Goal: Share content: Share content

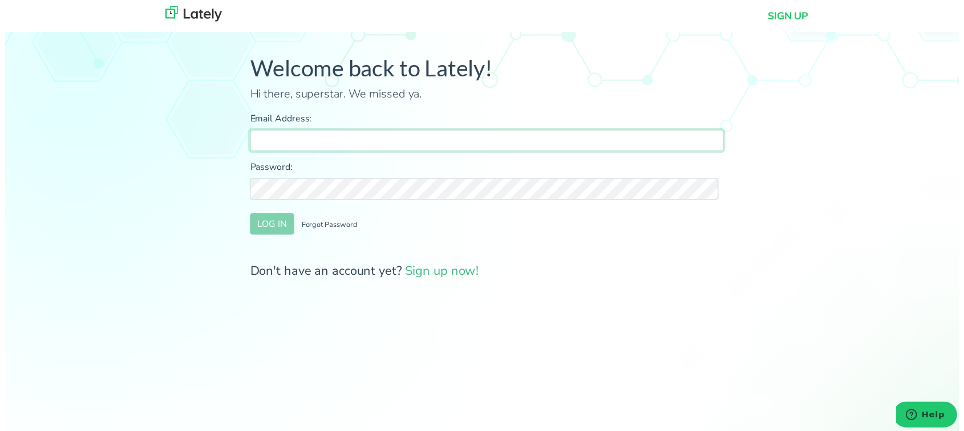
type input "[PERSON_NAME][EMAIL_ADDRESS][DOMAIN_NAME]"
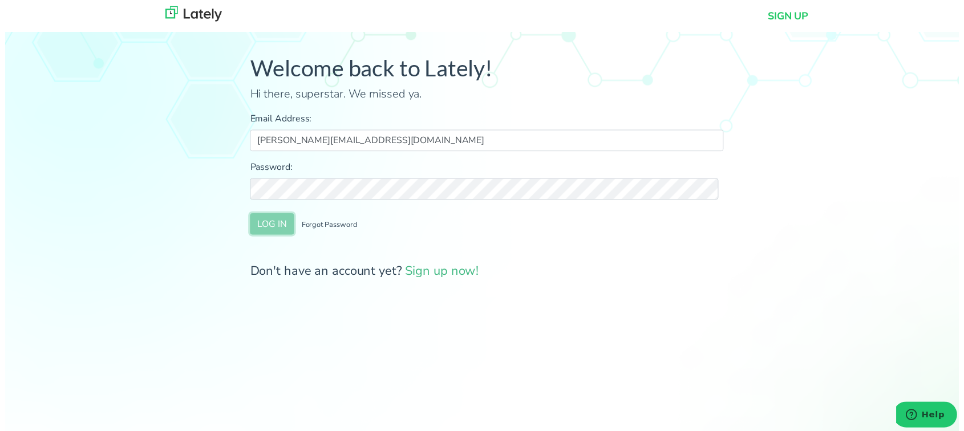
click at [269, 226] on button "LOG IN" at bounding box center [270, 227] width 44 height 22
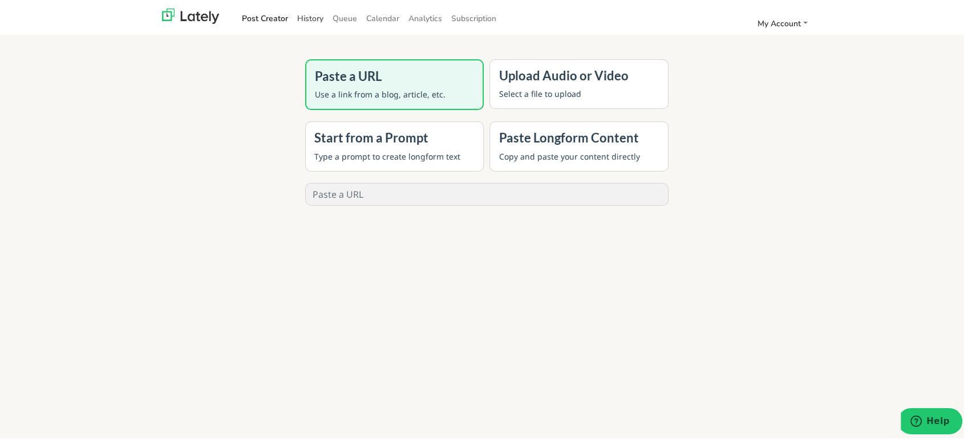
click at [296, 15] on link "History" at bounding box center [310, 16] width 35 height 19
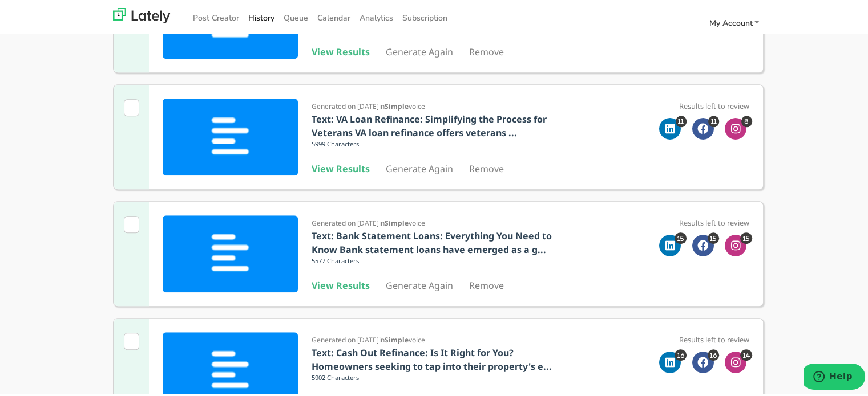
scroll to position [848, 0]
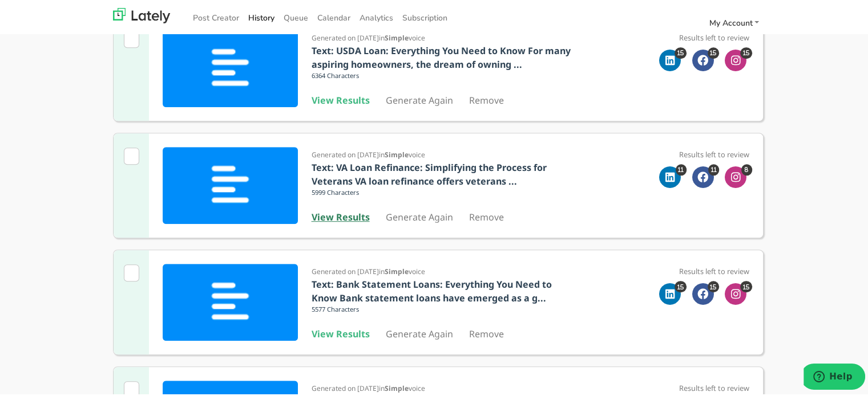
click at [352, 216] on b "View Results" at bounding box center [340, 215] width 58 height 13
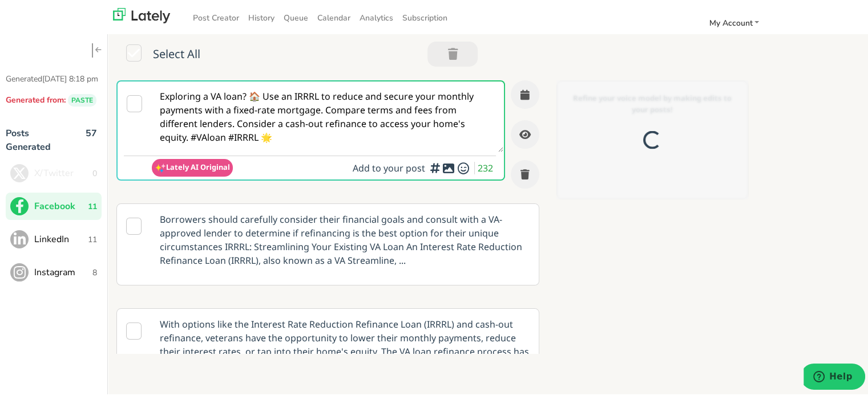
click at [274, 144] on textarea "Exploring a VA loan? 🏠 Use an IRRRL to reduce and secure your monthly payments …" at bounding box center [327, 115] width 351 height 71
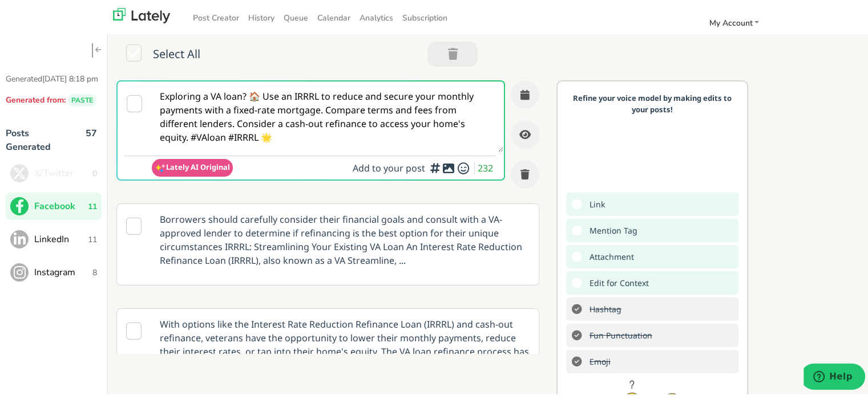
click at [46, 245] on span "LinkedIn" at bounding box center [61, 238] width 54 height 14
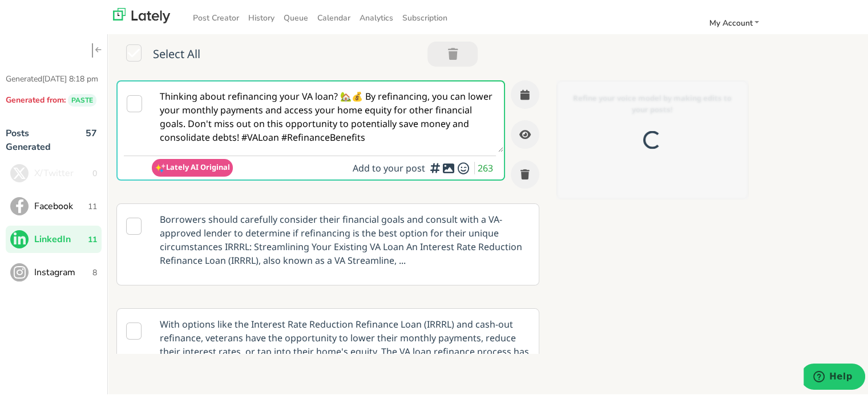
click at [311, 102] on textarea "Thinking about refinancing your VA loan? 🏡💰 By refinancing, you can lower your …" at bounding box center [327, 115] width 351 height 71
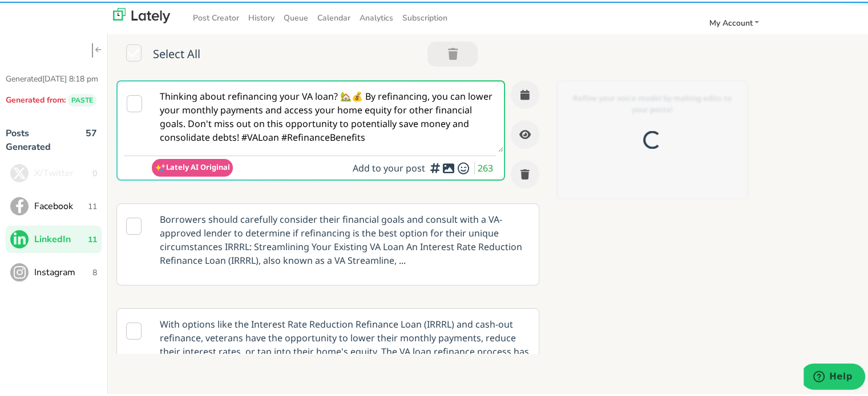
click at [311, 103] on textarea "Thinking about refinancing your VA loan? 🏡💰 By refinancing, you can lower your …" at bounding box center [327, 115] width 351 height 71
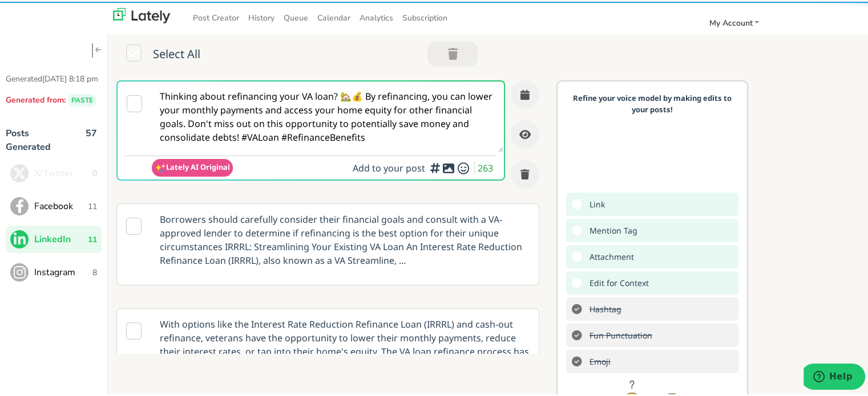
click at [311, 103] on textarea "Thinking about refinancing your VA loan? 🏡💰 By refinancing, you can lower your …" at bounding box center [327, 115] width 351 height 71
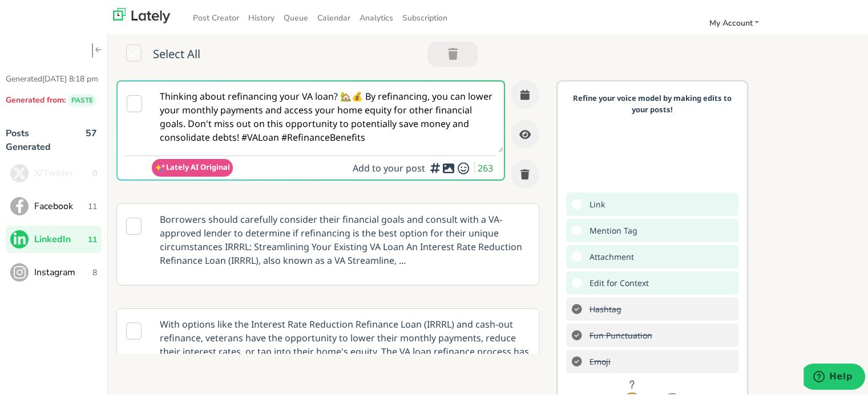
click at [311, 103] on textarea "Thinking about refinancing your VA loan? 🏡💰 By refinancing, you can lower your …" at bounding box center [327, 115] width 351 height 71
click at [31, 280] on button "Instagram 8" at bounding box center [54, 270] width 96 height 27
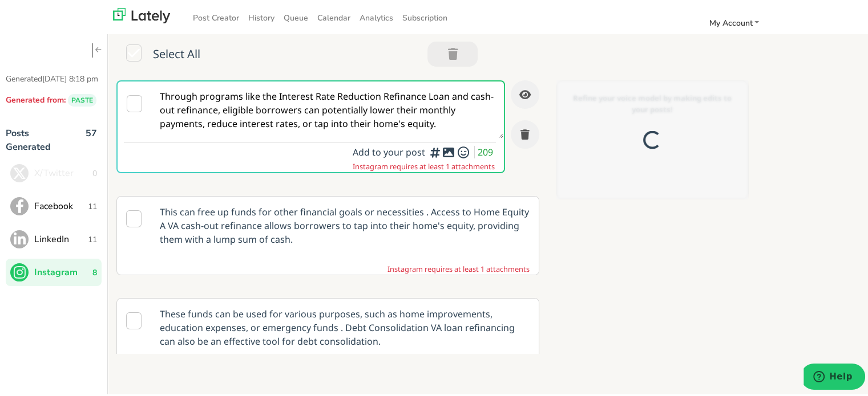
click at [263, 110] on textarea "Through programs like the Interest Rate Reduction Refinance Loan and cash-out r…" at bounding box center [327, 108] width 351 height 57
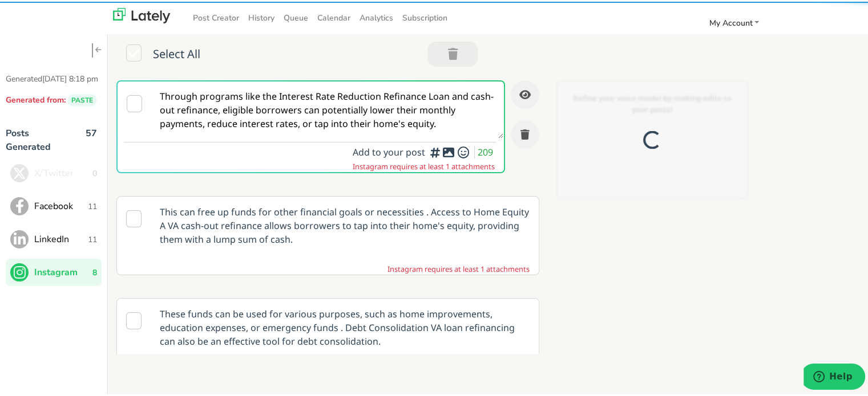
click at [263, 110] on textarea "Through programs like the Interest Rate Reduction Refinance Loan and cash-out r…" at bounding box center [327, 108] width 351 height 57
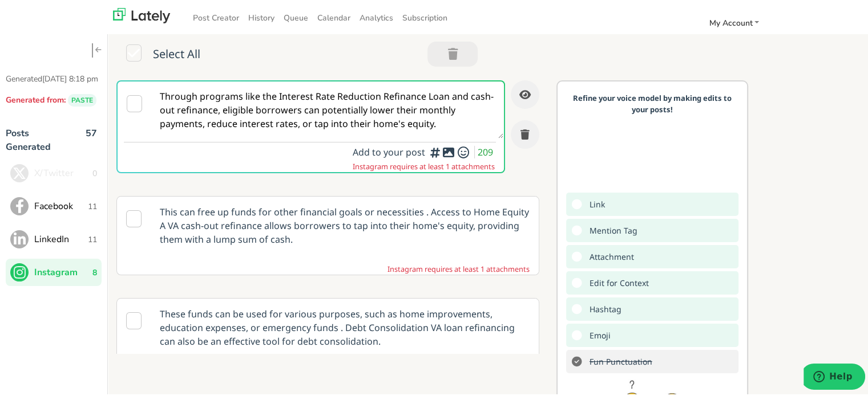
click at [55, 212] on span "Facebook" at bounding box center [61, 205] width 54 height 14
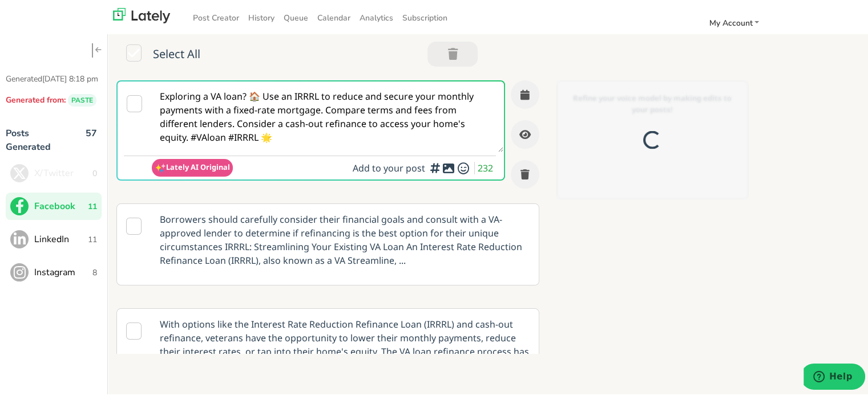
click at [216, 91] on textarea "Exploring a VA loan? 🏠 Use an IRRRL to reduce and secure your monthly payments …" at bounding box center [327, 115] width 351 height 71
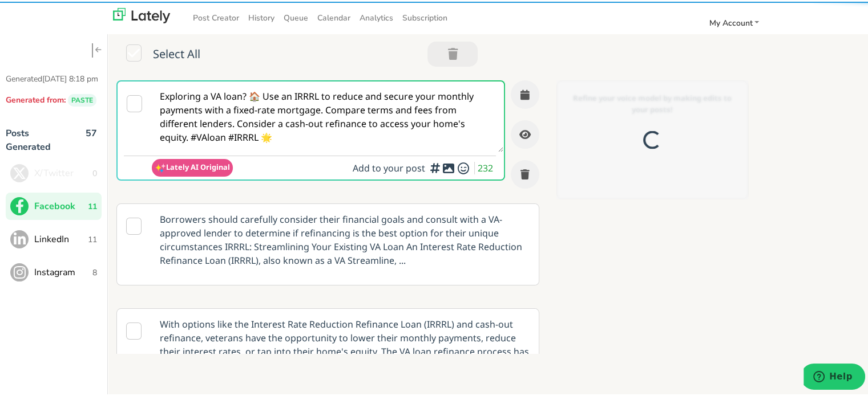
paste textarea "@everyone Ready to make your home work better for you? 🏡 A VA Loan Refinance ca…"
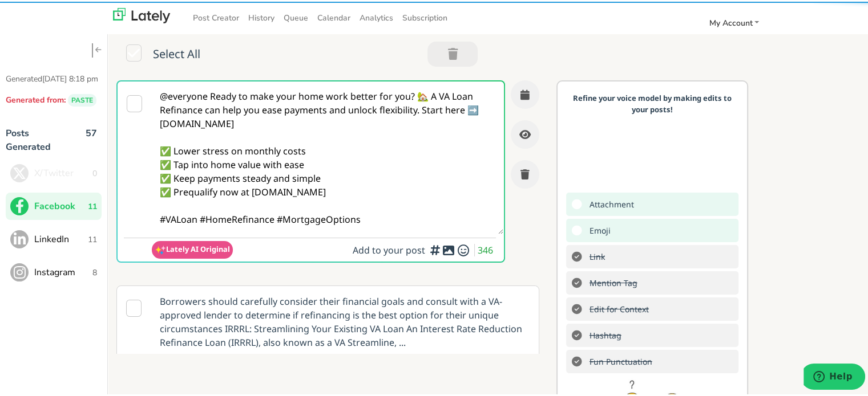
click at [210, 93] on textarea "@everyone Ready to make your home work better for you? 🏡 A VA Loan Refinance ca…" at bounding box center [327, 156] width 351 height 153
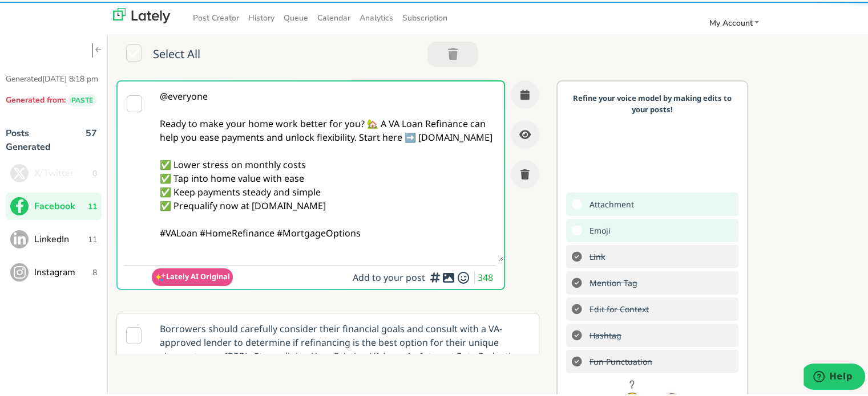
click at [307, 159] on textarea "@everyone Ready to make your home work better for you? 🏡 A VA Loan Refinance ca…" at bounding box center [327, 170] width 351 height 180
click at [376, 135] on textarea "@everyone Ready to make your home work better for you? 🏡 A VA Loan Refinance ca…" at bounding box center [327, 170] width 351 height 180
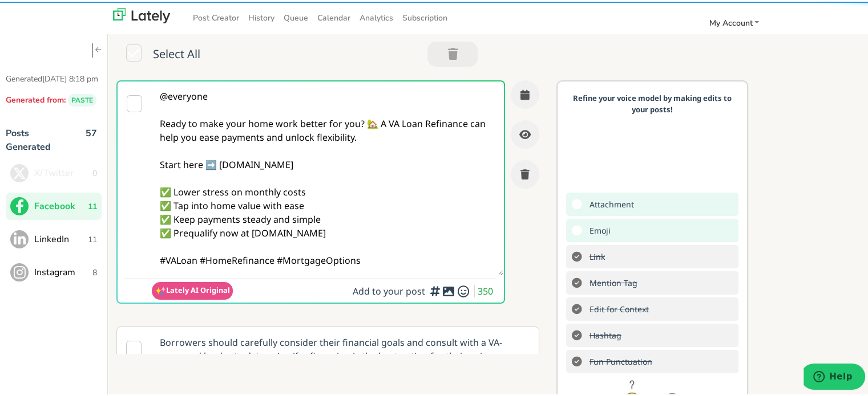
click at [376, 118] on textarea "@everyone Ready to make your home work better for you? 🏡 A VA Loan Refinance ca…" at bounding box center [327, 177] width 351 height 194
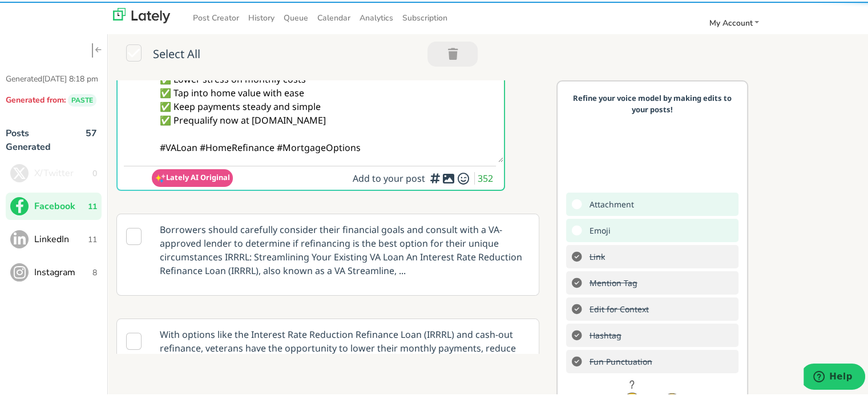
scroll to position [57, 0]
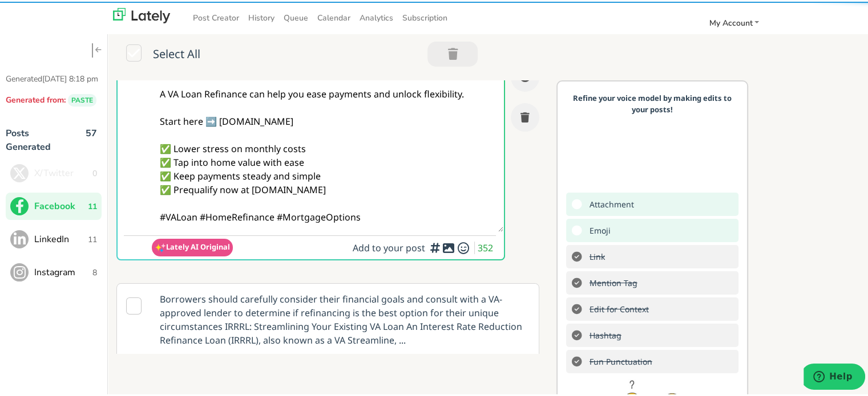
click at [203, 220] on textarea "@everyone Ready to make your home work better for you? 🏡 A VA Loan Refinance ca…" at bounding box center [327, 127] width 351 height 208
click at [201, 216] on textarea "@everyone Ready to make your home work better for you? 🏡 A VA Loan Refinance ca…" at bounding box center [327, 127] width 351 height 208
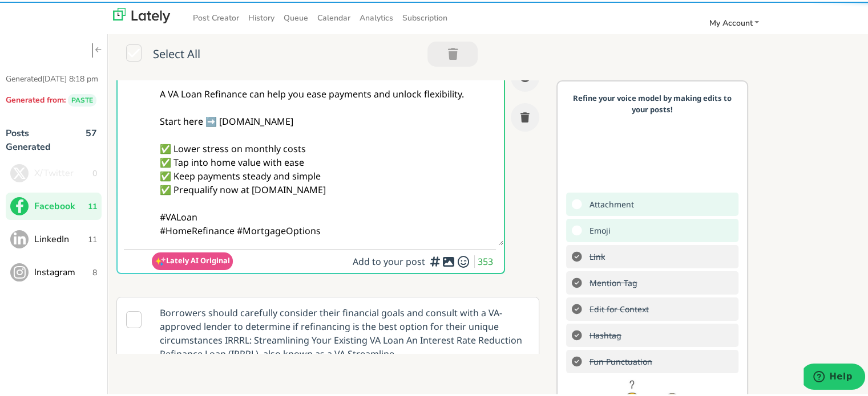
click at [362, 224] on textarea "@everyone Ready to make your home work better for you? 🏡 A VA Loan Refinance ca…" at bounding box center [327, 133] width 351 height 221
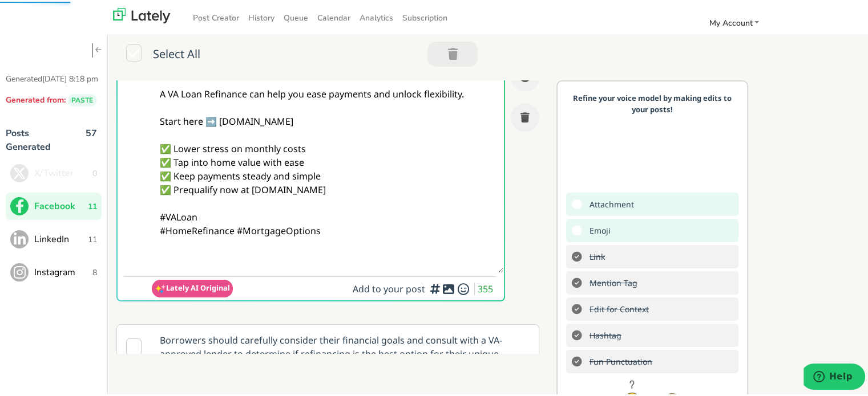
paste textarea "Follow Us On Our Social Media Platforms! Facebook: [URL][DOMAIN_NAME] LinkedIn:…"
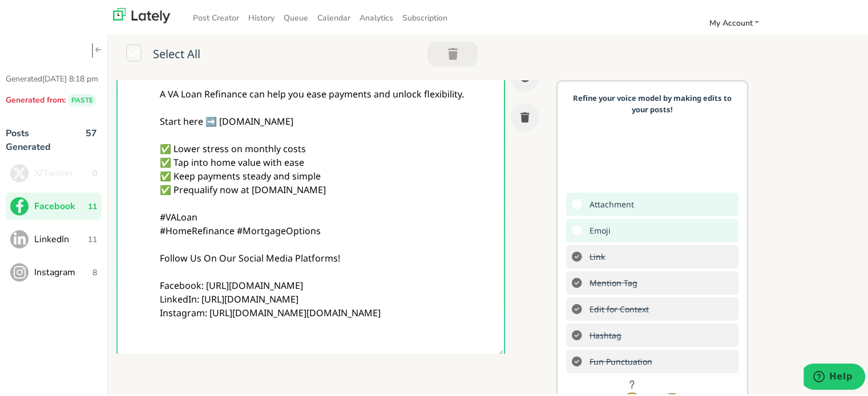
scroll to position [0, 0]
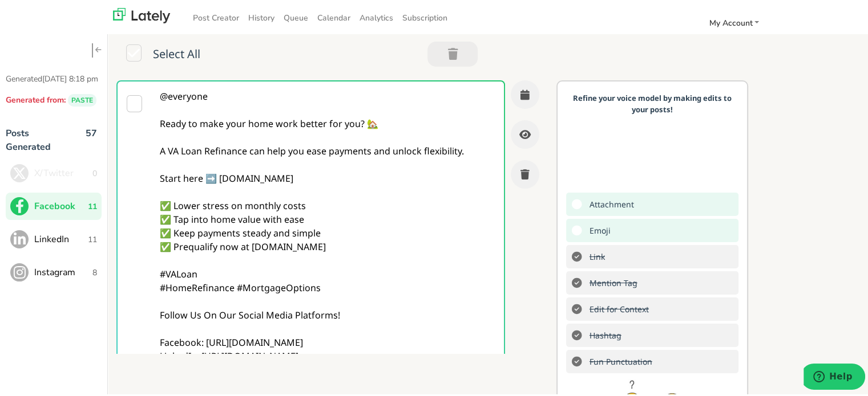
type textarea "@everyone Ready to make your home work better for you? 🏡 A VA Loan Refinance ca…"
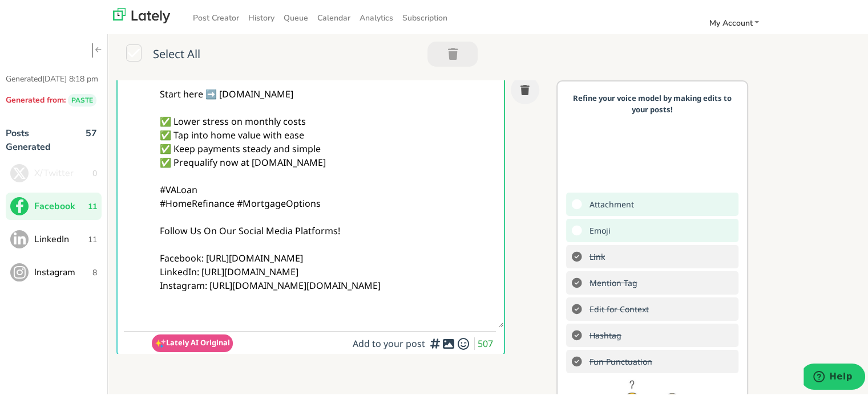
scroll to position [171, 0]
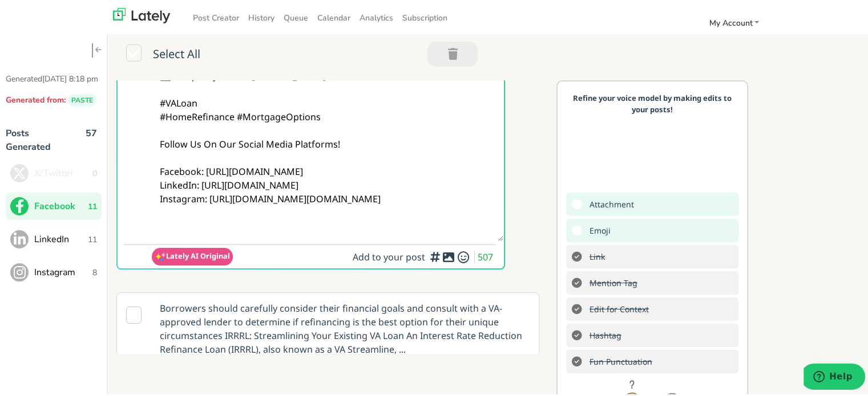
click at [441, 256] on icon at bounding box center [448, 256] width 14 height 1
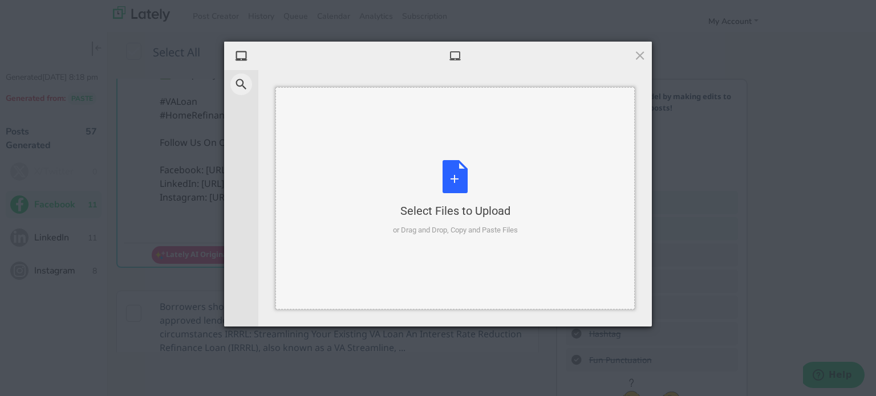
click at [444, 193] on div "Select Files to Upload or Drag and Drop, Copy and Paste Files" at bounding box center [455, 198] width 125 height 76
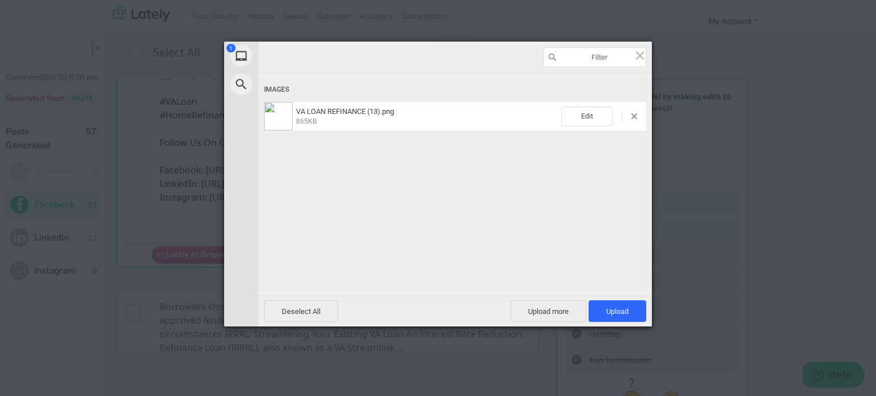
click at [595, 328] on div "Powered by Filestack" at bounding box center [438, 341] width 876 height 29
click at [618, 307] on span "Upload 1" at bounding box center [617, 311] width 22 height 9
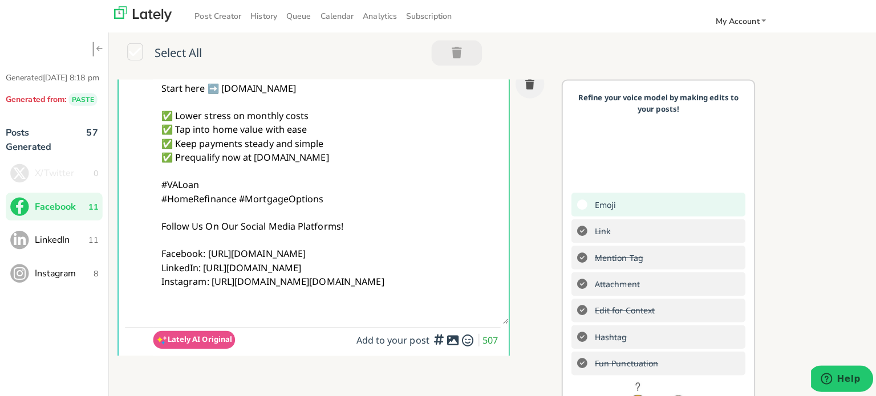
scroll to position [0, 0]
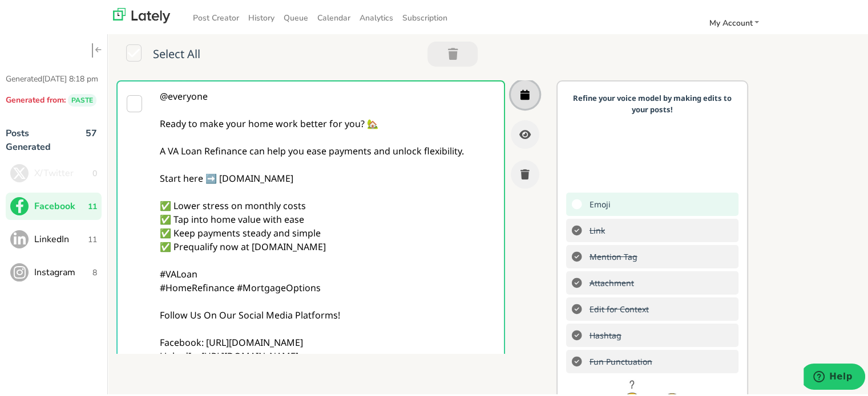
click at [522, 91] on button "button" at bounding box center [524, 93] width 29 height 29
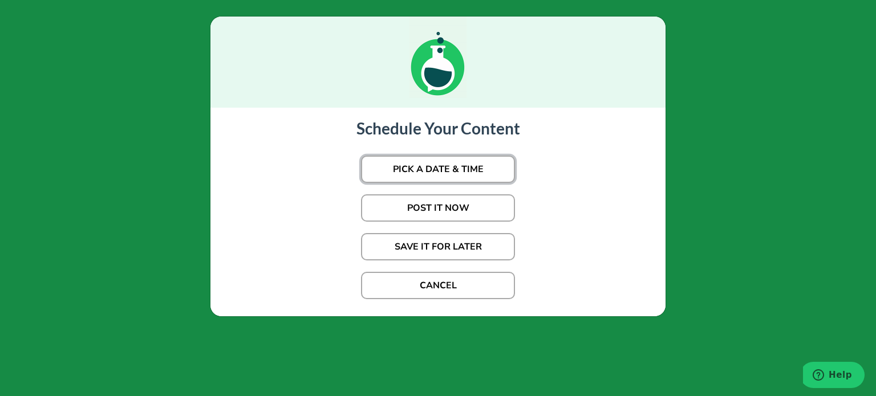
click at [437, 177] on button "PICK A DATE & TIME" at bounding box center [438, 169] width 154 height 27
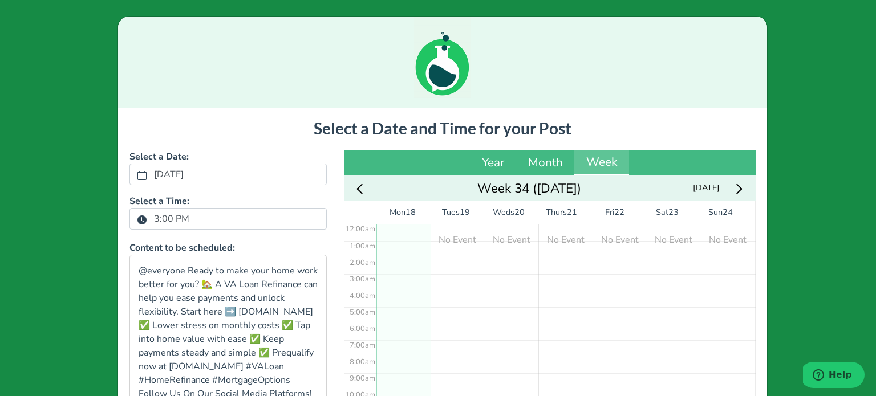
click at [155, 221] on label "3:00 PM" at bounding box center [171, 218] width 49 height 19
click at [147, 221] on button "3:00 PM" at bounding box center [142, 219] width 10 height 15
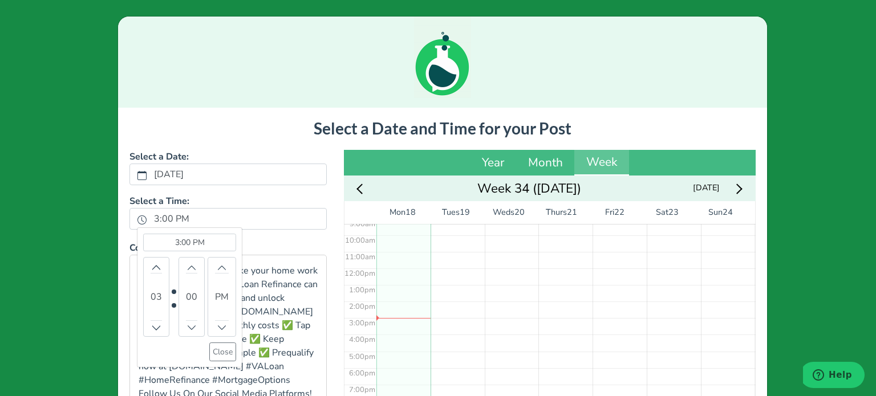
scroll to position [159, 0]
click at [160, 265] on div "03" at bounding box center [156, 297] width 26 height 80
click at [157, 265] on div "03" at bounding box center [156, 297] width 26 height 80
click at [156, 266] on div "03" at bounding box center [156, 297] width 26 height 80
click at [153, 266] on icon "chevron up" at bounding box center [156, 268] width 8 height 8
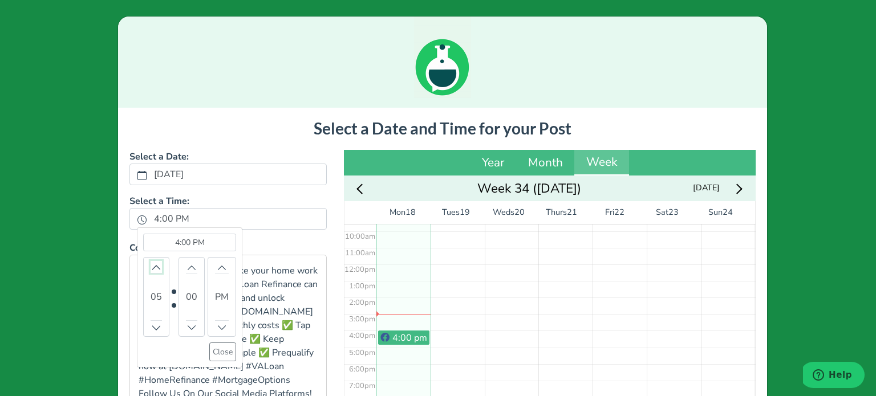
click at [153, 266] on icon "chevron up" at bounding box center [156, 268] width 8 height 8
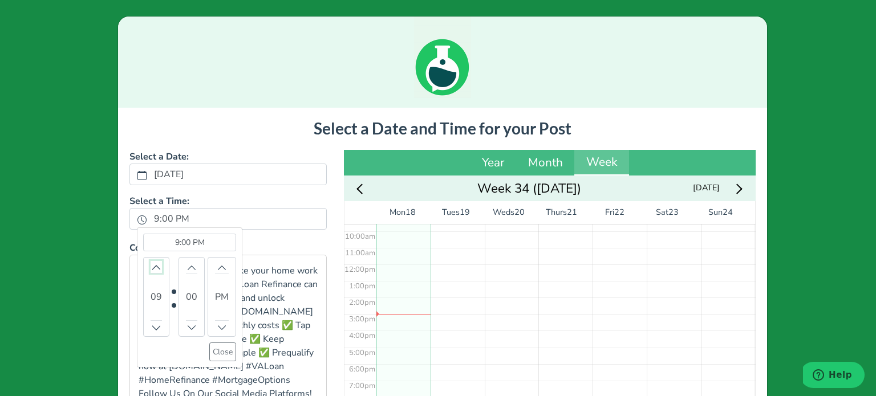
click at [153, 266] on icon "chevron up" at bounding box center [156, 268] width 8 height 8
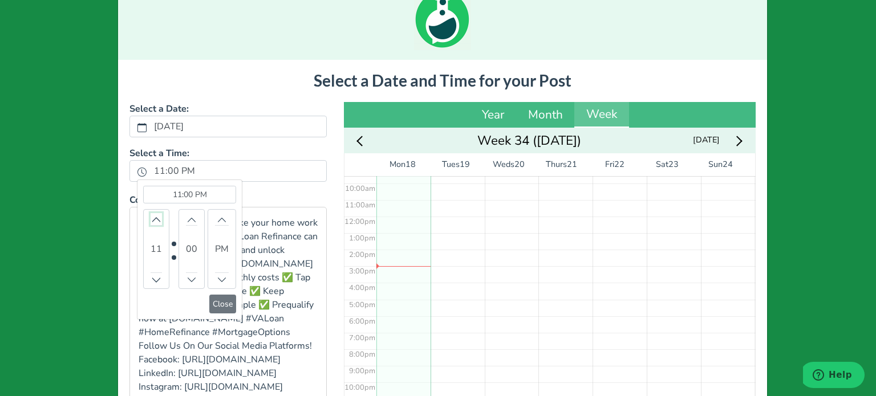
scroll to position [114, 0]
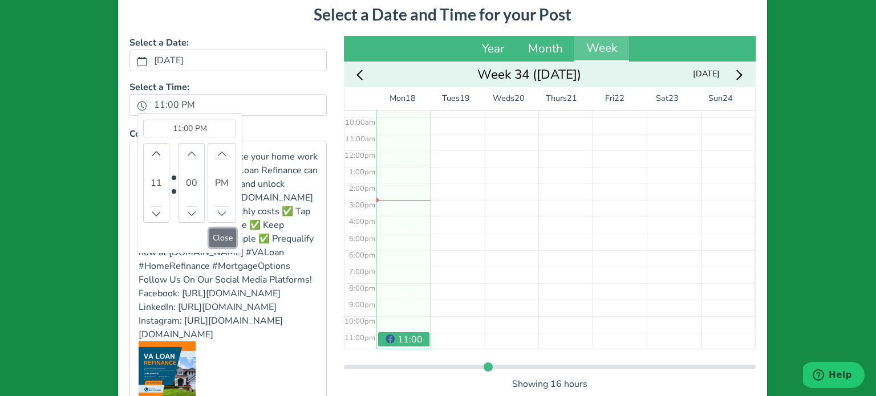
click at [216, 236] on button "Close" at bounding box center [222, 238] width 27 height 19
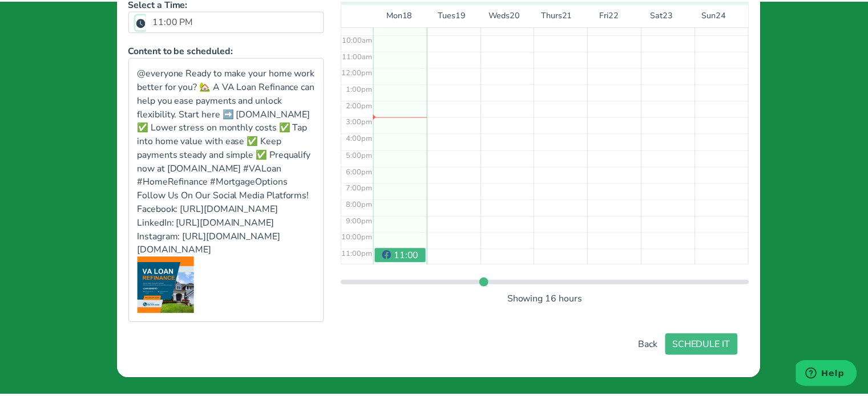
scroll to position [252, 0]
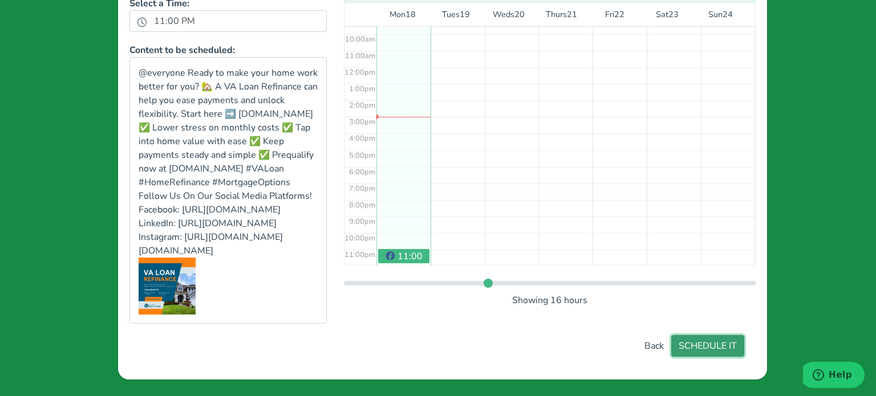
click at [700, 350] on button "SCHEDULE IT" at bounding box center [707, 346] width 73 height 22
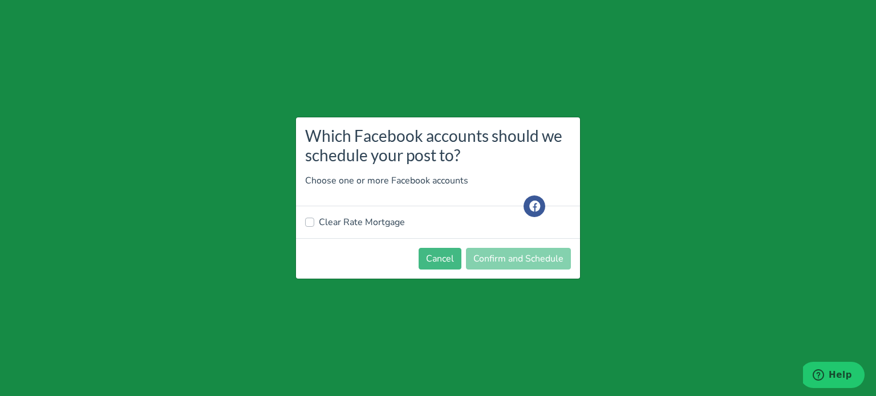
click at [365, 218] on label "Clear Rate Mortgage" at bounding box center [362, 223] width 86 height 14
click at [314, 218] on input "Clear Rate Mortgage" at bounding box center [309, 221] width 9 height 11
checkbox input "true"
click at [520, 269] on button "Confirm and Schedule" at bounding box center [518, 259] width 105 height 22
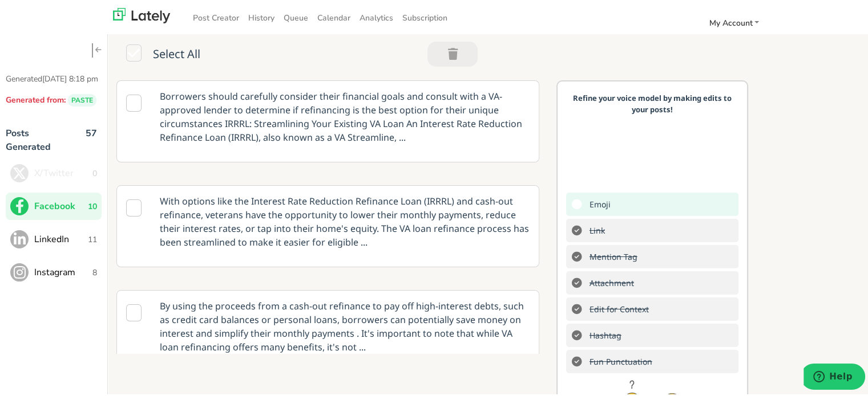
click at [76, 241] on button "LinkedIn 11" at bounding box center [54, 237] width 96 height 27
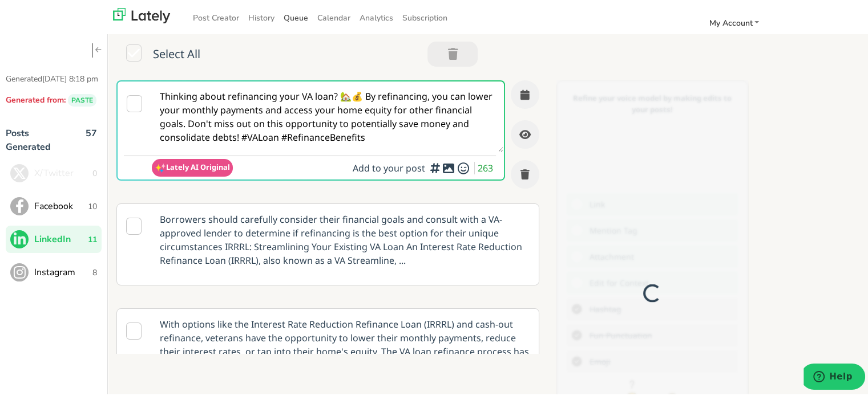
scroll to position [0, 0]
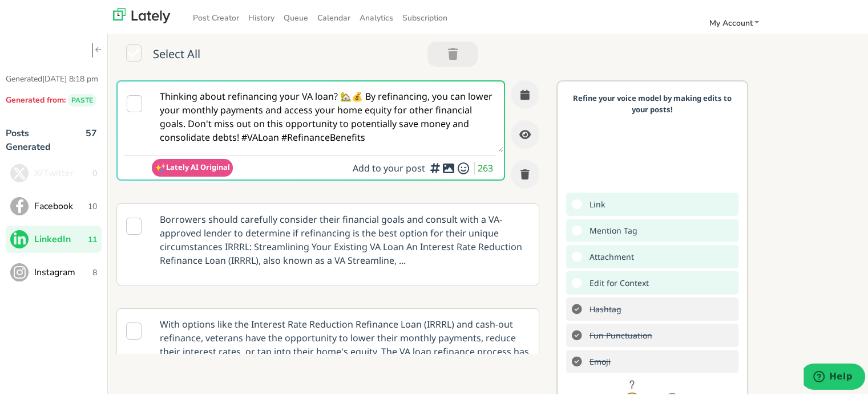
click at [185, 133] on textarea "Thinking about refinancing your VA loan? 🏡💰 By refinancing, you can lower your …" at bounding box center [327, 115] width 351 height 71
paste textarea "@linkedinmembers Struggling with high payments? A VA Loan Refinance gives you t…"
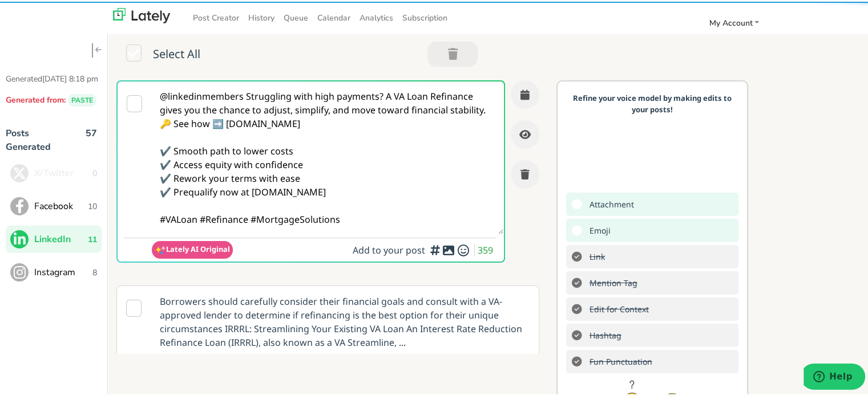
click at [247, 90] on textarea "@linkedinmembers Struggling with high payments? A VA Loan Refinance gives you t…" at bounding box center [327, 156] width 351 height 153
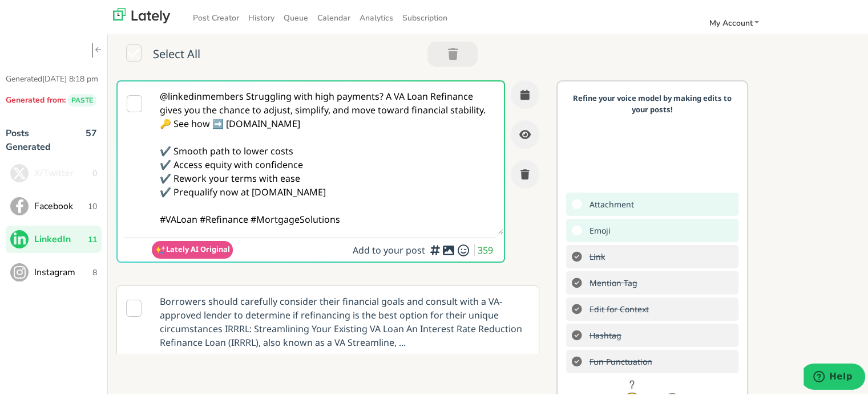
click at [245, 90] on textarea "@linkedinmembers Struggling with high payments? A VA Loan Refinance gives you t…" at bounding box center [327, 156] width 351 height 153
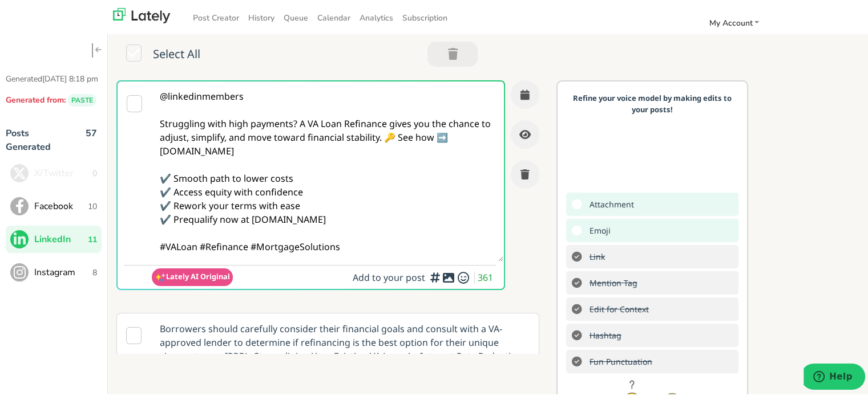
click at [297, 121] on textarea "@linkedinmembers Struggling with high payments? A VA Loan Refinance gives you t…" at bounding box center [327, 170] width 351 height 180
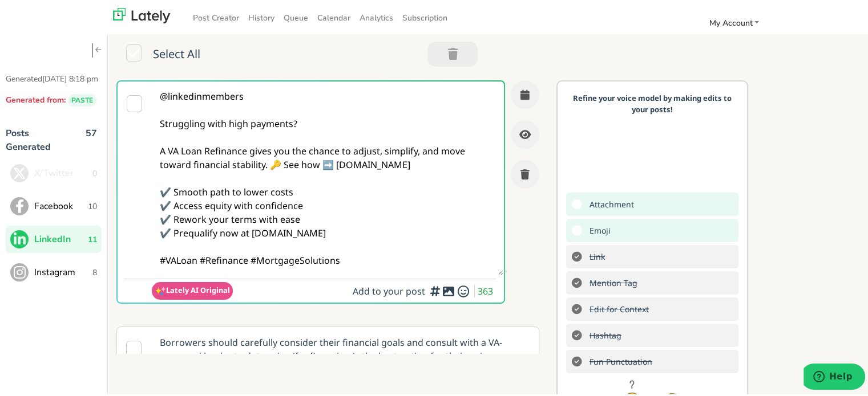
click at [281, 163] on textarea "@linkedinmembers Struggling with high payments? A VA Loan Refinance gives you t…" at bounding box center [327, 177] width 351 height 194
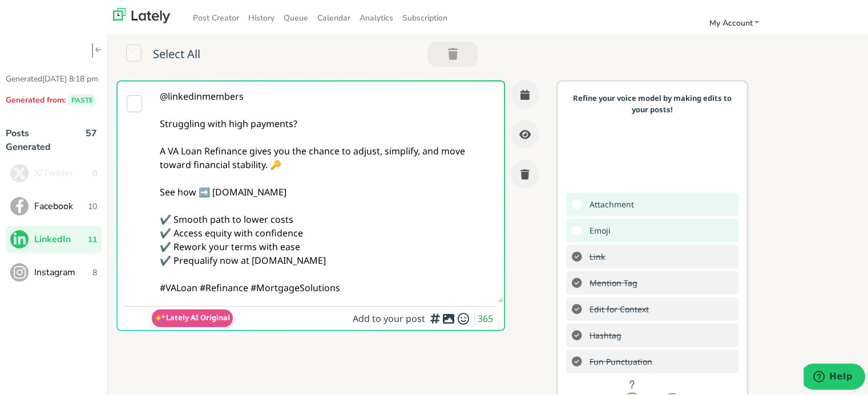
click at [331, 197] on textarea "@linkedinmembers Struggling with high payments? A VA Loan Refinance gives you t…" at bounding box center [327, 190] width 351 height 221
click at [148, 191] on div at bounding box center [134, 204] width 34 height 249
click at [154, 192] on textarea "@linkedinmembers Struggling with high payments? A VA Loan Refinance gives you t…" at bounding box center [327, 190] width 351 height 221
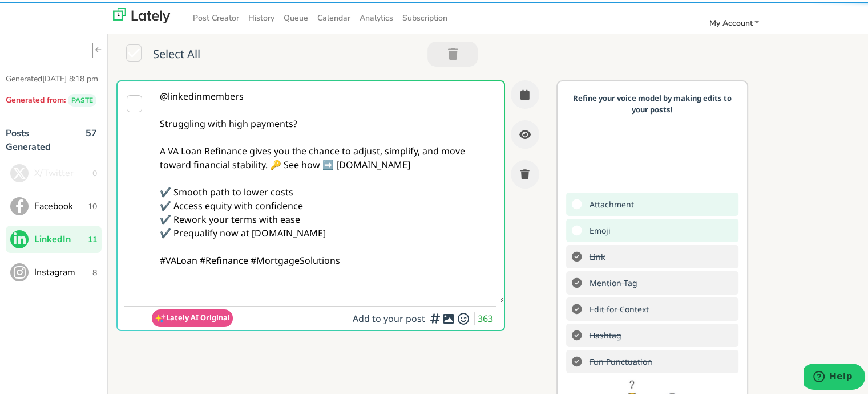
click at [269, 166] on textarea "@linkedinmembers Struggling with high payments? A VA Loan Refinance gives you t…" at bounding box center [327, 190] width 351 height 221
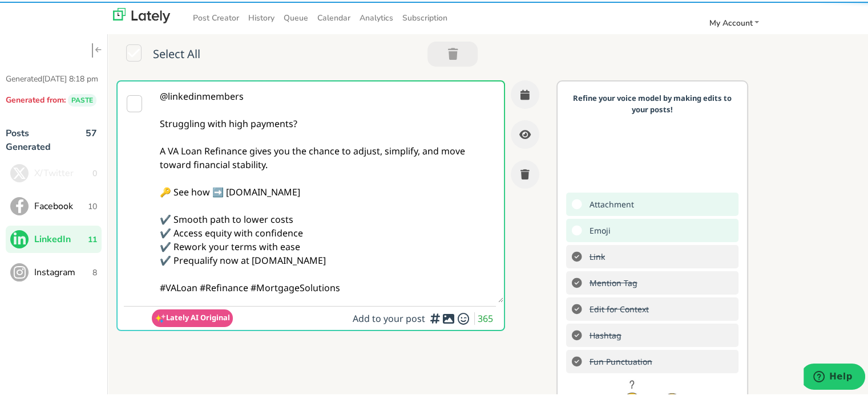
click at [202, 289] on textarea "@linkedinmembers Struggling with high payments? A VA Loan Refinance gives you t…" at bounding box center [327, 190] width 351 height 221
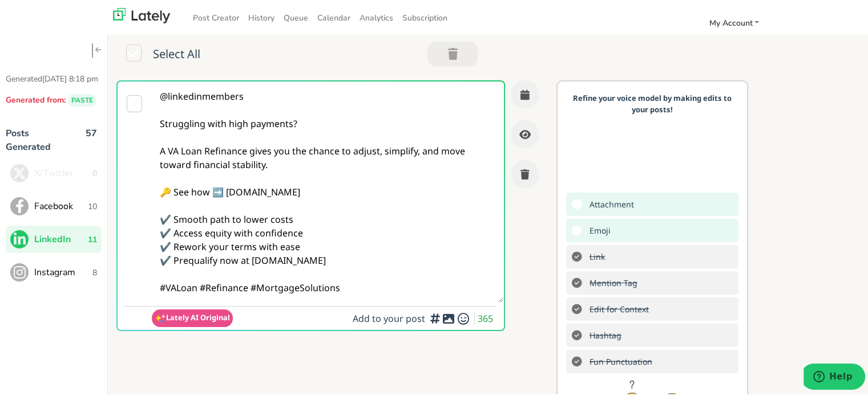
click at [198, 287] on textarea "@linkedinmembers Struggling with high payments? A VA Loan Refinance gives you t…" at bounding box center [327, 190] width 351 height 221
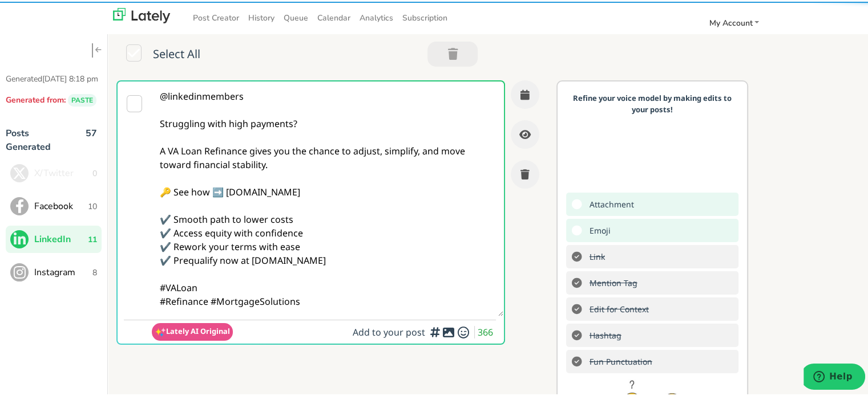
click at [323, 301] on textarea "@linkedinmembers Struggling with high payments? A VA Loan Refinance gives you t…" at bounding box center [327, 197] width 351 height 235
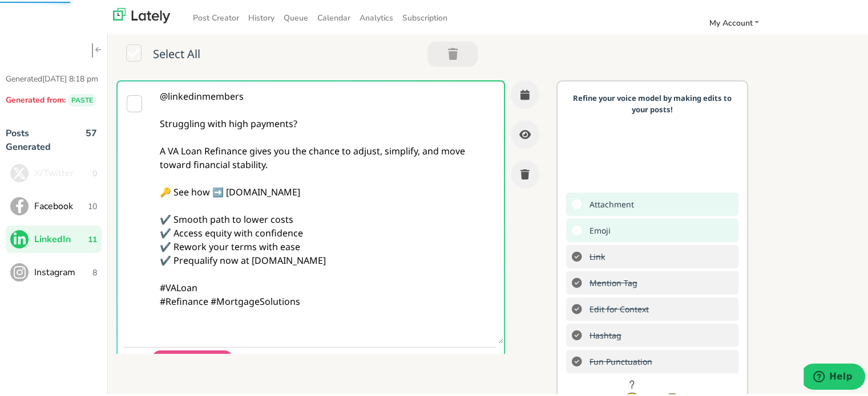
paste textarea "Follow Us On Our Social Media Platforms! Facebook: [URL][DOMAIN_NAME] LinkedIn:…"
type textarea "@linkedinmembers Struggling with high payments? A VA Loan Refinance gives you t…"
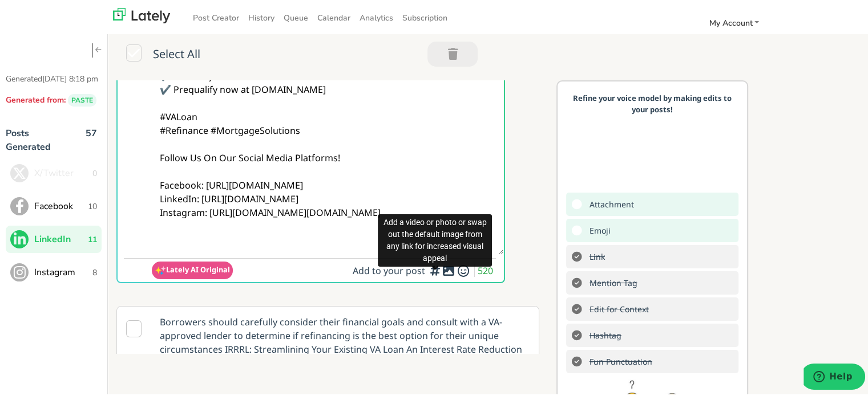
click at [441, 270] on icon at bounding box center [448, 269] width 14 height 1
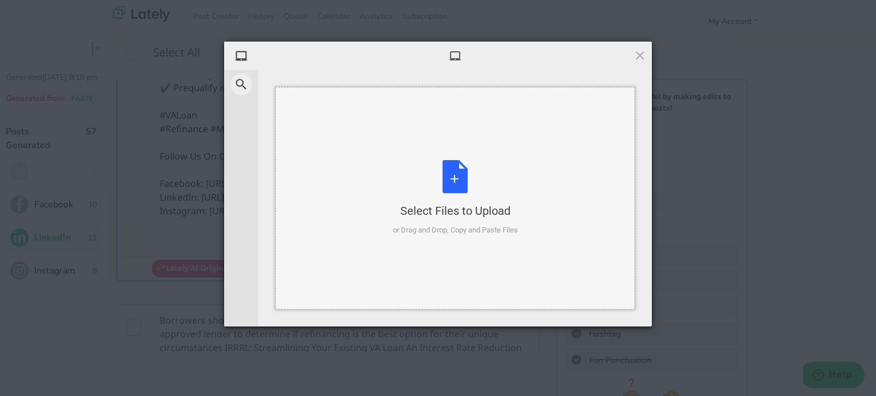
click at [456, 196] on div "Select Files to Upload or Drag and Drop, Copy and Paste Files" at bounding box center [455, 198] width 125 height 76
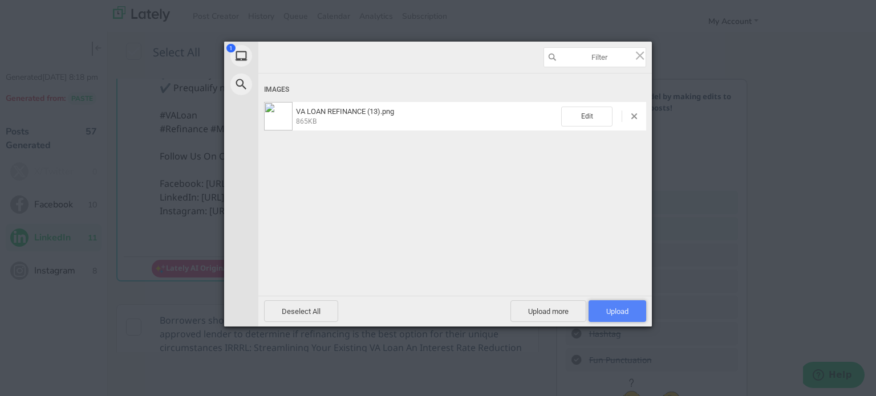
click at [630, 312] on span "Upload 1" at bounding box center [618, 312] width 58 height 22
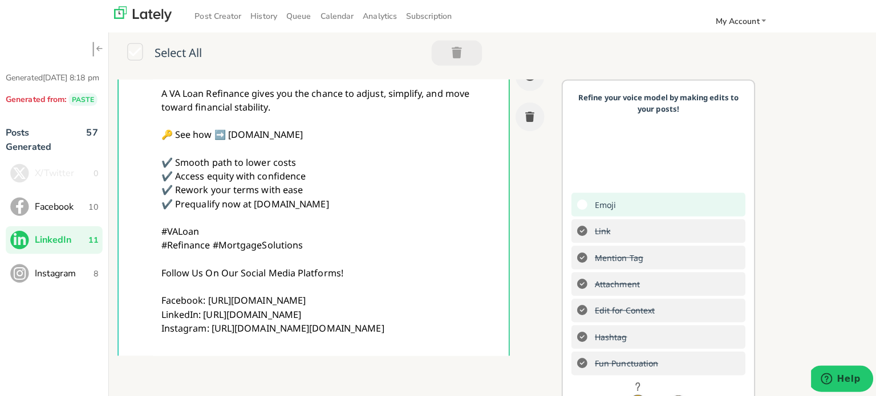
scroll to position [0, 0]
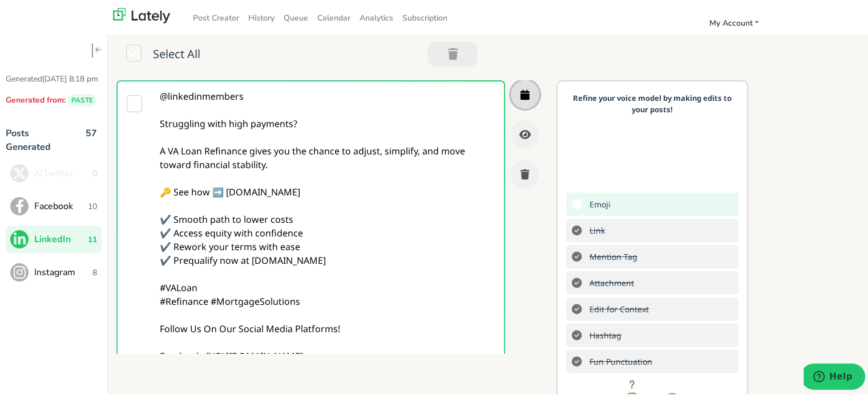
click at [510, 95] on button "button" at bounding box center [524, 93] width 29 height 29
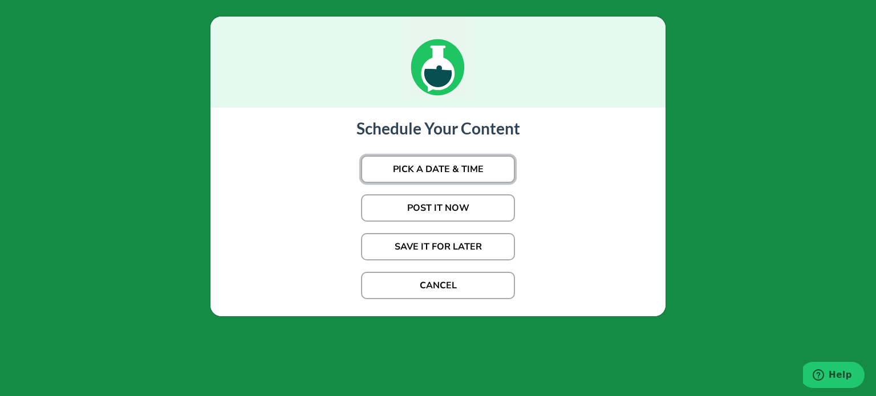
click at [465, 176] on button "PICK A DATE & TIME" at bounding box center [438, 169] width 154 height 27
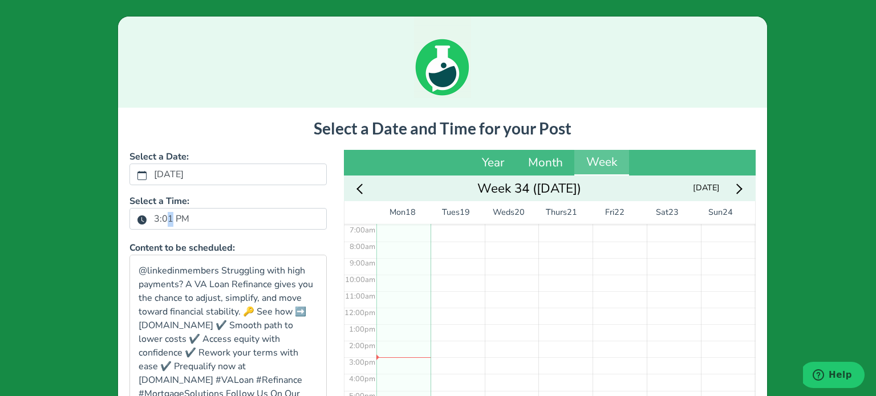
click at [164, 222] on label "3:01 PM" at bounding box center [171, 218] width 49 height 19
click at [139, 223] on icon "clock fill" at bounding box center [141, 220] width 9 height 9
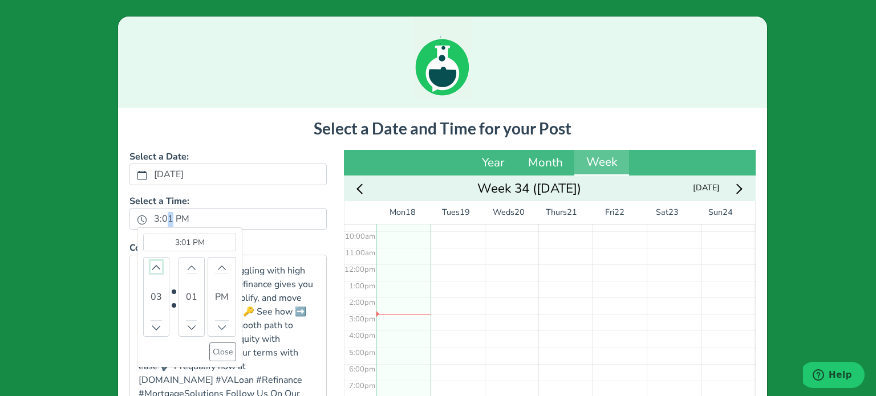
click at [153, 267] on icon "chevron up" at bounding box center [156, 268] width 8 height 8
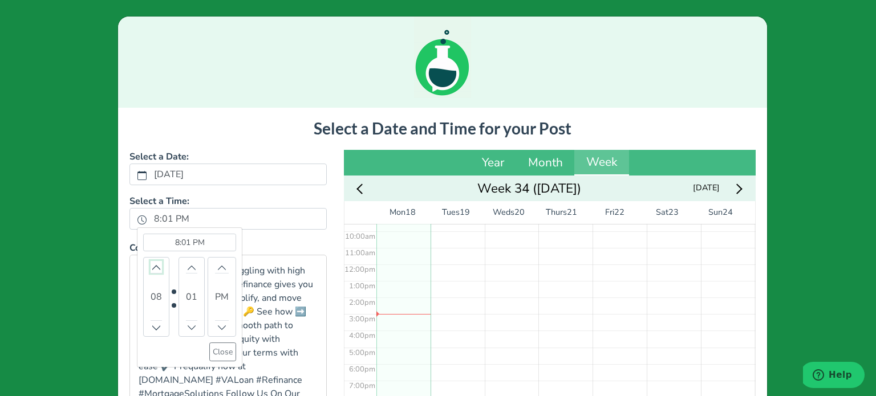
click at [153, 267] on icon "chevron up" at bounding box center [156, 268] width 8 height 8
click at [209, 354] on button "Close" at bounding box center [222, 352] width 27 height 19
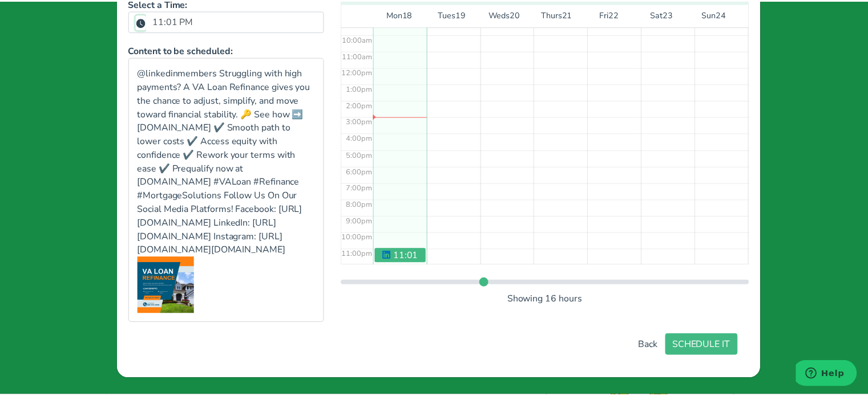
scroll to position [238, 0]
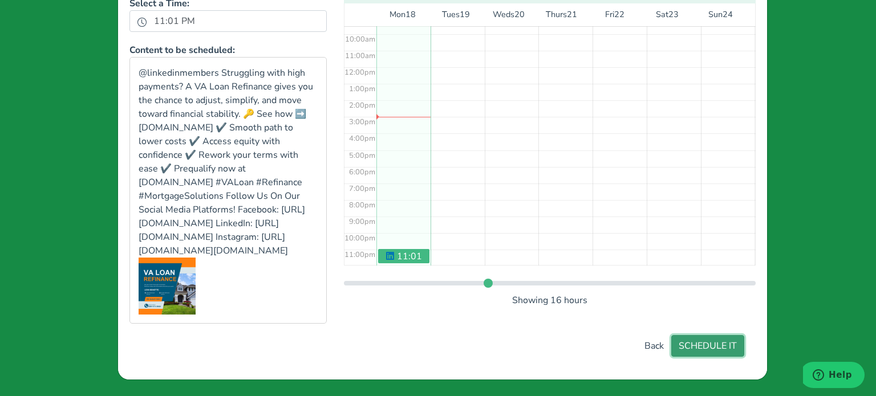
click at [696, 340] on button "SCHEDULE IT" at bounding box center [707, 346] width 73 height 22
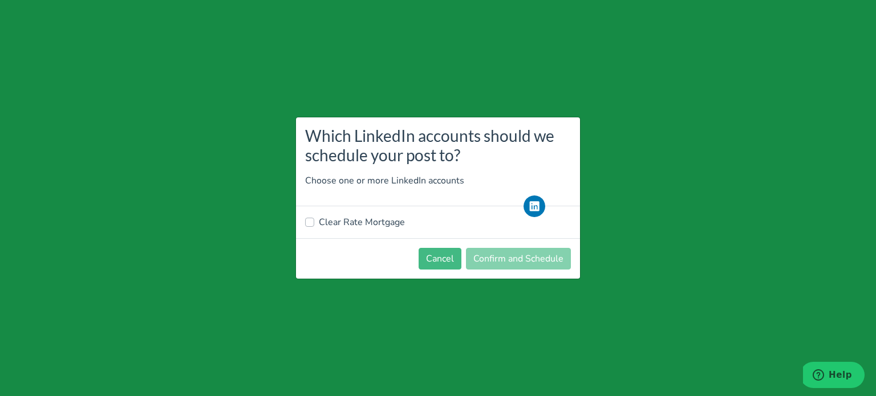
click at [360, 221] on label "Clear Rate Mortgage" at bounding box center [362, 223] width 86 height 14
click at [314, 221] on input "Clear Rate Mortgage" at bounding box center [309, 221] width 9 height 11
checkbox input "true"
click at [506, 253] on button "Confirm and Schedule" at bounding box center [518, 259] width 105 height 22
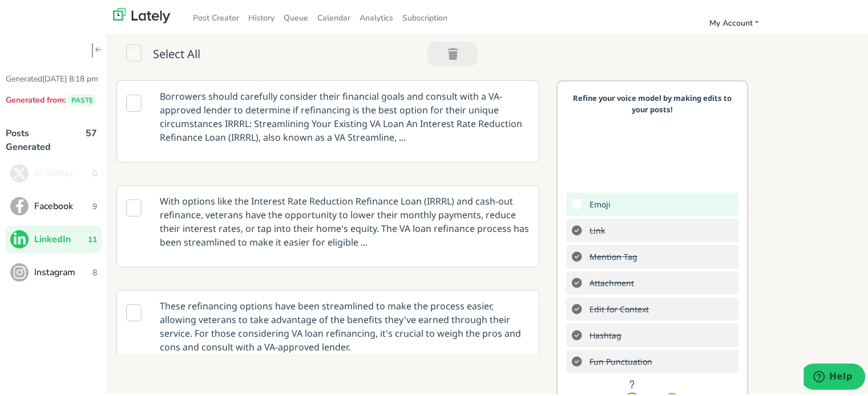
click at [68, 275] on button "Instagram 8" at bounding box center [54, 270] width 96 height 27
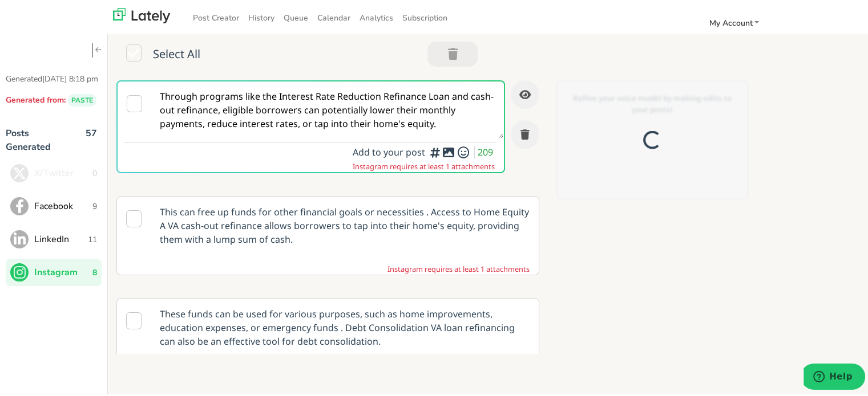
click at [271, 100] on textarea "Through programs like the Interest Rate Reduction Refinance Loan and cash-out r…" at bounding box center [327, 108] width 351 height 57
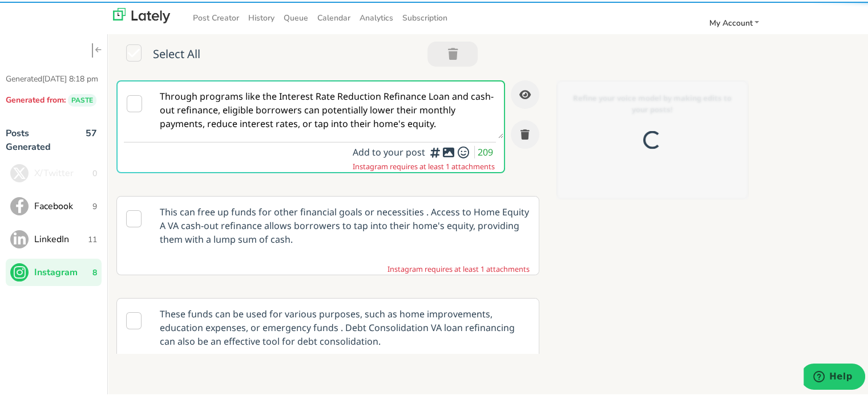
click at [271, 100] on textarea "Through programs like the Interest Rate Reduction Refinance Loan and cash-out r…" at bounding box center [327, 108] width 351 height 57
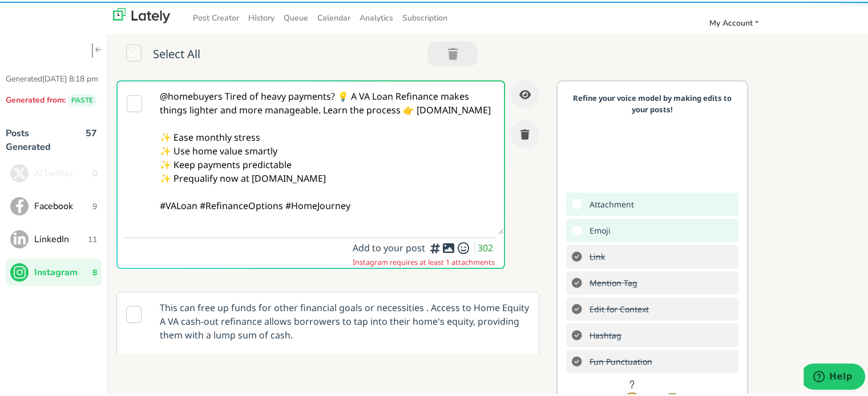
click at [228, 98] on textarea "@homebuyers Tired of heavy payments? 💡 A VA Loan Refinance makes things lighter…" at bounding box center [327, 156] width 351 height 153
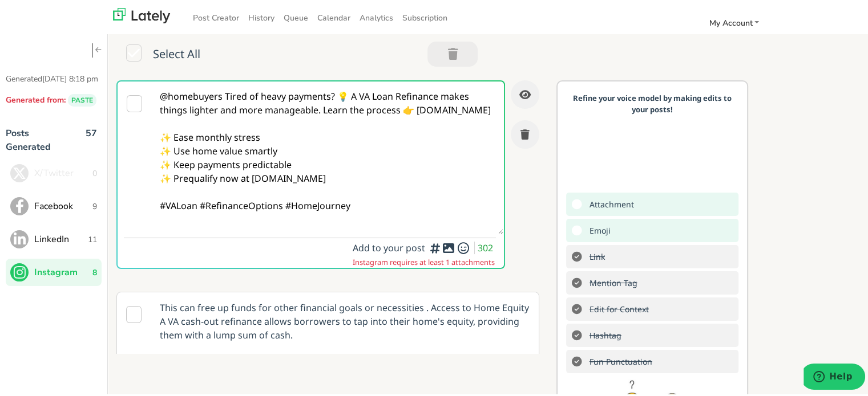
click at [227, 98] on textarea "@homebuyers Tired of heavy payments? 💡 A VA Loan Refinance makes things lighter…" at bounding box center [327, 156] width 351 height 153
click at [225, 97] on textarea "@homebuyers Tired of heavy payments? 💡 A VA Loan Refinance makes things lighter…" at bounding box center [327, 156] width 351 height 153
click at [222, 92] on textarea "@homebuyers Tired of heavy payments? 💡 A VA Loan Refinance makes things lighter…" at bounding box center [327, 156] width 351 height 153
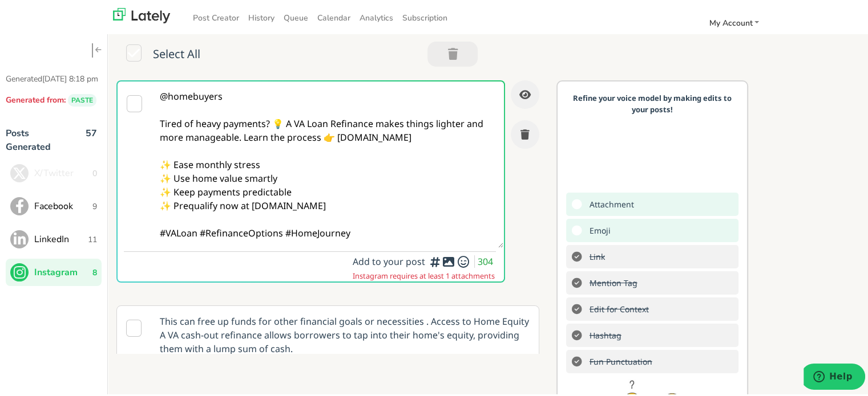
click at [283, 122] on textarea "@homebuyers Tired of heavy payments? 💡 A VA Loan Refinance makes things lighter…" at bounding box center [327, 163] width 351 height 167
click at [277, 123] on textarea "@homebuyers Tired of heavy payments? 💡 A VA Loan Refinance makes things lighter…" at bounding box center [327, 163] width 351 height 167
click at [275, 124] on textarea "@homebuyers Tired of heavy payments? 💡 A VA Loan Refinance makes things lighter…" at bounding box center [327, 163] width 351 height 167
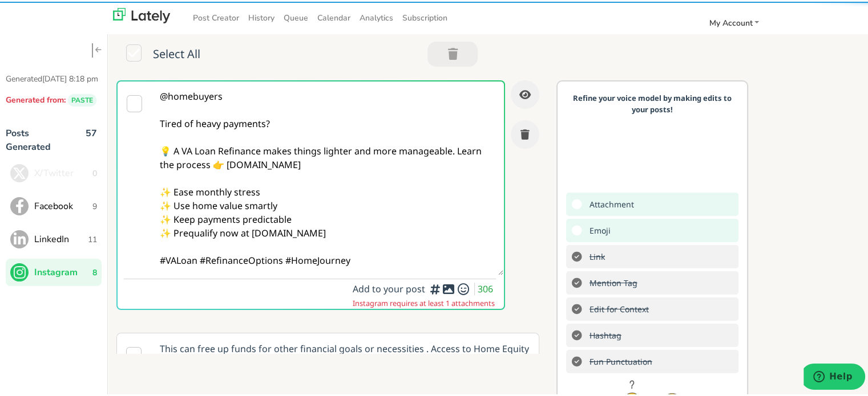
click at [213, 165] on textarea "@homebuyers Tired of heavy payments? 💡 A VA Loan Refinance makes things lighter…" at bounding box center [327, 177] width 351 height 194
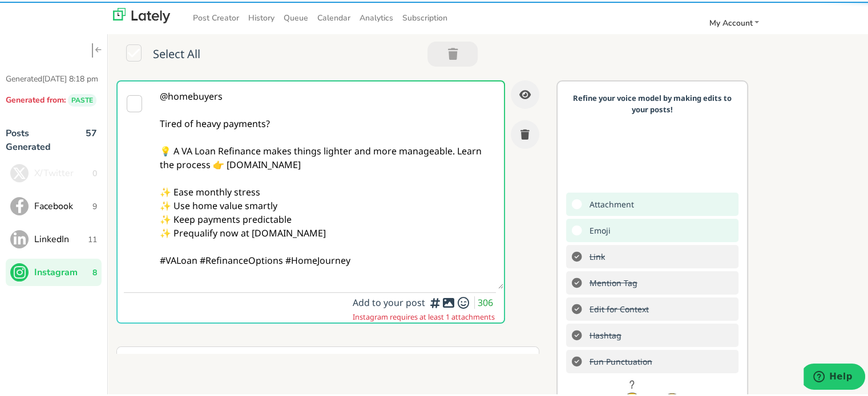
click at [457, 149] on textarea "@homebuyers Tired of heavy payments? 💡 A VA Loan Refinance makes things lighter…" at bounding box center [327, 184] width 351 height 208
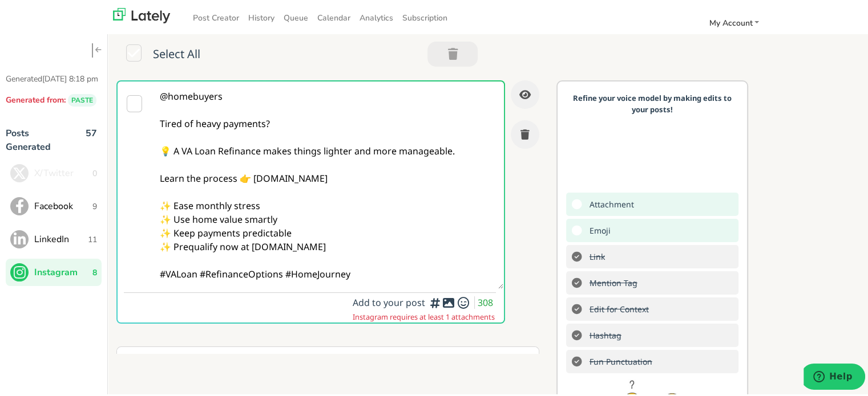
click at [198, 273] on textarea "@homebuyers Tired of heavy payments? 💡 A VA Loan Refinance makes things lighter…" at bounding box center [327, 184] width 351 height 208
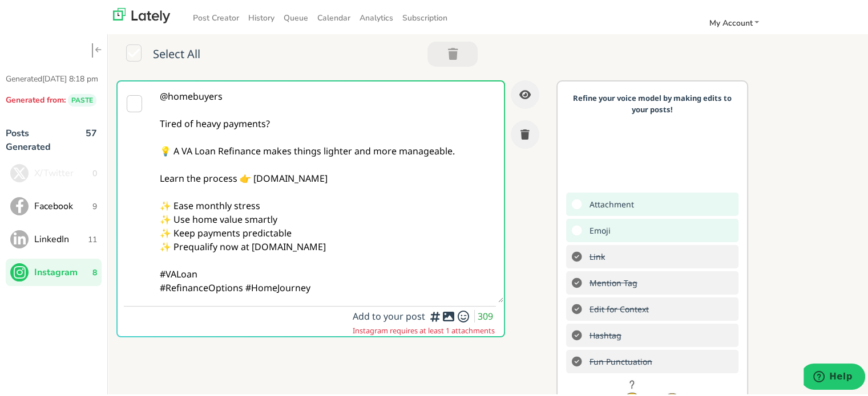
click at [342, 294] on textarea "@homebuyers Tired of heavy payments? 💡 A VA Loan Refinance makes things lighter…" at bounding box center [327, 190] width 351 height 221
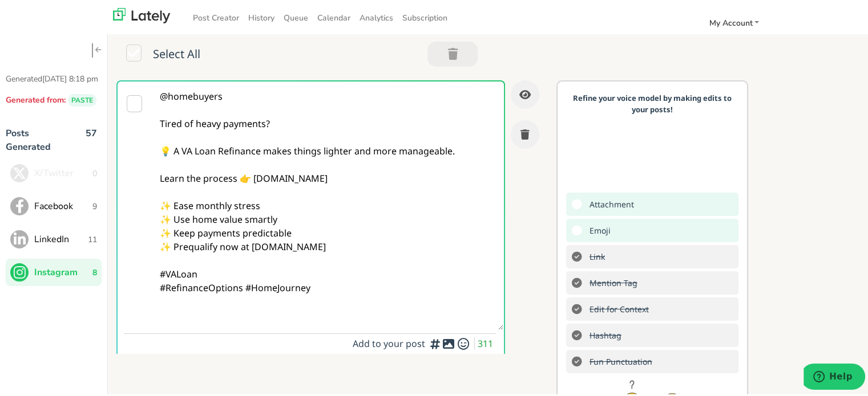
paste textarea "Follow Us On Our Social Media Platforms! Facebook: [URL][DOMAIN_NAME] LinkedIn:…"
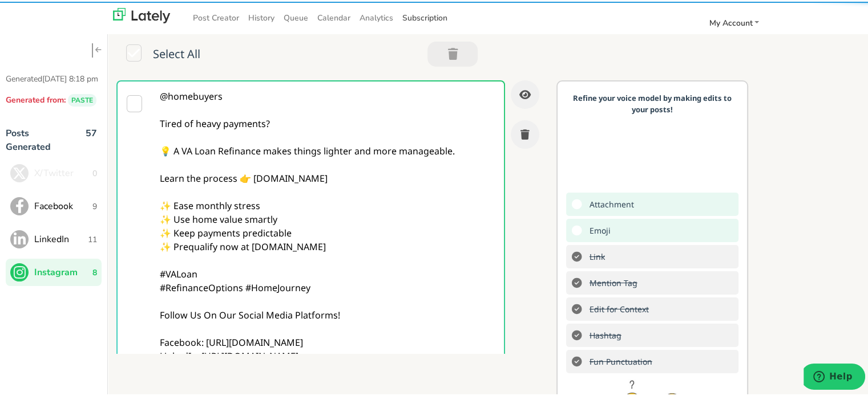
type textarea "@homebuyers Tired of heavy payments? 💡 A VA Loan Refinance makes things lighter…"
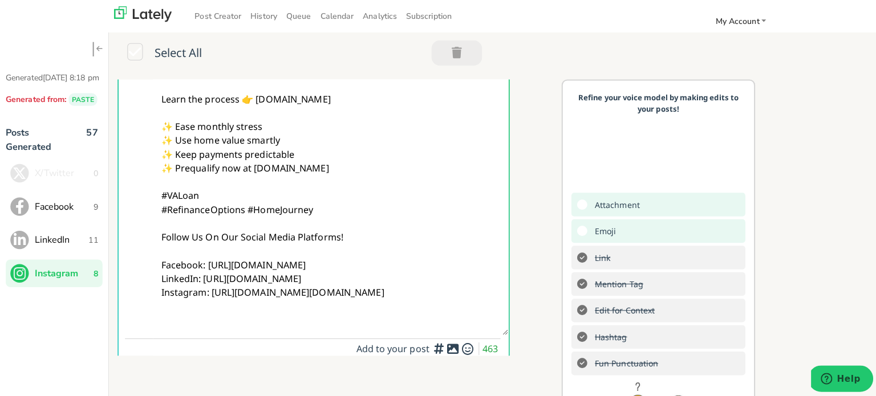
scroll to position [171, 0]
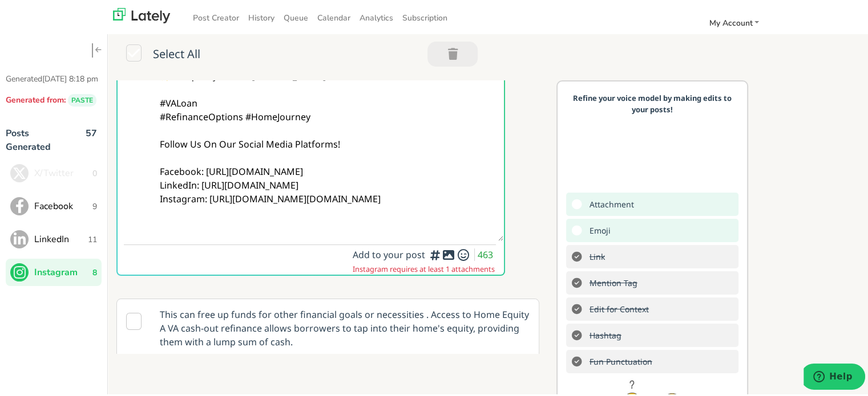
click at [437, 253] on div at bounding box center [434, 250] width 7 height 3
click at [441, 254] on icon at bounding box center [448, 253] width 14 height 1
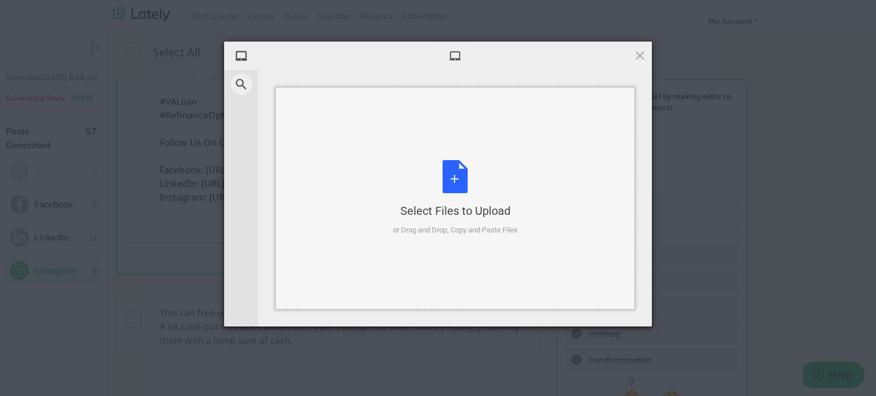
click at [349, 173] on div "Select Files to Upload or Drag and Drop, Copy and Paste Files" at bounding box center [454, 198] width 359 height 222
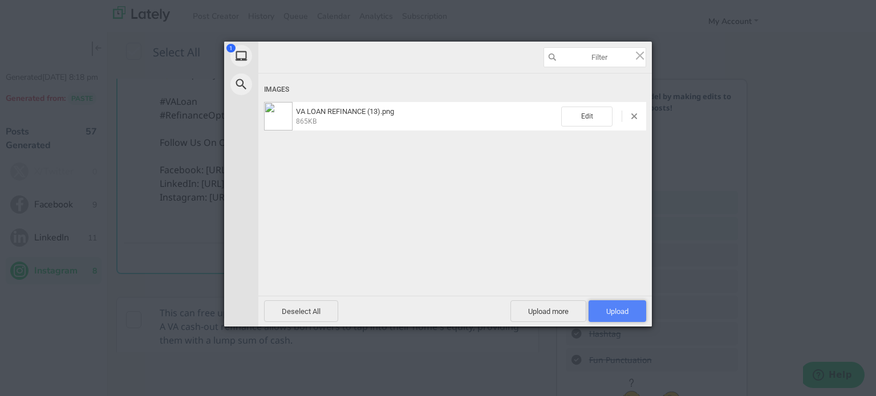
click at [633, 318] on span "Upload 1" at bounding box center [618, 312] width 58 height 22
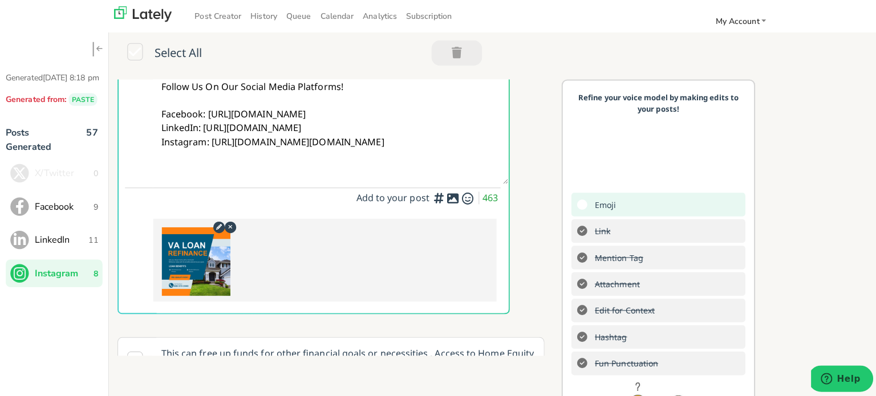
scroll to position [0, 0]
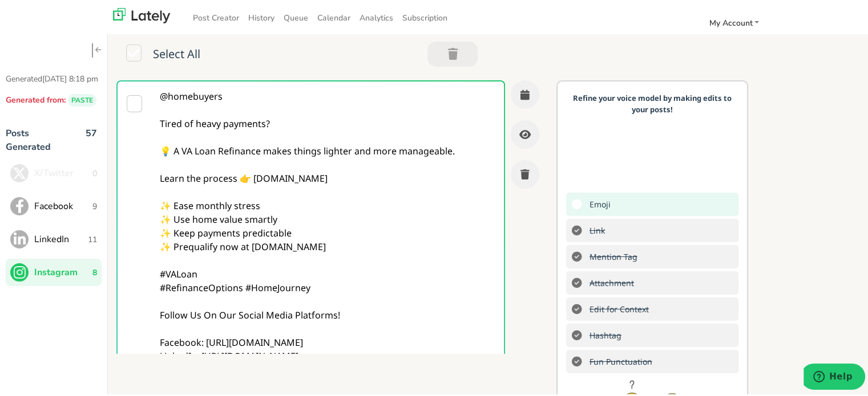
click at [294, 184] on textarea "@homebuyers Tired of heavy payments? 💡 A VA Loan Refinance makes things lighter…" at bounding box center [327, 245] width 351 height 331
click at [510, 88] on button "button" at bounding box center [524, 93] width 29 height 29
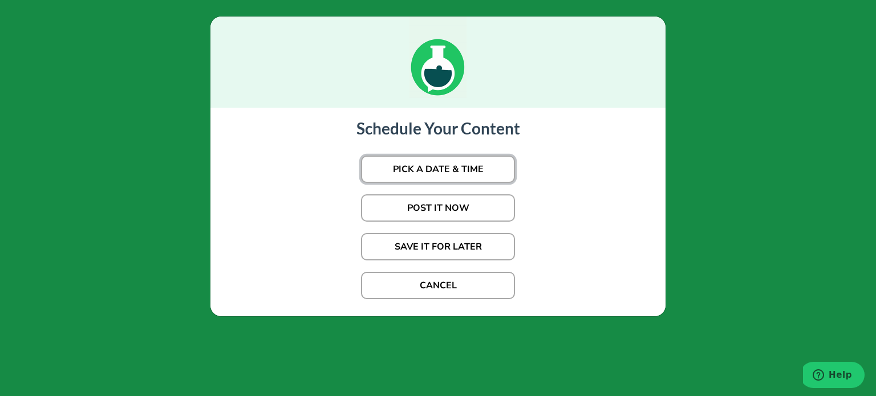
click at [447, 163] on button "PICK A DATE & TIME" at bounding box center [438, 169] width 154 height 27
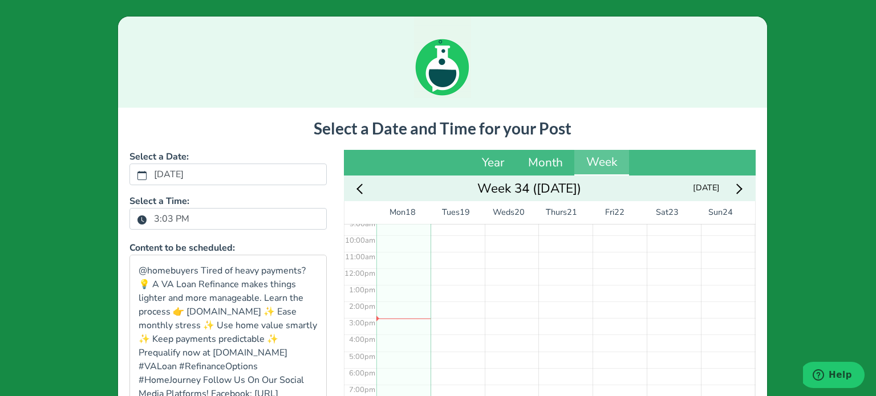
click at [173, 222] on label "3:03 PM" at bounding box center [171, 218] width 49 height 19
click at [147, 222] on button "3:03 PM" at bounding box center [142, 219] width 10 height 15
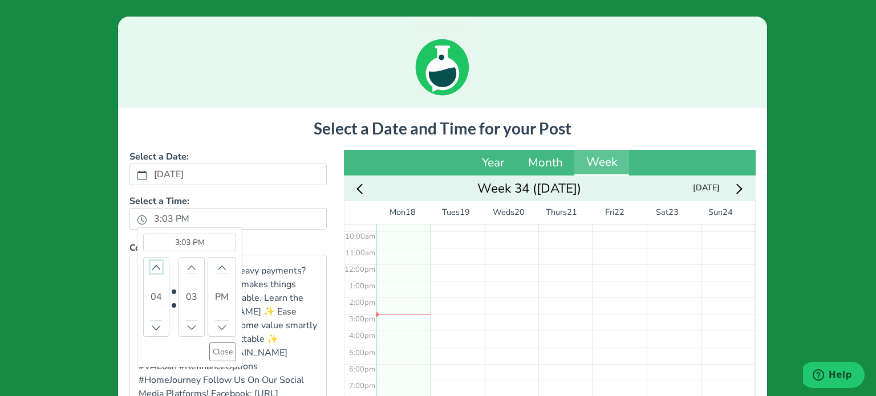
click at [151, 267] on icon "chevron up" at bounding box center [156, 267] width 10 height 5
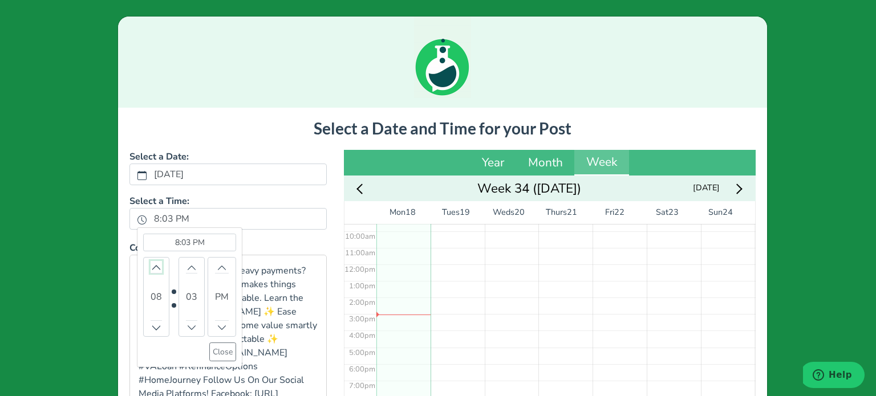
click at [151, 267] on icon "chevron up" at bounding box center [156, 267] width 10 height 5
drag, startPoint x: 210, startPoint y: 348, endPoint x: 419, endPoint y: 255, distance: 229.0
click at [209, 348] on button "Close" at bounding box center [222, 352] width 27 height 19
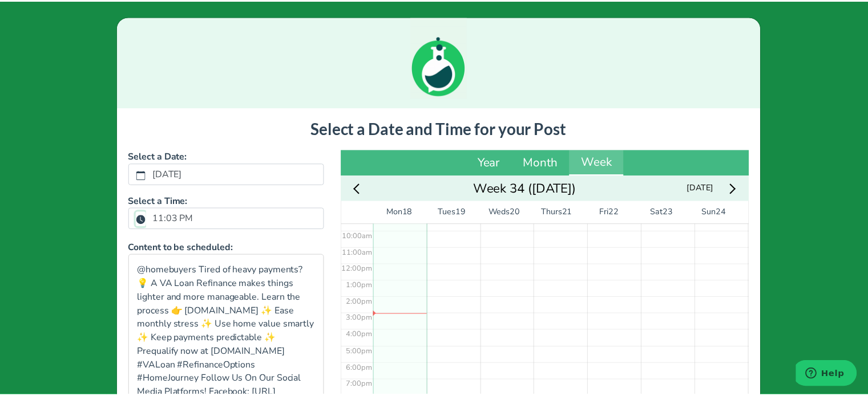
scroll to position [224, 0]
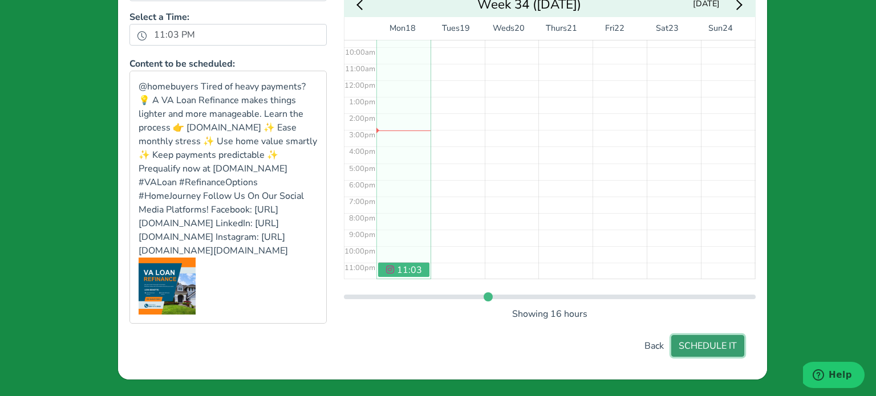
click at [689, 343] on button "SCHEDULE IT" at bounding box center [707, 346] width 73 height 22
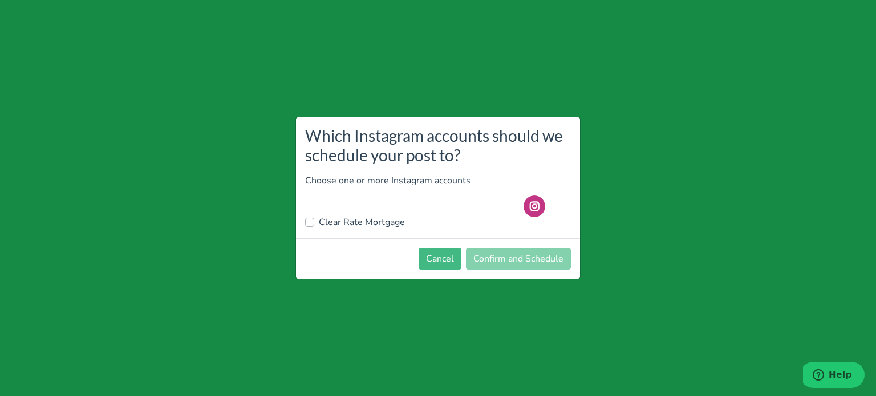
click at [331, 219] on label "Clear Rate Mortgage" at bounding box center [362, 223] width 86 height 14
click at [314, 219] on input "Clear Rate Mortgage" at bounding box center [309, 221] width 9 height 11
checkbox input "true"
click at [492, 260] on button "Confirm and Schedule" at bounding box center [518, 259] width 105 height 22
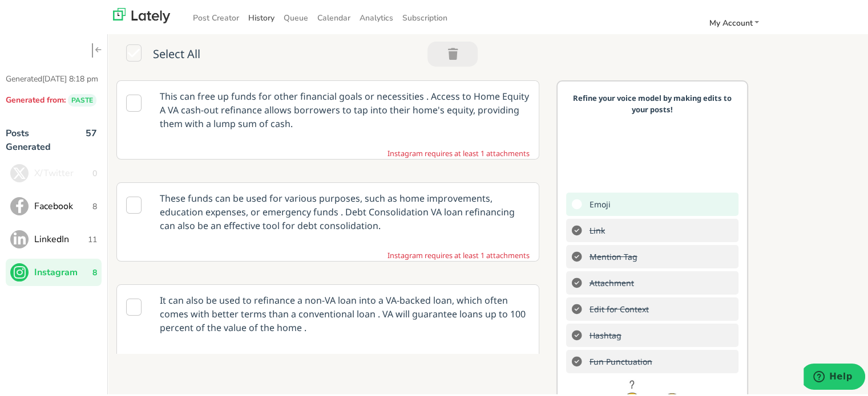
click at [244, 12] on link "History" at bounding box center [261, 16] width 35 height 19
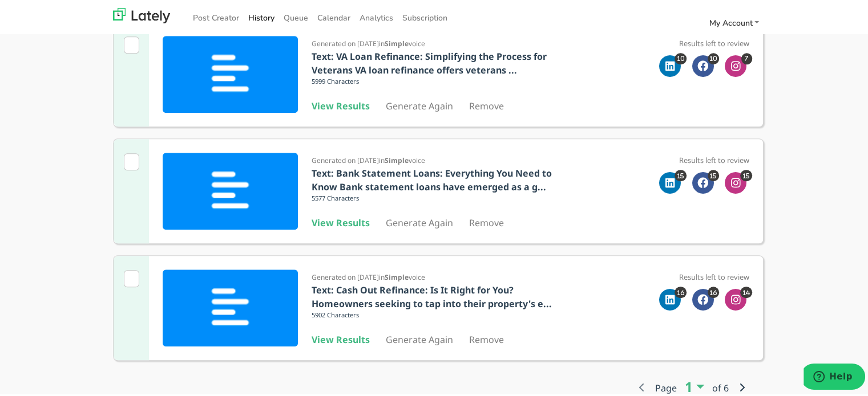
scroll to position [962, 0]
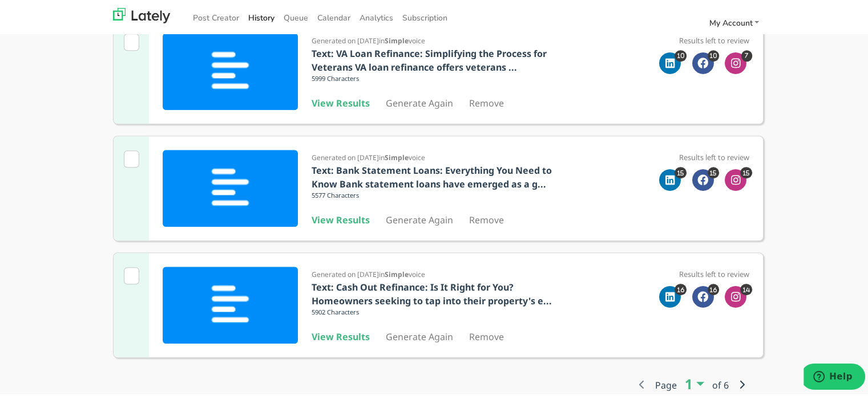
click at [338, 221] on b "View Results" at bounding box center [340, 218] width 58 height 13
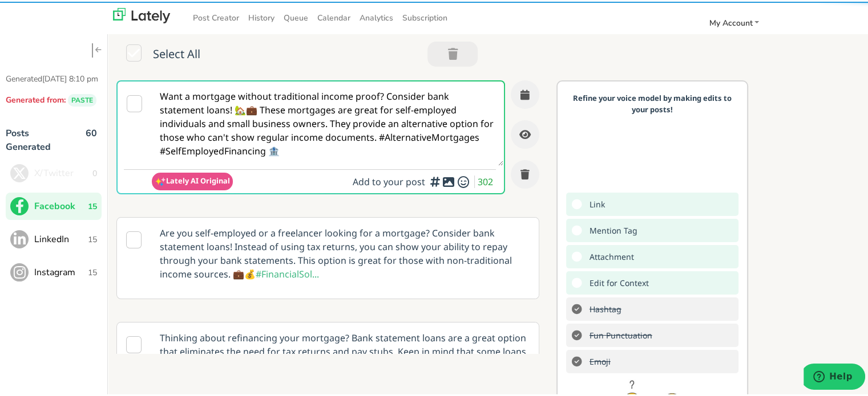
click at [285, 121] on textarea "Want a mortgage without traditional income proof? Consider bank statement loans…" at bounding box center [327, 122] width 351 height 84
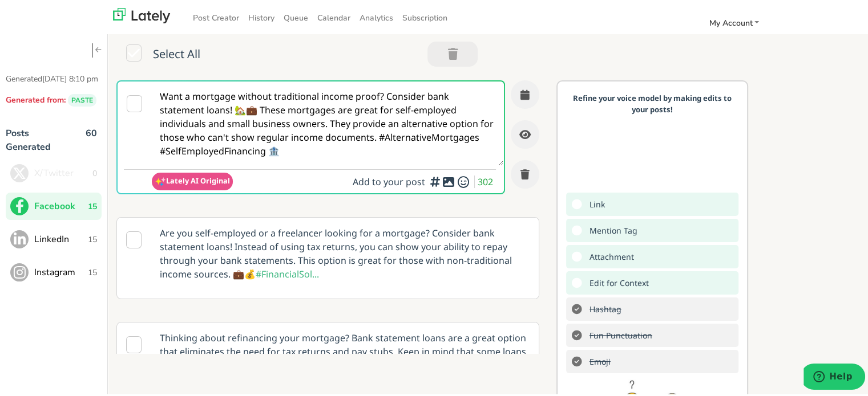
click at [285, 121] on textarea "Want a mortgage without traditional income proof? Consider bank statement loans…" at bounding box center [327, 122] width 351 height 84
click at [286, 121] on textarea "Want a mortgage without traditional income proof? Consider bank statement loans…" at bounding box center [327, 122] width 351 height 84
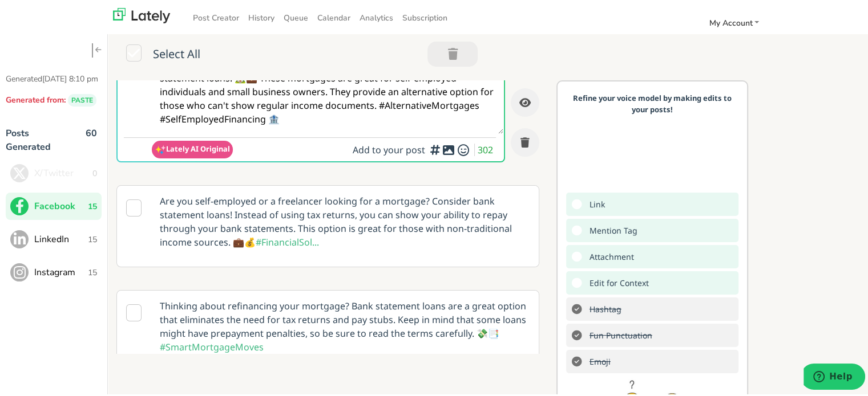
scroll to position [57, 0]
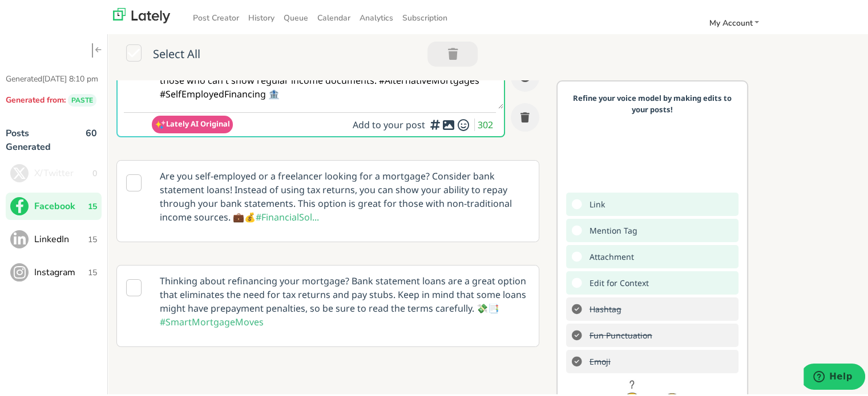
click at [71, 242] on button "LinkedIn 15" at bounding box center [54, 237] width 96 height 27
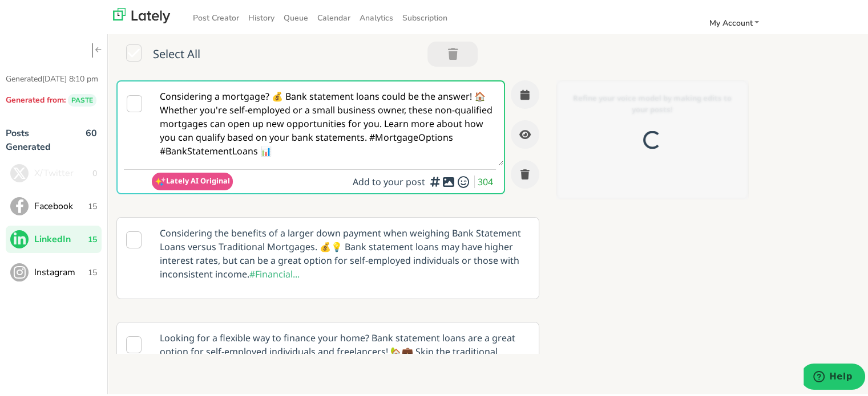
scroll to position [0, 0]
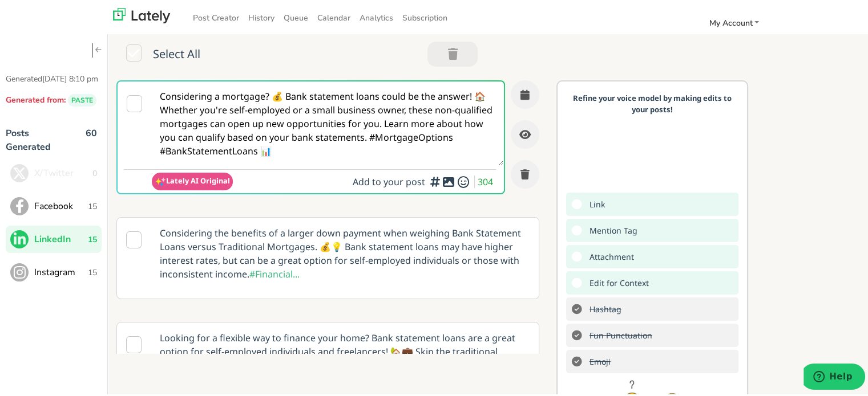
click at [245, 143] on textarea "Considering a mortgage? 💰 Bank statement loans could be the answer! 🏠 Whether y…" at bounding box center [327, 122] width 351 height 84
click at [77, 278] on span "Instagram" at bounding box center [61, 271] width 54 height 14
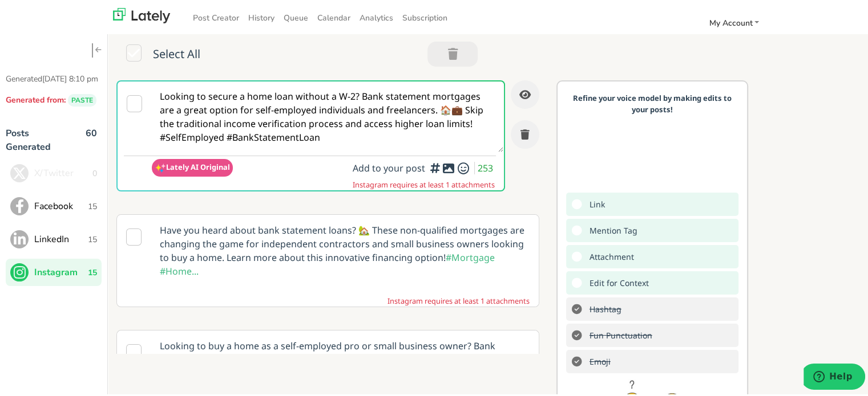
click at [307, 105] on textarea "Looking to secure a home loan without a W-2? Bank statement mortgages are a gre…" at bounding box center [327, 115] width 351 height 71
click at [56, 212] on span "Facebook" at bounding box center [61, 205] width 54 height 14
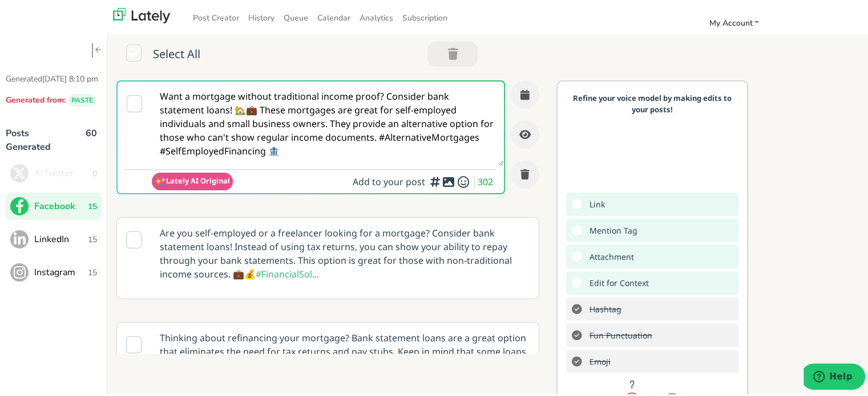
click at [222, 136] on textarea "Want a mortgage without traditional income proof? Consider bank statement loans…" at bounding box center [327, 122] width 351 height 84
paste textarea "@everyone Struggling to prove income the traditional way? A BANK STATEMENT LOAN…"
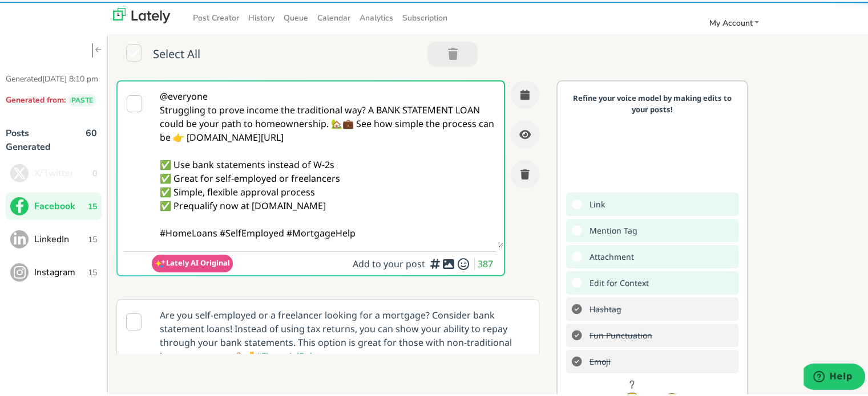
click at [233, 96] on textarea "@everyone Struggling to prove income the traditional way? A BANK STATEMENT LOAN…" at bounding box center [327, 163] width 351 height 167
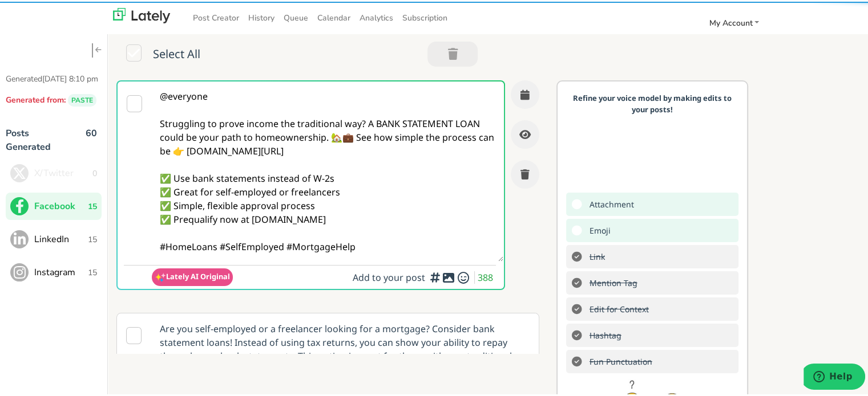
click at [362, 123] on textarea "@everyone Struggling to prove income the traditional way? A BANK STATEMENT LOAN…" at bounding box center [327, 170] width 351 height 180
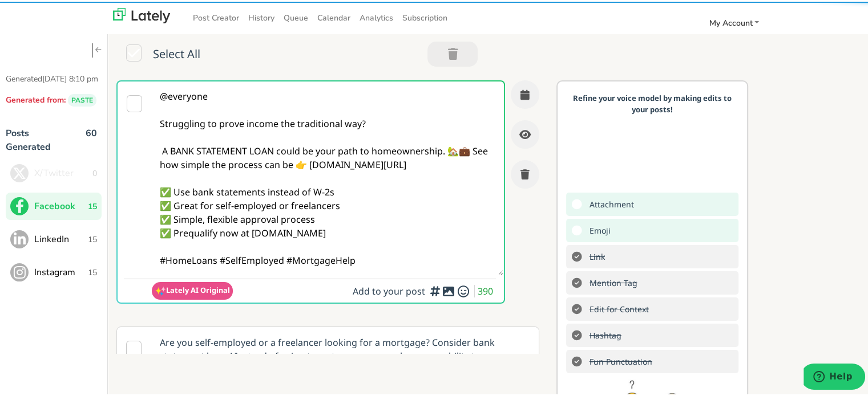
click at [471, 148] on textarea "@everyone Struggling to prove income the traditional way? A BANK STATEMENT LOAN…" at bounding box center [327, 177] width 351 height 194
click at [461, 148] on textarea "@everyone Struggling to prove income the traditional way? A BANK STATEMENT LOAN…" at bounding box center [327, 177] width 351 height 194
click at [461, 150] on textarea "@everyone Struggling to prove income the traditional way? A BANK STATEMENT LOAN…" at bounding box center [327, 177] width 351 height 194
click at [466, 151] on textarea "@everyone Struggling to prove income the traditional way? A BANK STATEMENT LOAN…" at bounding box center [327, 177] width 351 height 194
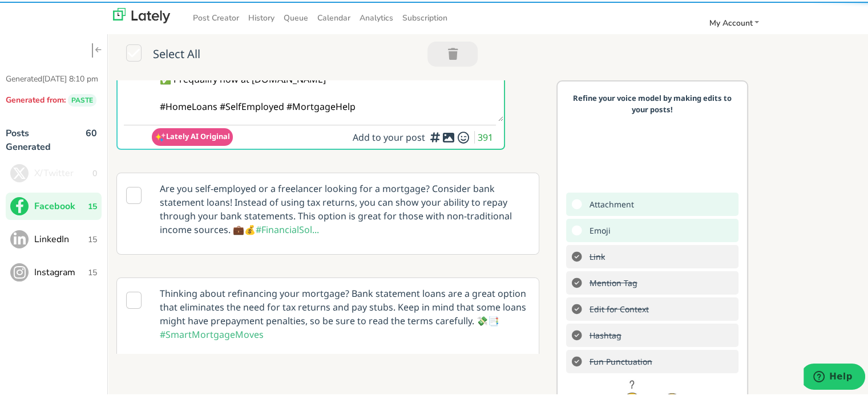
scroll to position [171, 0]
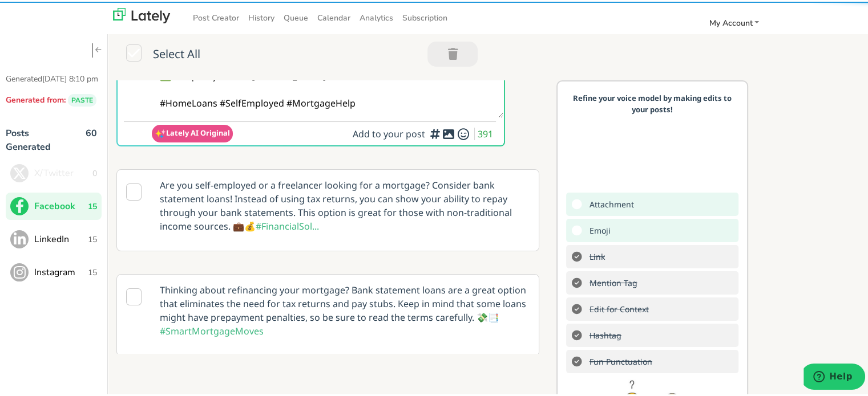
click at [217, 104] on textarea "@everyone Struggling to prove income the traditional way? A BANK STATEMENT LOAN…" at bounding box center [327, 13] width 351 height 208
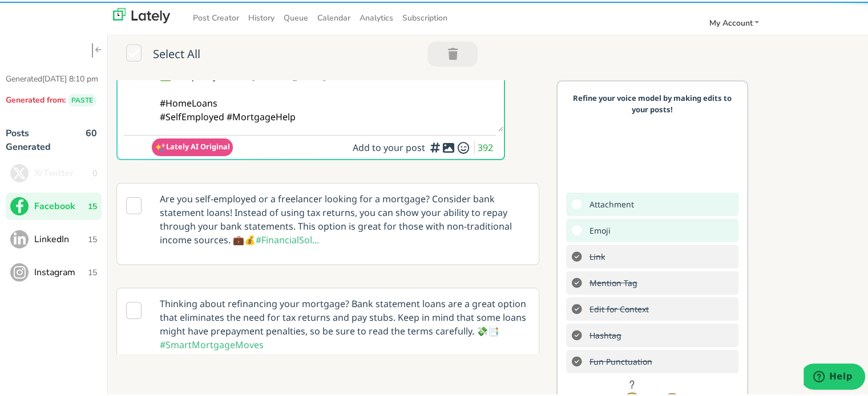
click at [336, 120] on textarea "@everyone Struggling to prove income the traditional way? A BANK STATEMENT LOAN…" at bounding box center [327, 19] width 351 height 221
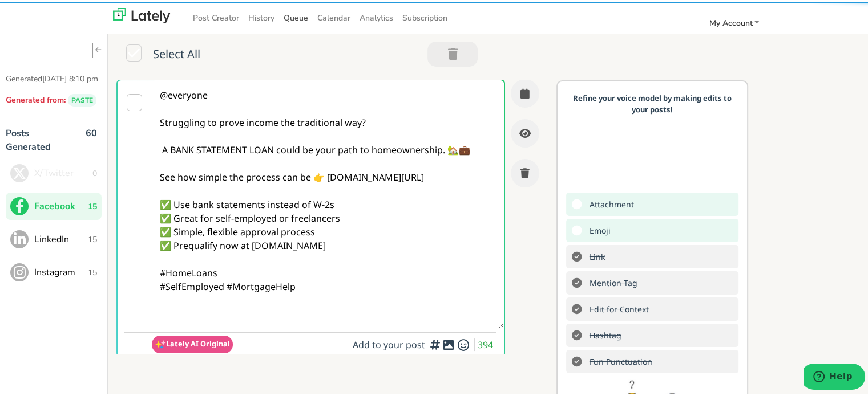
scroll to position [0, 0]
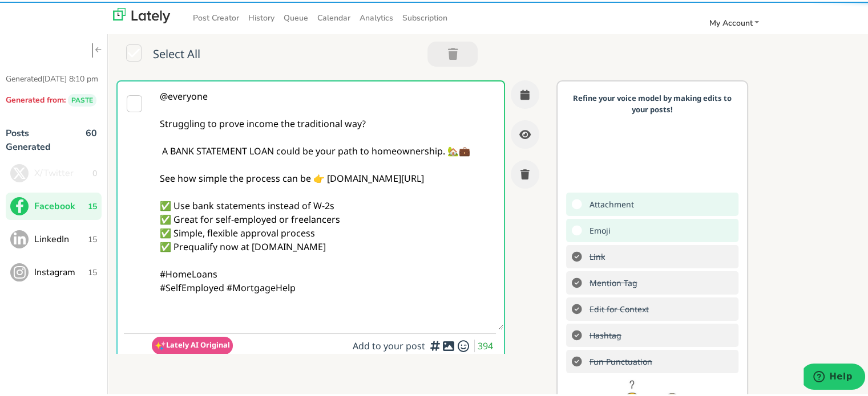
paste textarea "Follow Us On Our Social Media Platforms! Facebook: [URL][DOMAIN_NAME] LinkedIn:…"
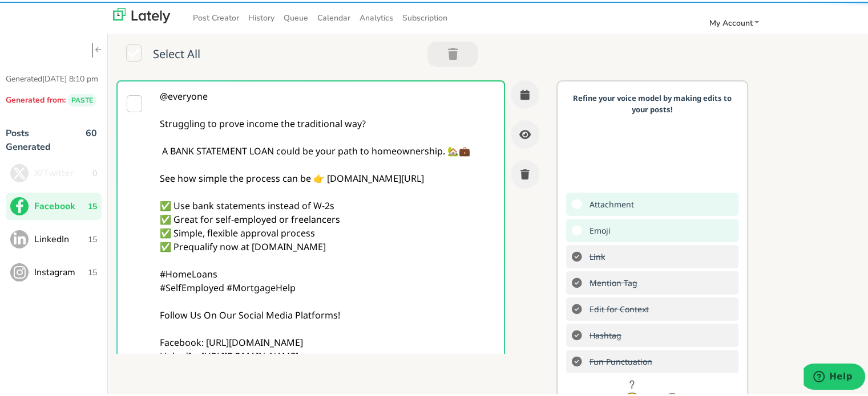
type textarea "@everyone Struggling to prove income the traditional way? A BANK STATEMENT LOAN…"
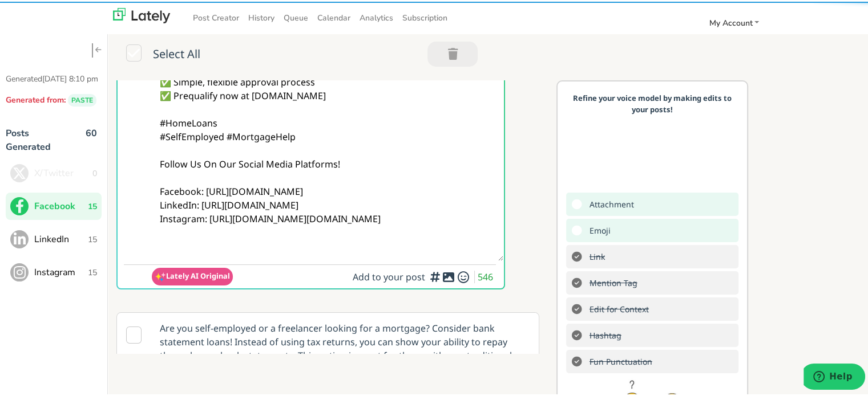
scroll to position [171, 0]
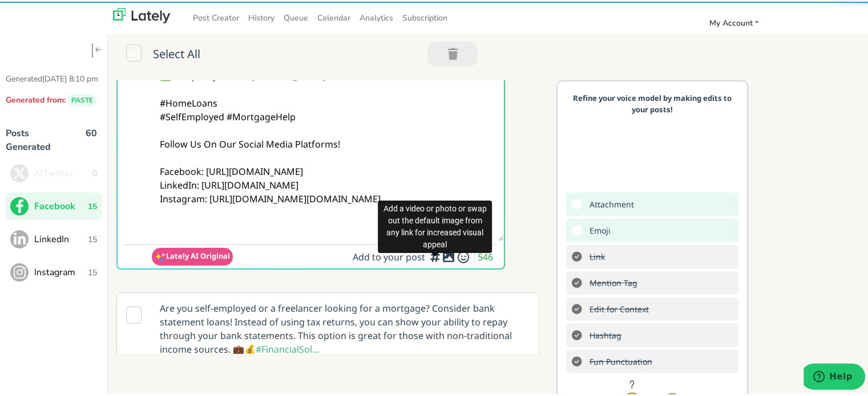
click at [441, 256] on icon at bounding box center [448, 256] width 14 height 1
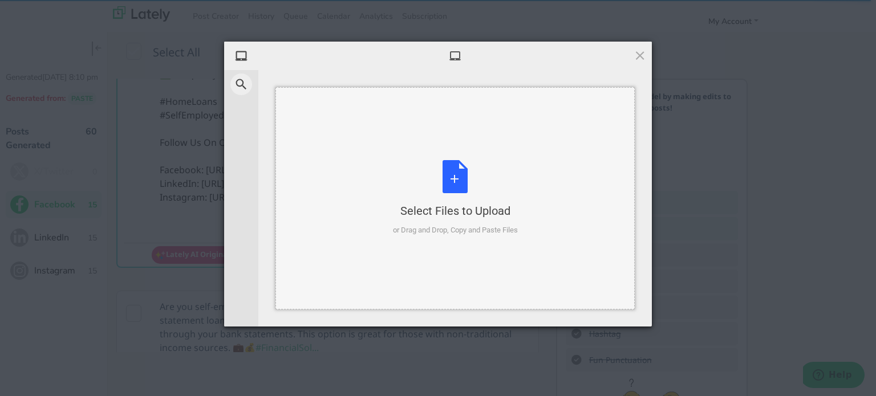
click at [410, 167] on div "Select Files to Upload or Drag and Drop, Copy and Paste Files" at bounding box center [455, 198] width 125 height 76
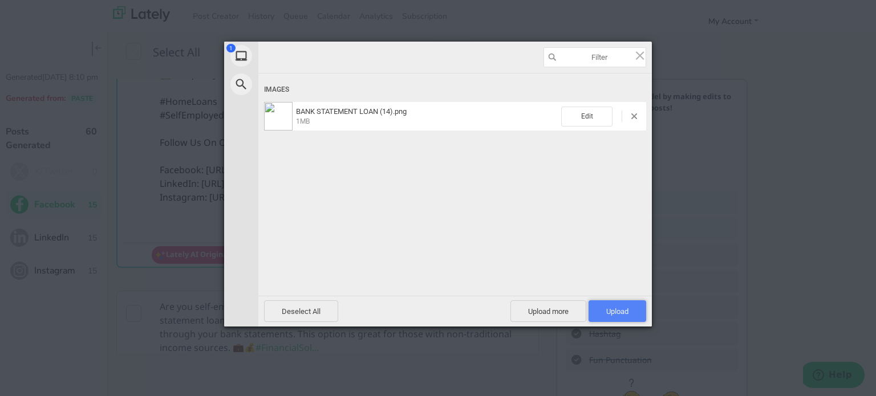
click at [627, 305] on span "Upload 1" at bounding box center [618, 312] width 58 height 22
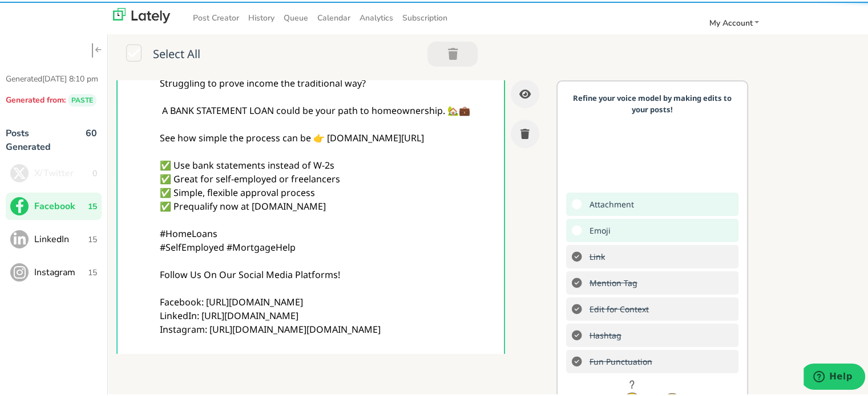
scroll to position [0, 0]
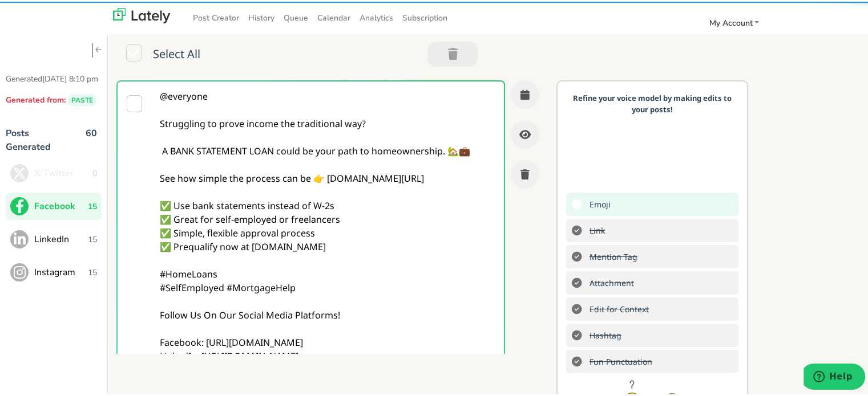
click at [297, 141] on textarea "@everyone Struggling to prove income the traditional way? A BANK STATEMENT LOAN…" at bounding box center [327, 245] width 351 height 331
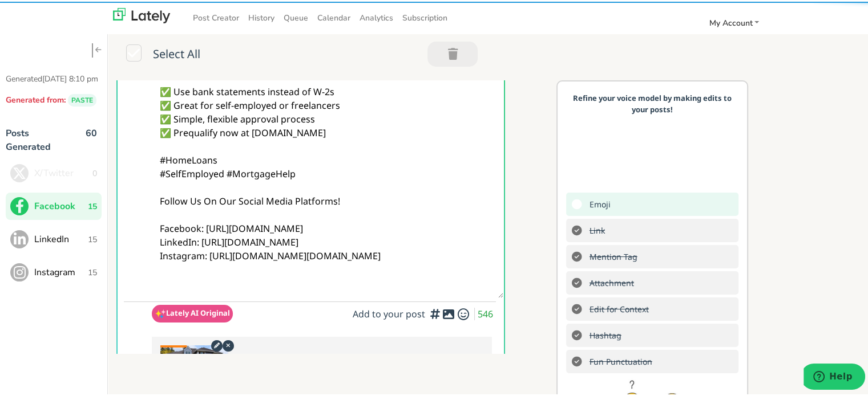
click at [398, 136] on textarea "@everyone Struggling to prove income the traditional way? A BANK STATEMENT LOAN…" at bounding box center [327, 131] width 351 height 331
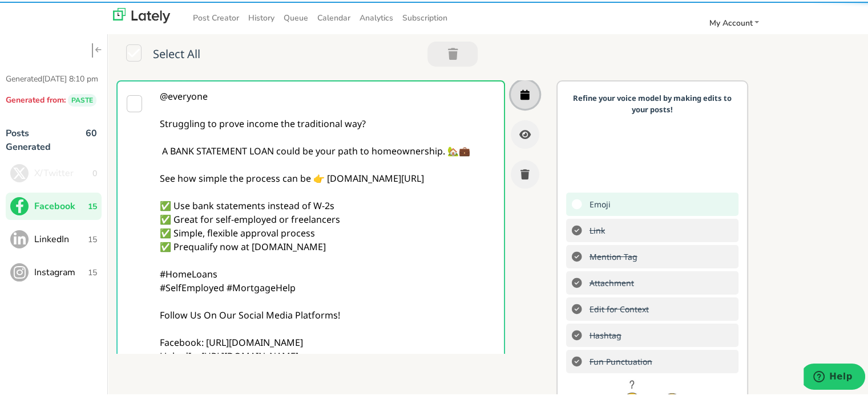
click at [520, 91] on icon "button" at bounding box center [524, 93] width 9 height 10
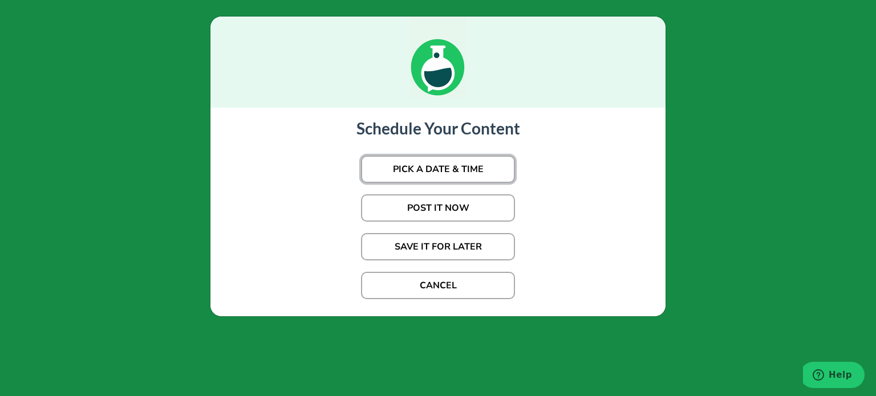
click at [420, 159] on button "PICK A DATE & TIME" at bounding box center [438, 169] width 154 height 27
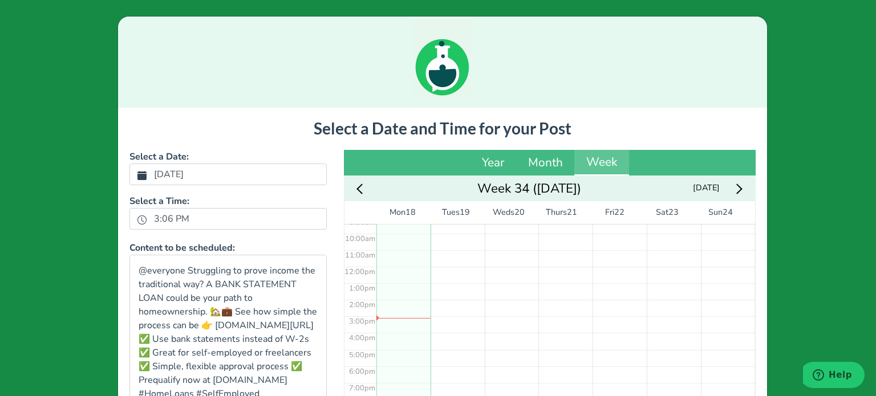
scroll to position [159, 0]
click at [162, 216] on label "3:06 PM" at bounding box center [171, 218] width 49 height 19
click at [147, 216] on button "3:06 PM" at bounding box center [142, 219] width 10 height 15
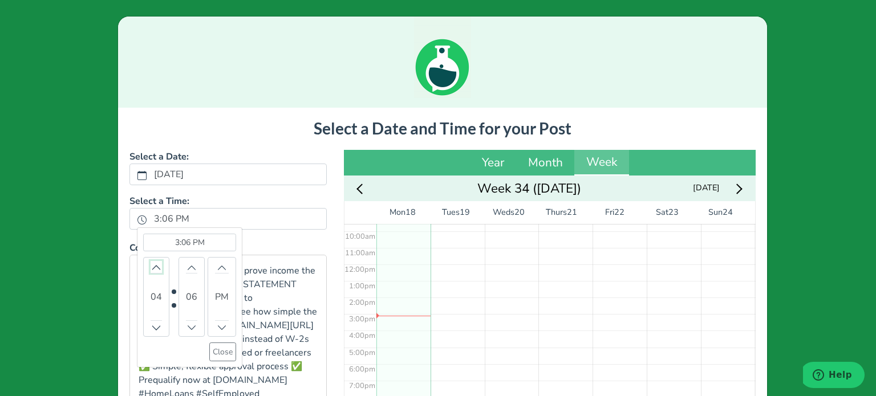
click at [153, 264] on icon "chevron up" at bounding box center [156, 268] width 8 height 8
click at [226, 353] on button "Close" at bounding box center [222, 352] width 27 height 19
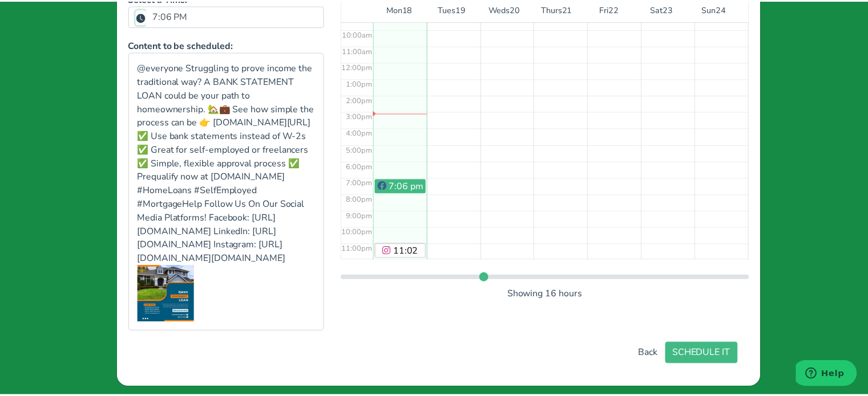
scroll to position [228, 0]
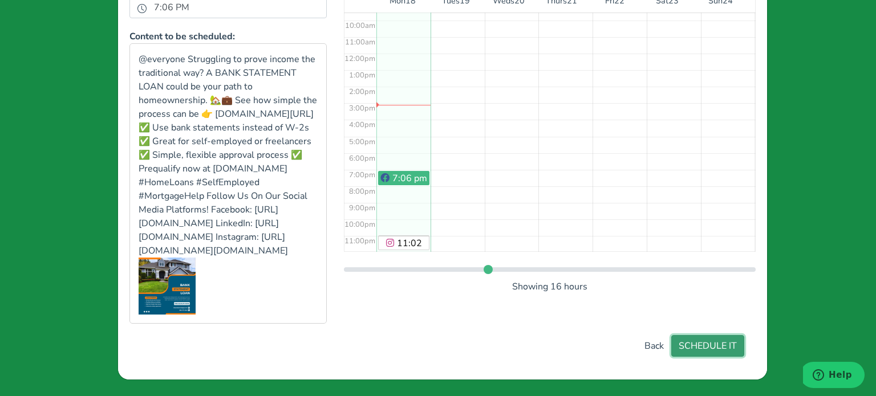
click at [693, 357] on button "SCHEDULE IT" at bounding box center [707, 346] width 73 height 22
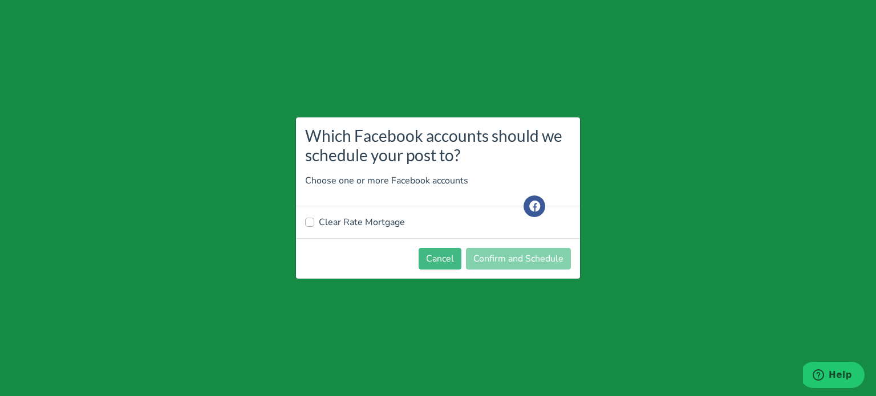
click at [352, 228] on label "Clear Rate Mortgage" at bounding box center [362, 223] width 86 height 14
click at [314, 227] on input "Clear Rate Mortgage" at bounding box center [309, 221] width 9 height 11
checkbox input "true"
click at [520, 266] on button "Confirm and Schedule" at bounding box center [518, 259] width 105 height 22
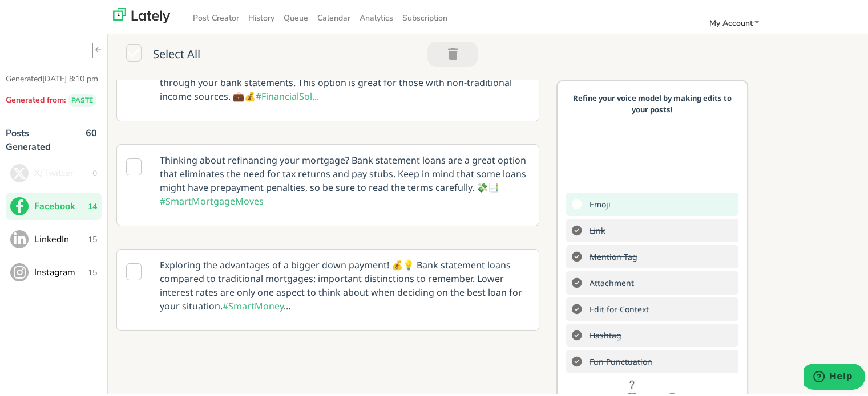
scroll to position [171, 0]
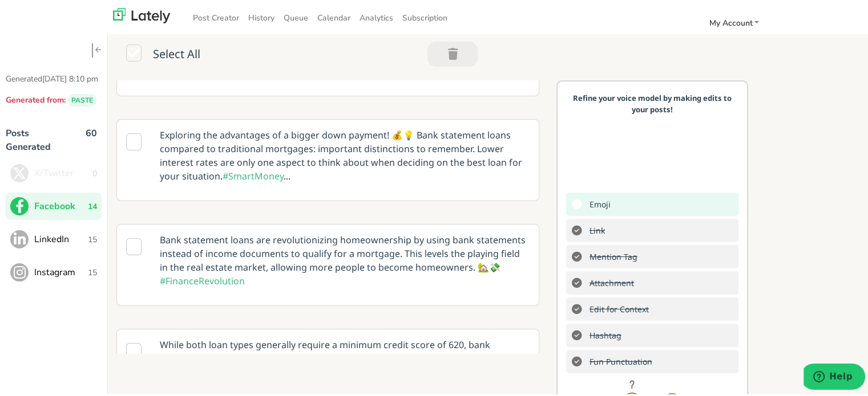
click at [90, 252] on button "LinkedIn 15" at bounding box center [54, 237] width 96 height 27
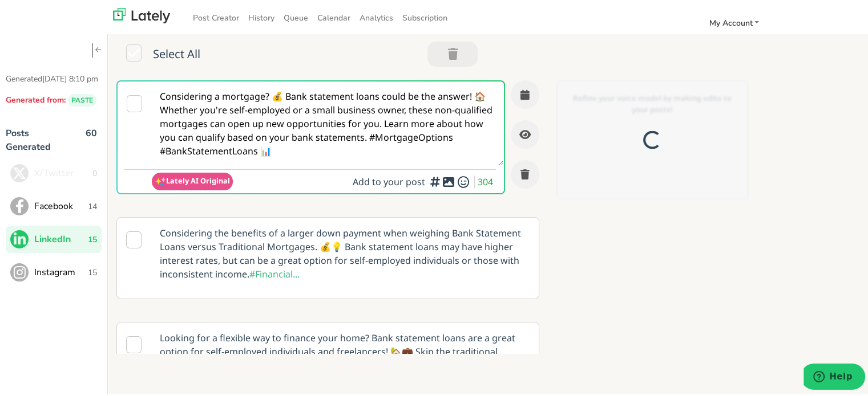
scroll to position [0, 0]
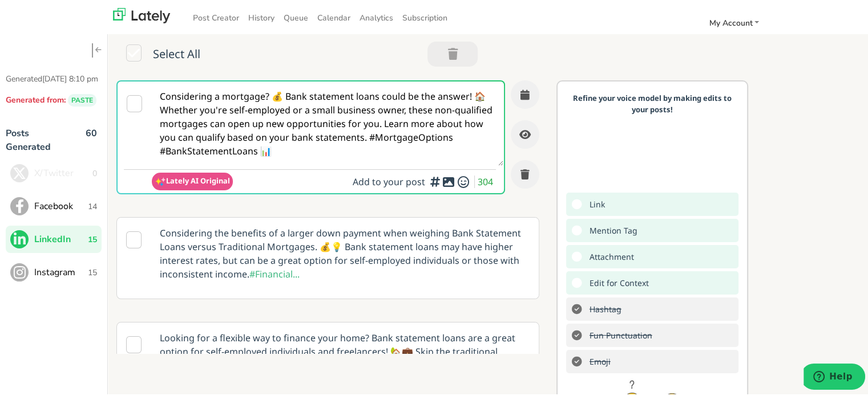
click at [237, 156] on textarea "Considering a mortgage? 💰 Bank statement loans could be the answer! 🏠 Whether y…" at bounding box center [327, 122] width 351 height 84
paste textarea "@homebuyers Skip the paperwork stress! A BANK STATEMENT LOAN helps self-employe…"
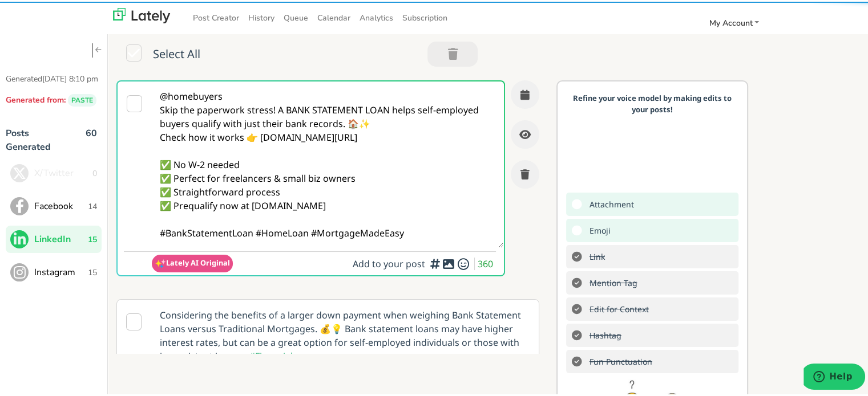
click at [228, 76] on div "Select All" at bounding box center [300, 54] width 384 height 47
click at [238, 96] on textarea "@homebuyers Skip the paperwork stress! A BANK STATEMENT LOAN helps self-employe…" at bounding box center [327, 163] width 351 height 167
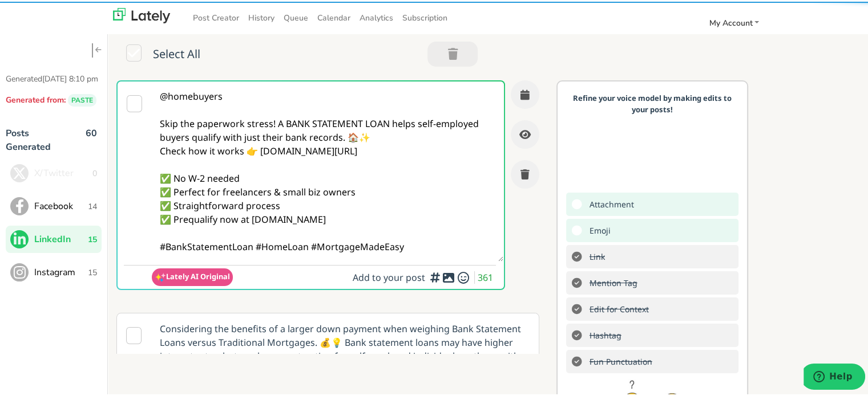
click at [269, 125] on textarea "@homebuyers Skip the paperwork stress! A BANK STATEMENT LOAN helps self-employe…" at bounding box center [327, 170] width 351 height 180
click at [274, 124] on textarea "@homebuyers Skip the paperwork stress! A BANK STATEMENT LOAN helps self-employe…" at bounding box center [327, 170] width 351 height 180
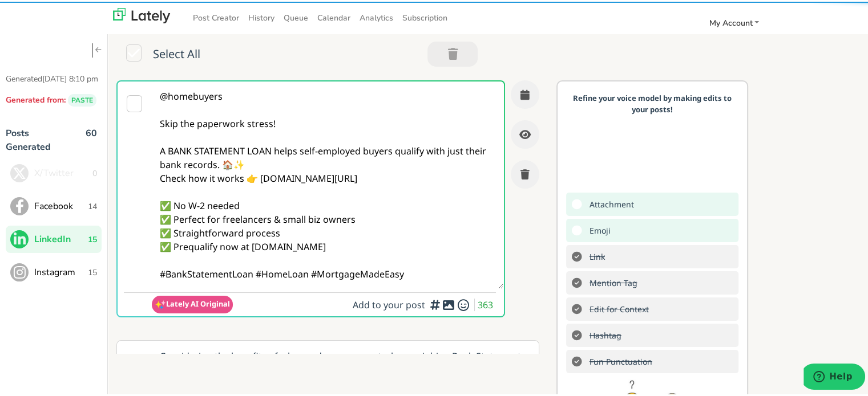
click at [314, 165] on textarea "@homebuyers Skip the paperwork stress! A BANK STATEMENT LOAN helps self-employe…" at bounding box center [327, 184] width 351 height 208
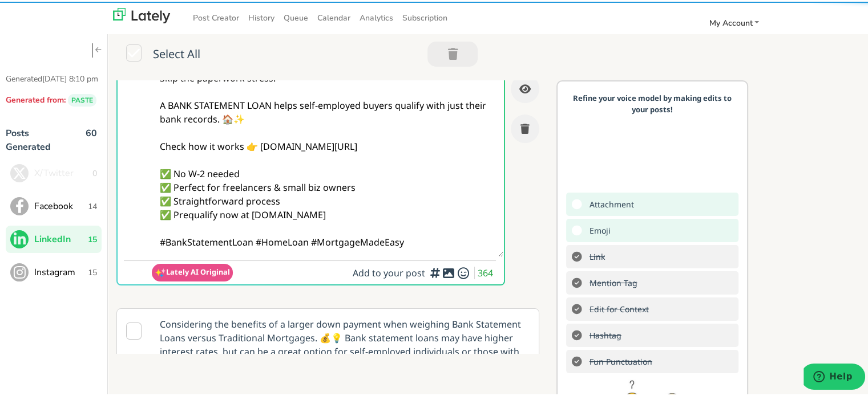
scroll to position [114, 0]
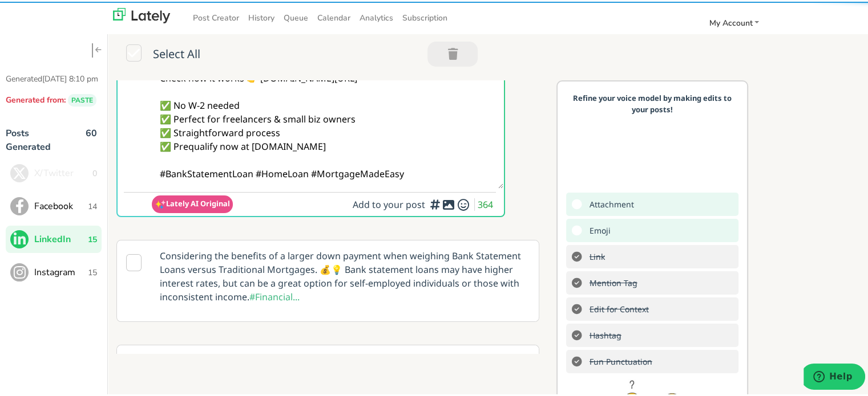
click at [253, 174] on textarea "@homebuyers Skip the paperwork stress! A BANK STATEMENT LOAN helps self-employe…" at bounding box center [327, 76] width 351 height 221
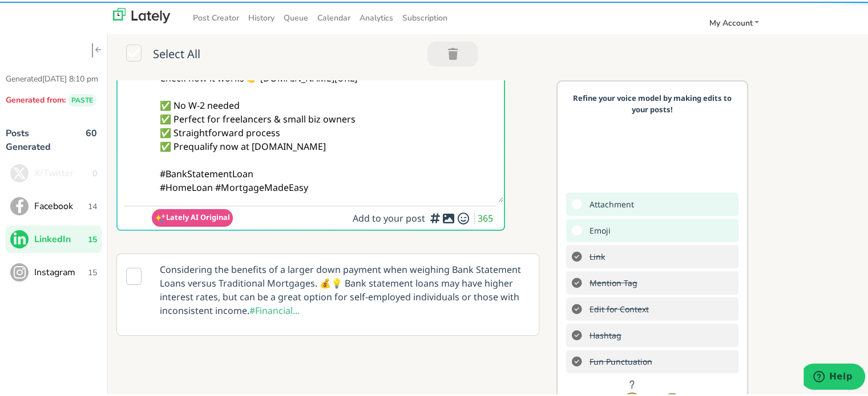
click at [365, 193] on textarea "@homebuyers Skip the paperwork stress! A BANK STATEMENT LOAN helps self-employe…" at bounding box center [327, 83] width 351 height 235
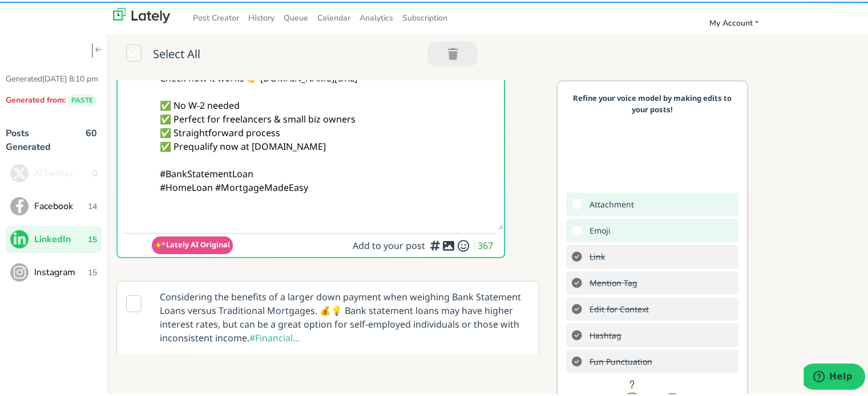
paste textarea "Follow Us On Our Social Media Platforms! Facebook: [URL][DOMAIN_NAME] LinkedIn:…"
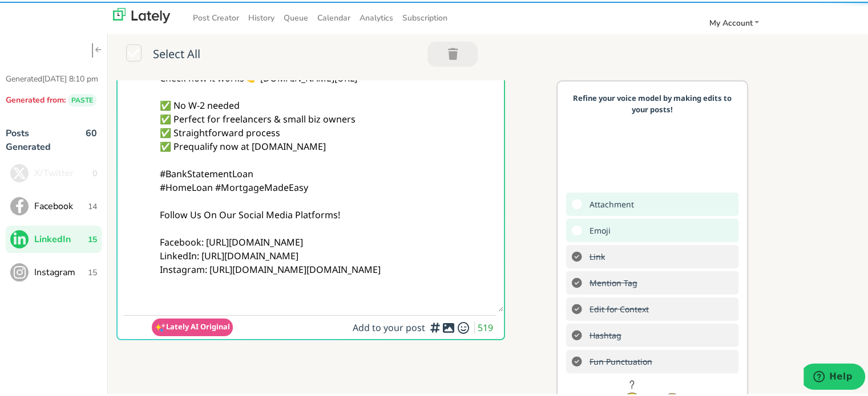
scroll to position [0, 0]
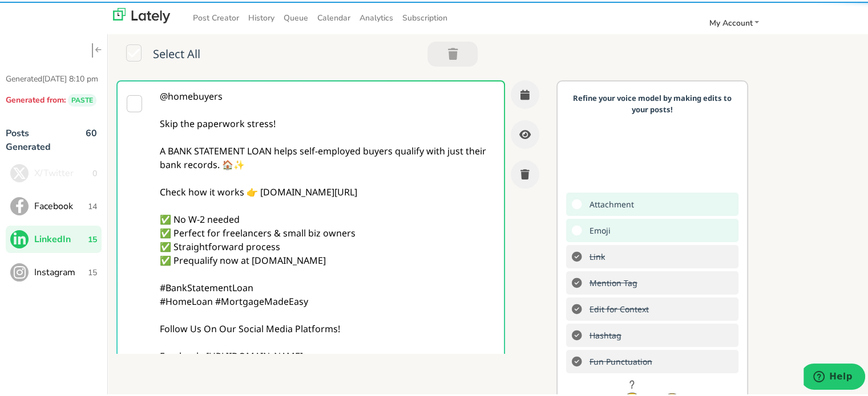
type textarea "@homebuyers Skip the paperwork stress! A BANK STATEMENT LOAN helps self-employe…"
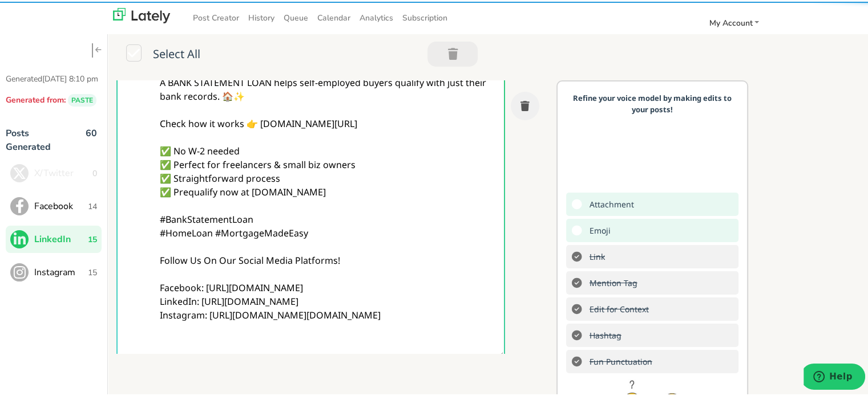
scroll to position [171, 0]
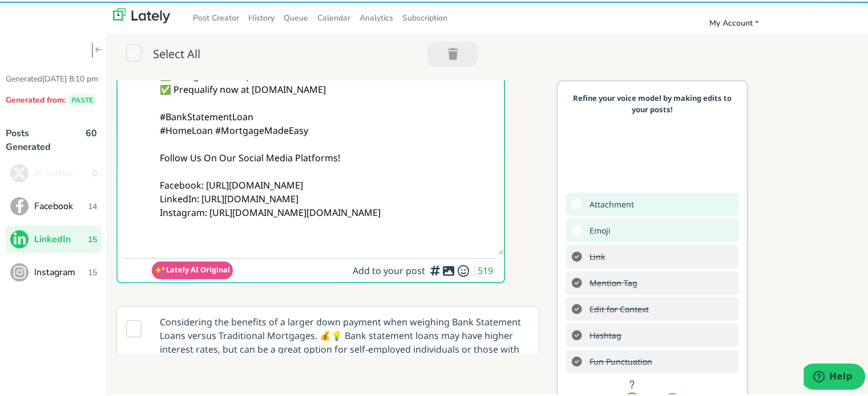
click at [441, 270] on icon at bounding box center [448, 269] width 14 height 1
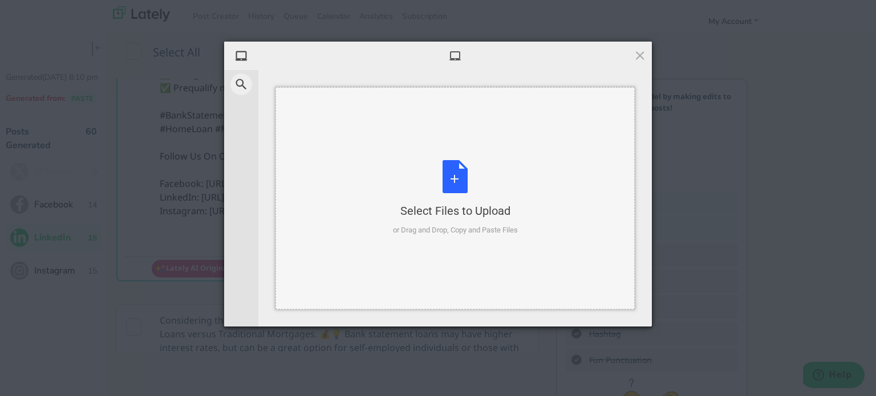
click at [446, 163] on div "Select Files to Upload or Drag and Drop, Copy and Paste Files" at bounding box center [455, 198] width 125 height 76
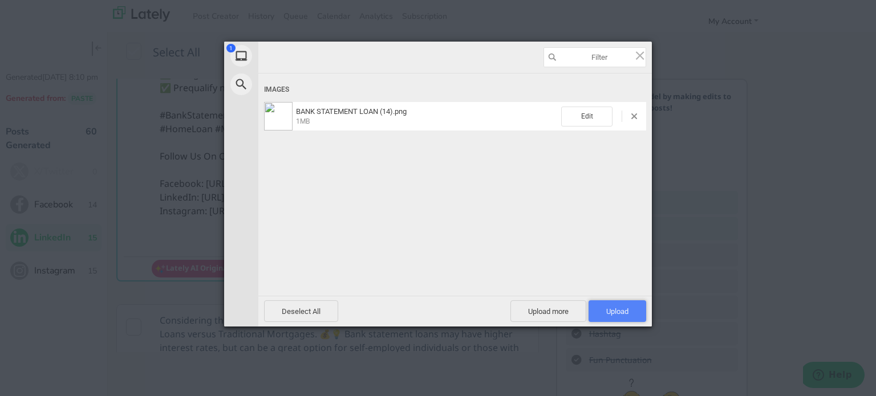
click at [620, 318] on span "Upload 1" at bounding box center [618, 312] width 58 height 22
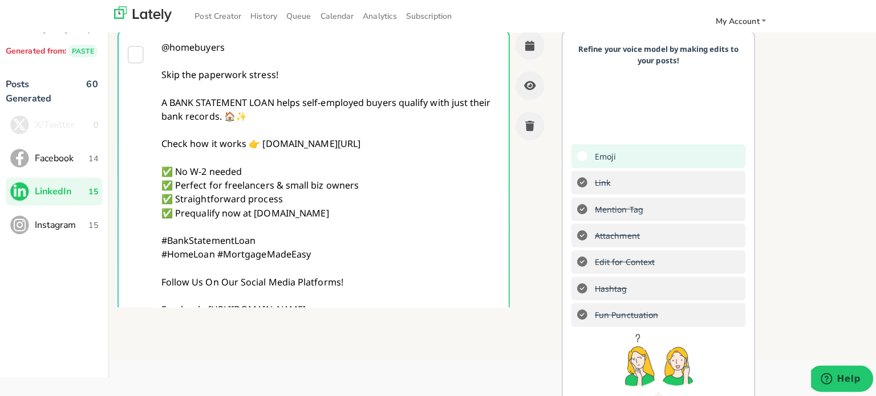
scroll to position [0, 0]
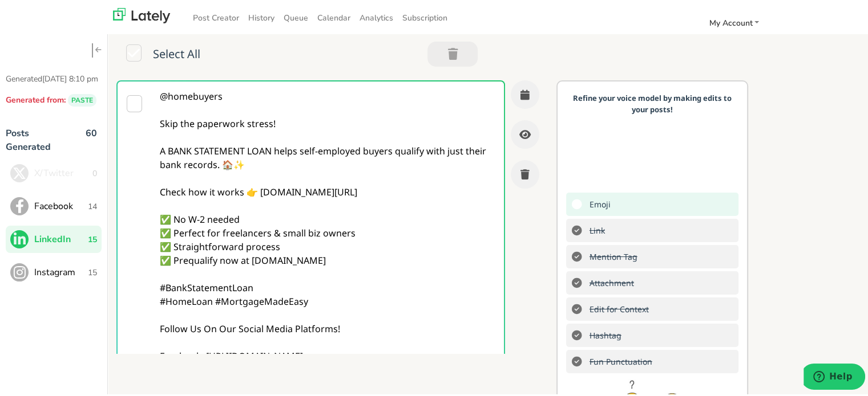
click at [424, 120] on textarea "@homebuyers Skip the paperwork stress! A BANK STATEMENT LOAN helps self-employe…" at bounding box center [327, 252] width 351 height 344
click at [510, 95] on button "button" at bounding box center [524, 93] width 29 height 29
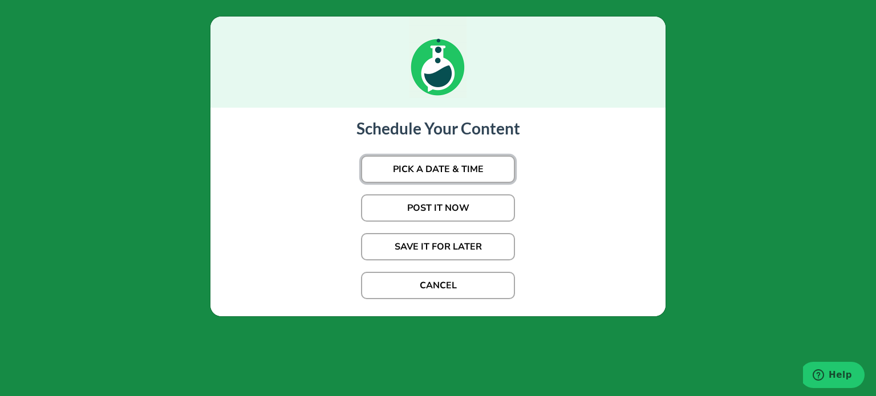
click at [459, 168] on button "PICK A DATE & TIME" at bounding box center [438, 169] width 154 height 27
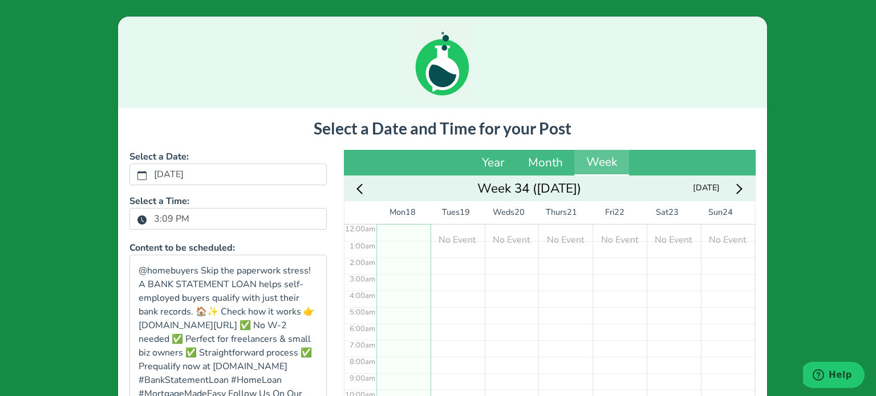
click at [185, 223] on label "3:09 PM" at bounding box center [171, 218] width 49 height 19
click at [147, 223] on button "3:09 PM" at bounding box center [142, 219] width 10 height 15
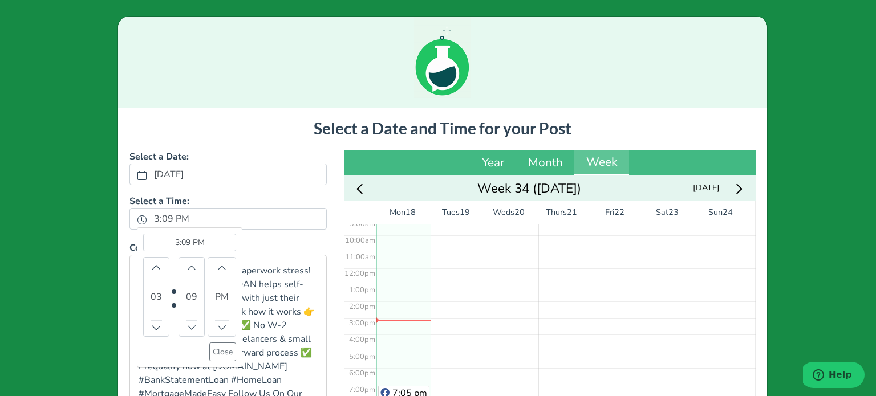
scroll to position [159, 0]
click at [156, 269] on button "Increment" at bounding box center [156, 267] width 11 height 12
click at [158, 267] on div "06" at bounding box center [156, 297] width 26 height 80
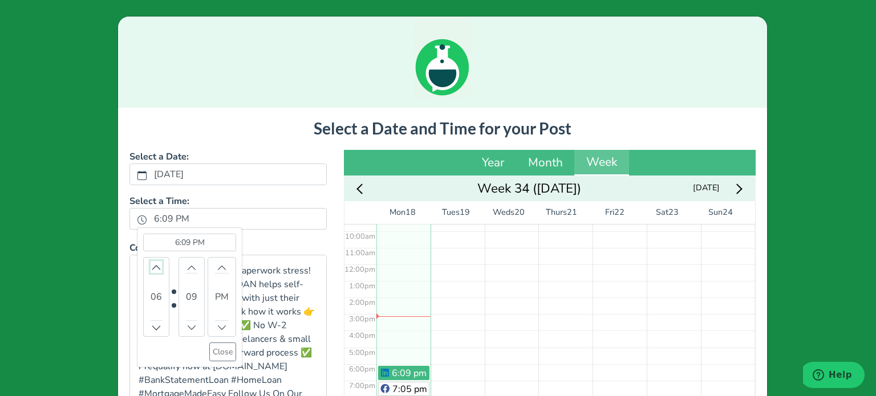
click at [152, 269] on icon "chevron up" at bounding box center [156, 268] width 8 height 8
click at [221, 357] on button "Close" at bounding box center [222, 352] width 27 height 19
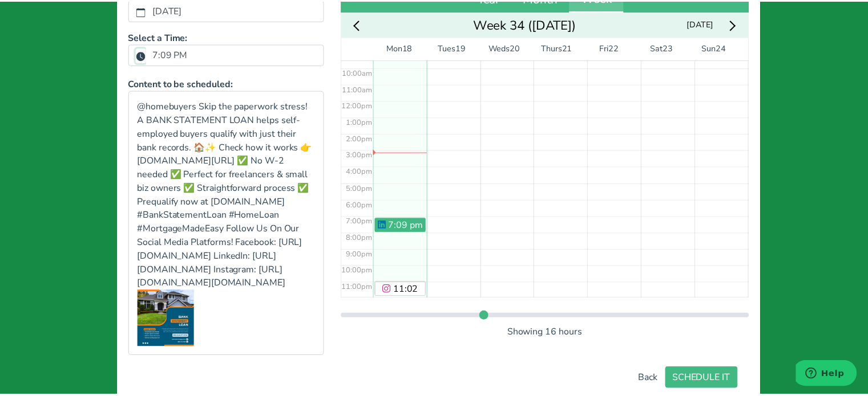
scroll to position [238, 0]
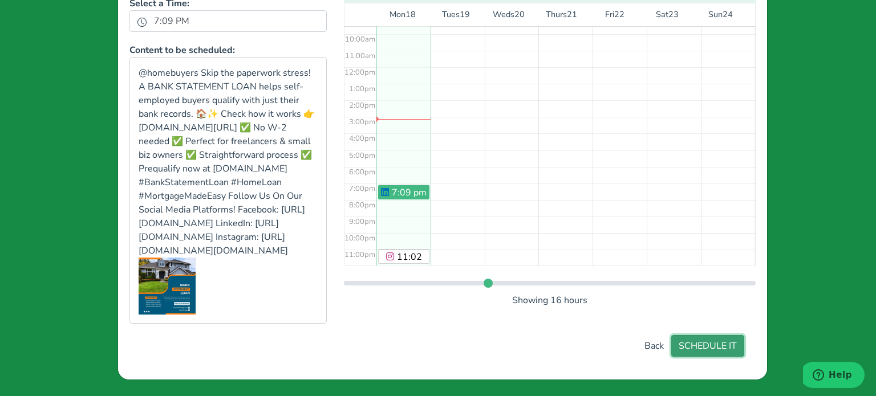
click at [697, 348] on button "SCHEDULE IT" at bounding box center [707, 346] width 73 height 22
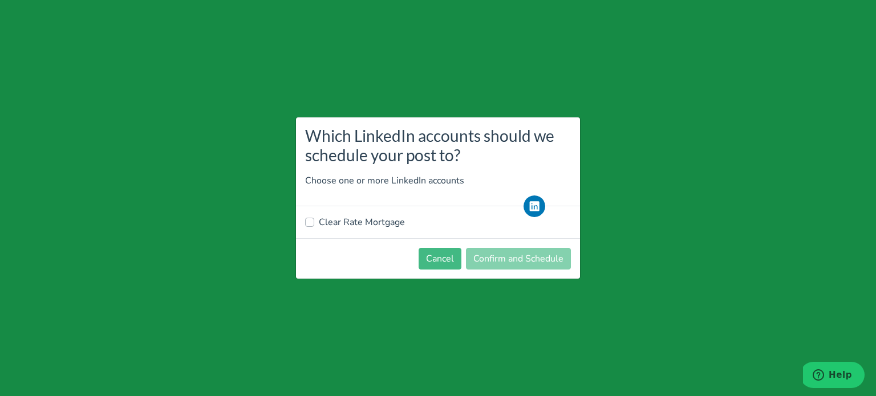
click at [371, 225] on label "Clear Rate Mortgage" at bounding box center [362, 223] width 86 height 14
click at [314, 225] on input "Clear Rate Mortgage" at bounding box center [309, 221] width 9 height 11
checkbox input "true"
click at [517, 266] on button "Confirm and Schedule" at bounding box center [518, 259] width 105 height 22
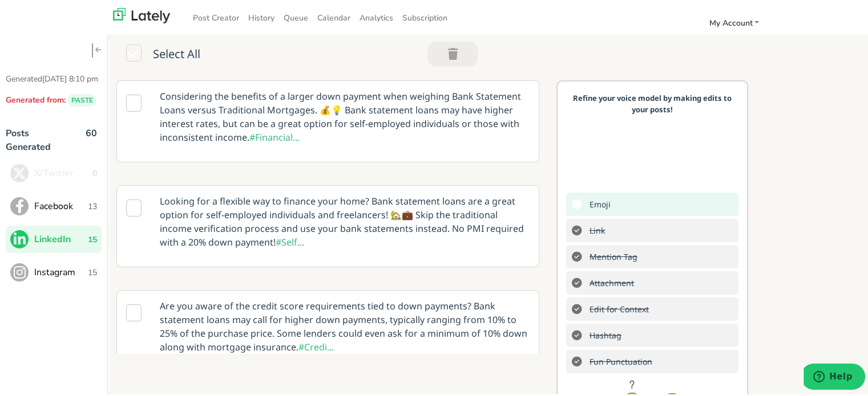
click at [44, 278] on span "Instagram" at bounding box center [61, 271] width 54 height 14
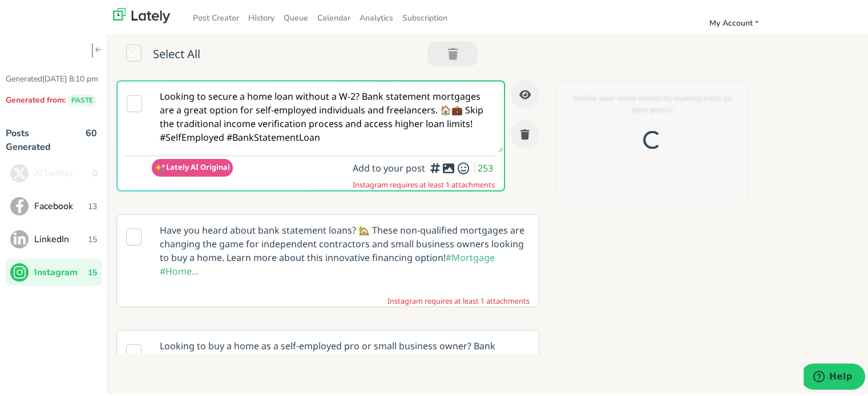
scroll to position [0, 0]
click at [279, 117] on textarea "Looking to secure a home loan without a W-2? Bank statement mortgages are a gre…" at bounding box center [327, 115] width 351 height 71
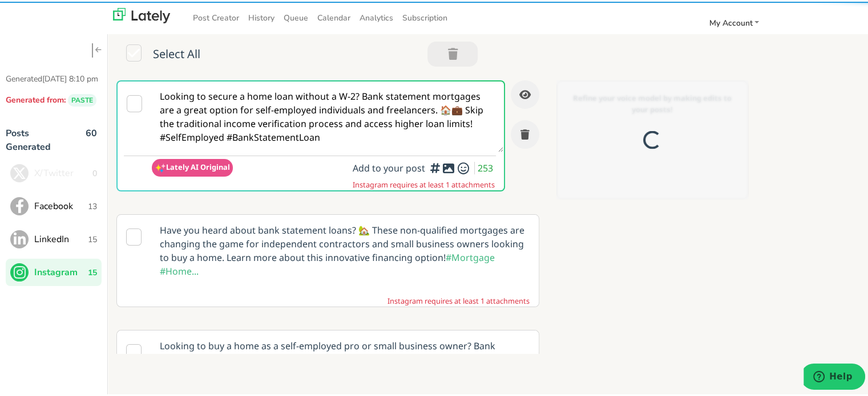
click at [279, 117] on textarea "Looking to secure a home loan without a W-2? Bank statement mortgages are a gre…" at bounding box center [327, 115] width 351 height 71
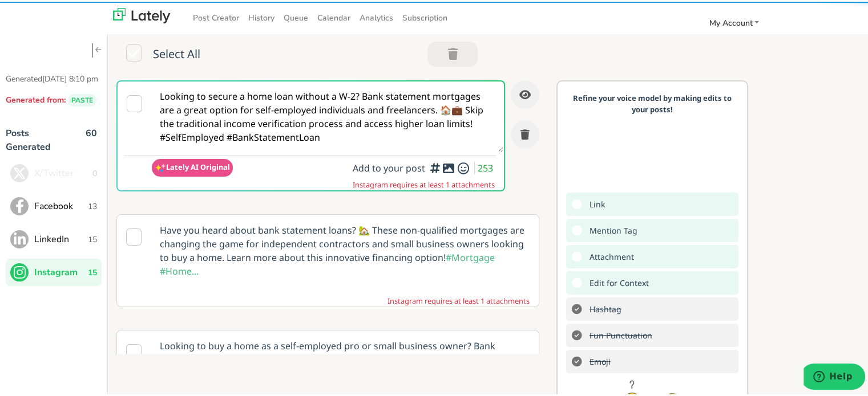
paste textarea "@linkedinmembers Traditional income proof holding you back? A BANK STATEMENT LO…"
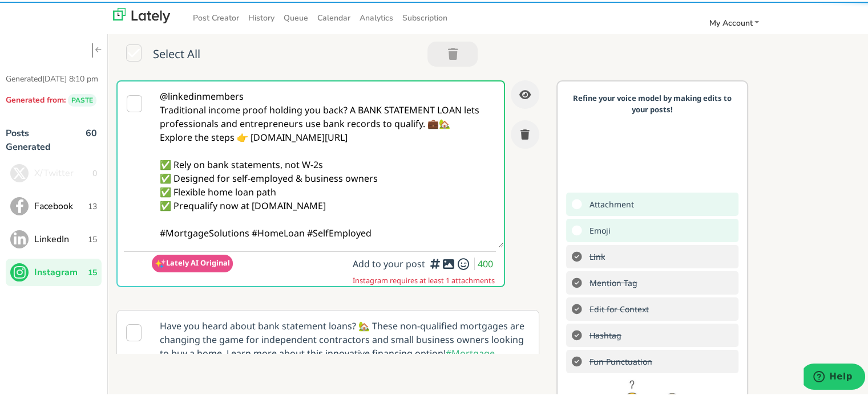
click at [256, 88] on textarea "@linkedinmembers Traditional income proof holding you back? A BANK STATEMENT LO…" at bounding box center [327, 163] width 351 height 167
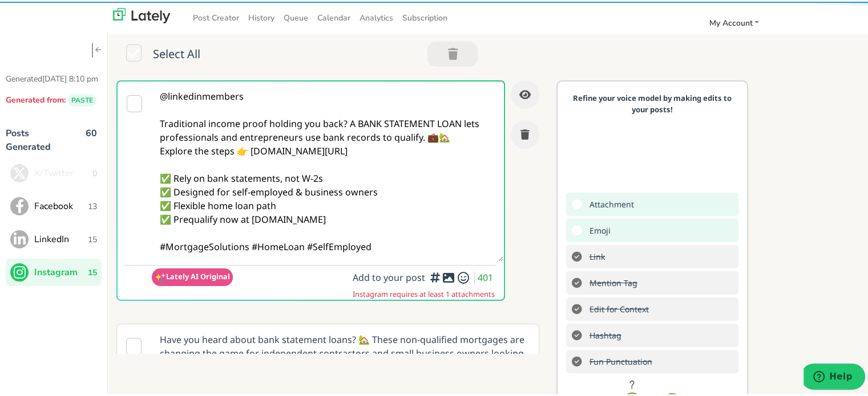
click at [345, 119] on textarea "@linkedinmembers Traditional income proof holding you back? A BANK STATEMENT LO…" at bounding box center [327, 170] width 351 height 180
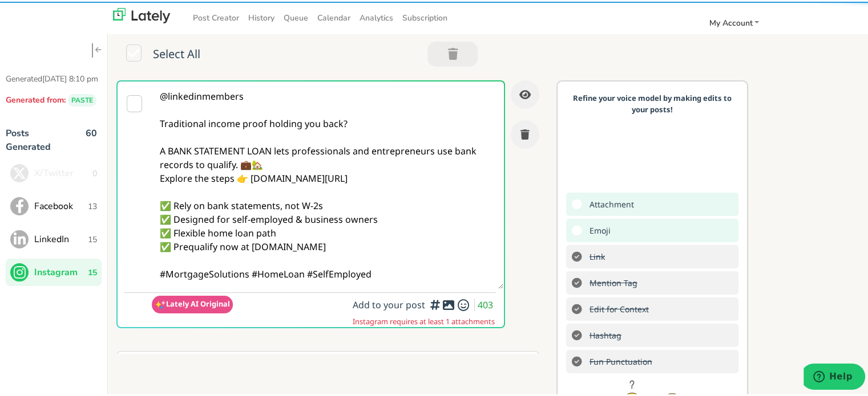
click at [281, 166] on textarea "@linkedinmembers Traditional income proof holding you back? A BANK STATEMENT LO…" at bounding box center [327, 184] width 351 height 208
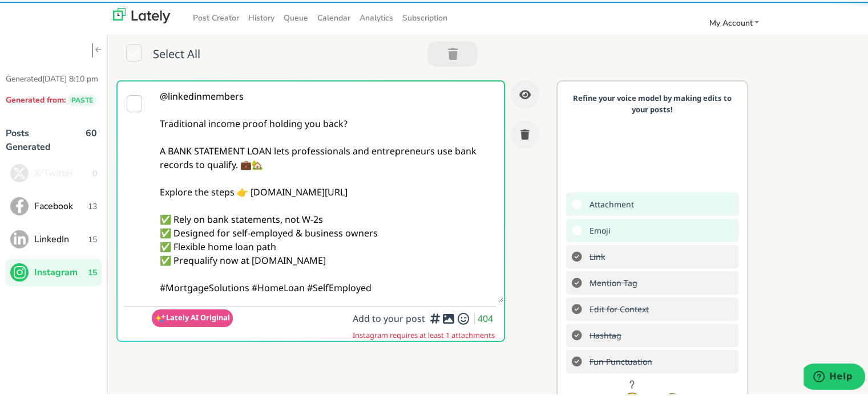
drag, startPoint x: 248, startPoint y: 287, endPoint x: 266, endPoint y: 299, distance: 21.4
click at [248, 288] on textarea "@linkedinmembers Traditional income proof holding you back? A BANK STATEMENT LO…" at bounding box center [327, 190] width 351 height 221
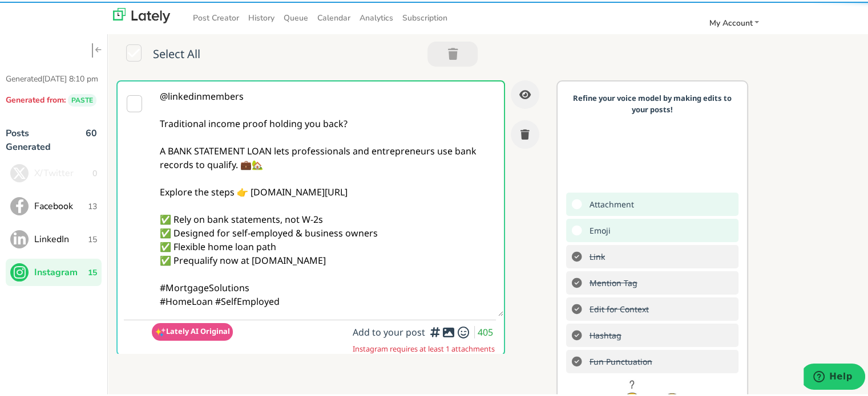
click at [307, 307] on textarea "@linkedinmembers Traditional income proof holding you back? A BANK STATEMENT LO…" at bounding box center [327, 197] width 351 height 235
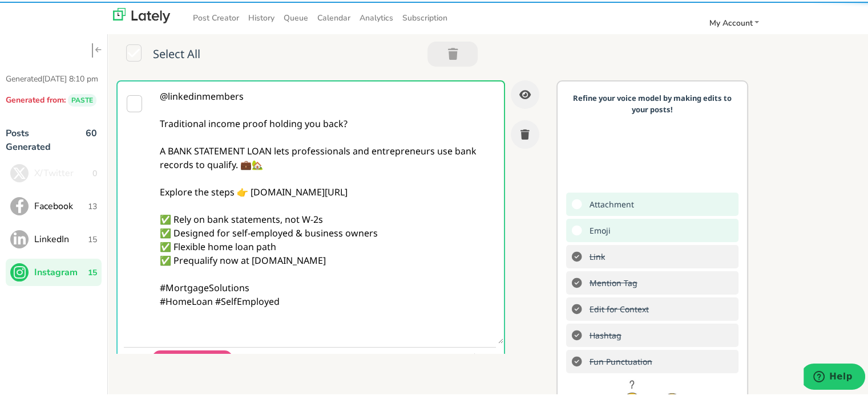
paste textarea "Follow Us On Our Social Media Platforms! Facebook: [URL][DOMAIN_NAME] LinkedIn:…"
type textarea "@linkedinmembers Traditional income proof holding you back? A BANK STATEMENT LO…"
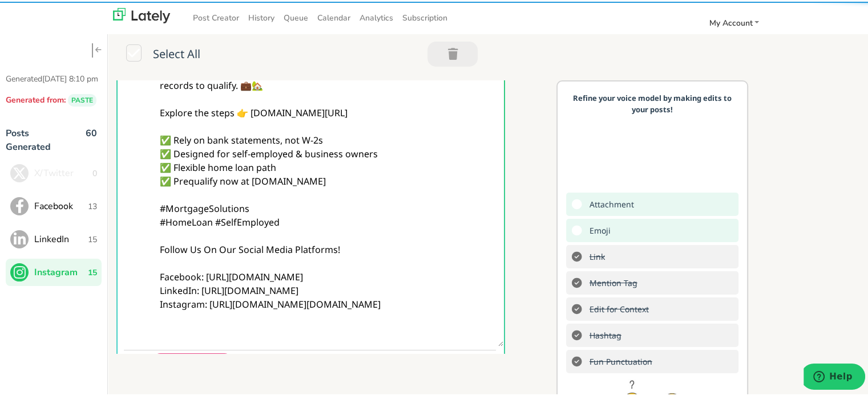
scroll to position [171, 0]
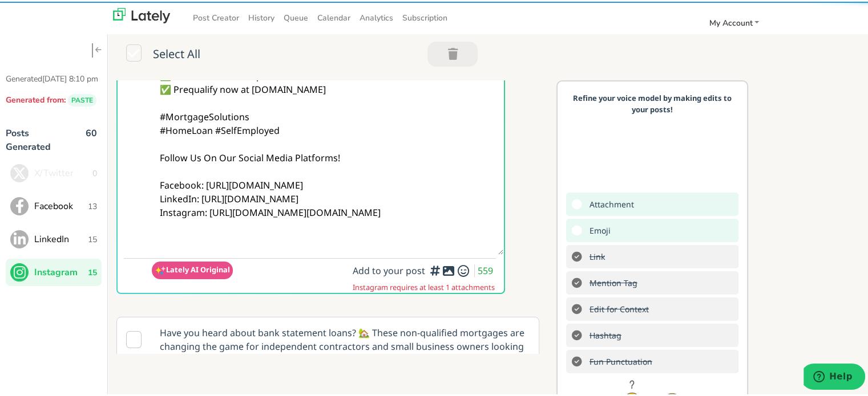
click at [428, 275] on button "button" at bounding box center [435, 269] width 14 height 14
click at [300, 237] on textarea "@linkedinmembers Traditional income proof holding you back? A BANK STATEMENT LO…" at bounding box center [327, 81] width 351 height 344
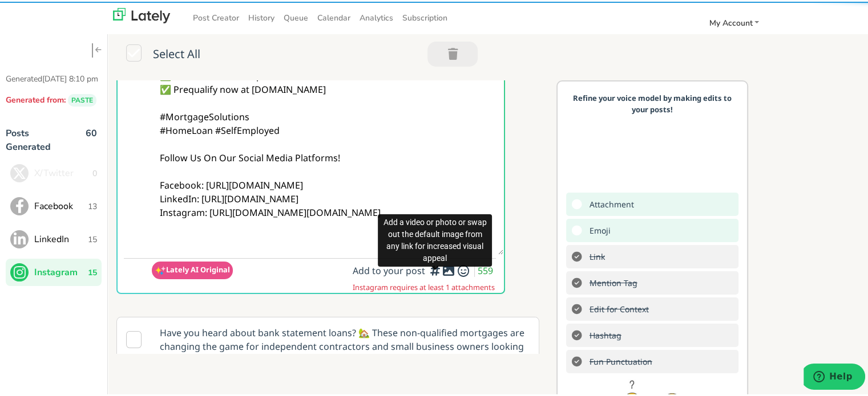
click at [441, 270] on icon at bounding box center [448, 269] width 14 height 1
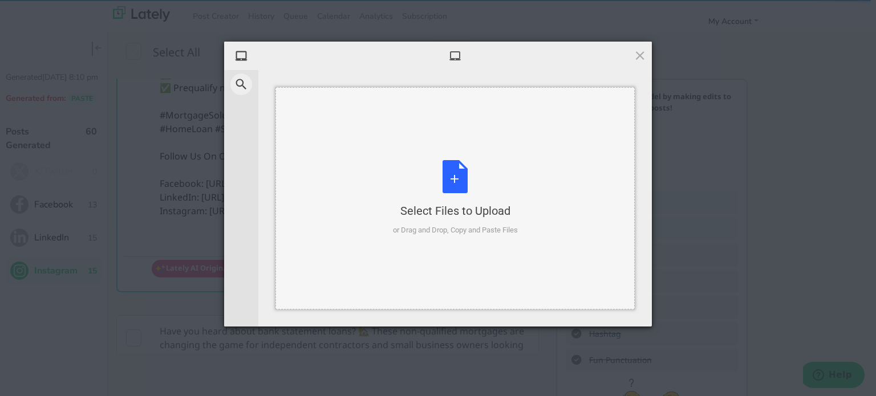
click at [461, 172] on div "Select Files to Upload or Drag and Drop, Copy and Paste Files" at bounding box center [455, 198] width 125 height 76
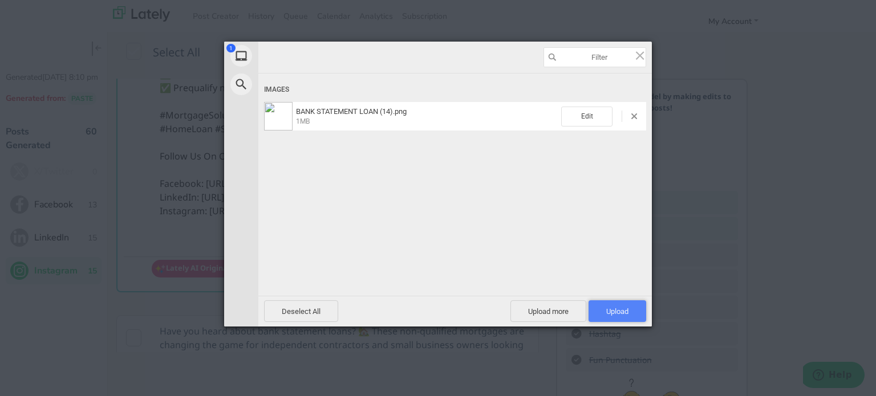
click at [610, 307] on span "Upload 1" at bounding box center [617, 311] width 22 height 9
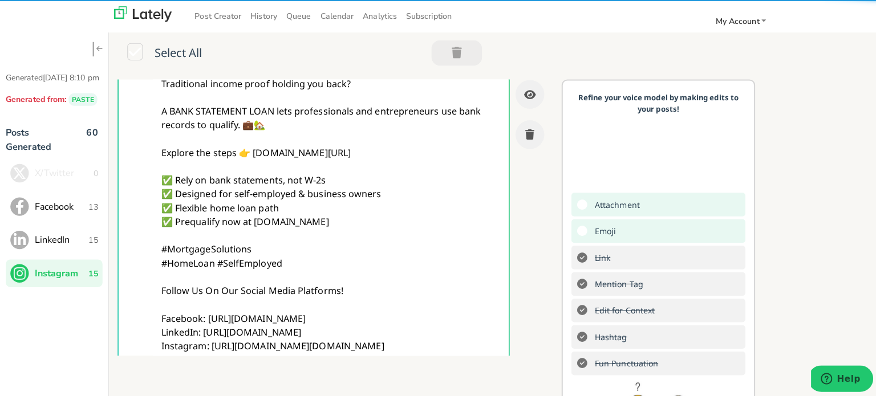
scroll to position [0, 0]
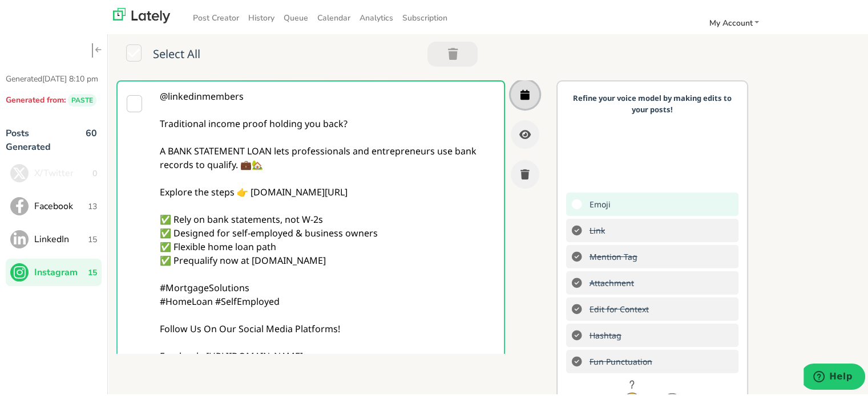
click at [520, 94] on icon "button" at bounding box center [524, 93] width 9 height 10
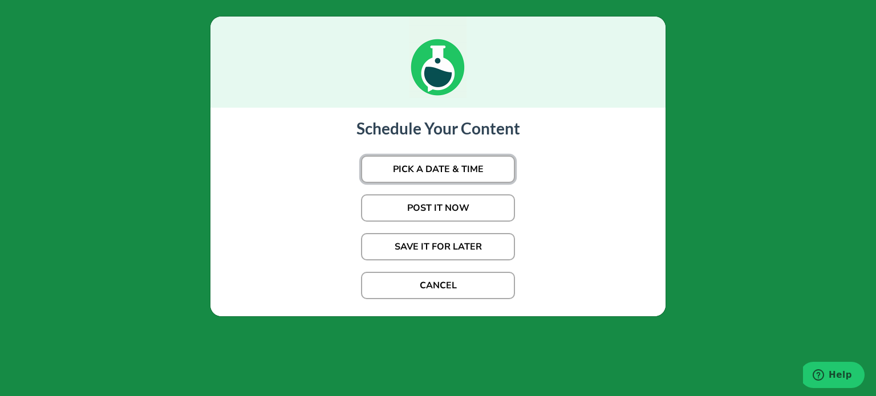
click at [451, 163] on button "PICK A DATE & TIME" at bounding box center [438, 169] width 154 height 27
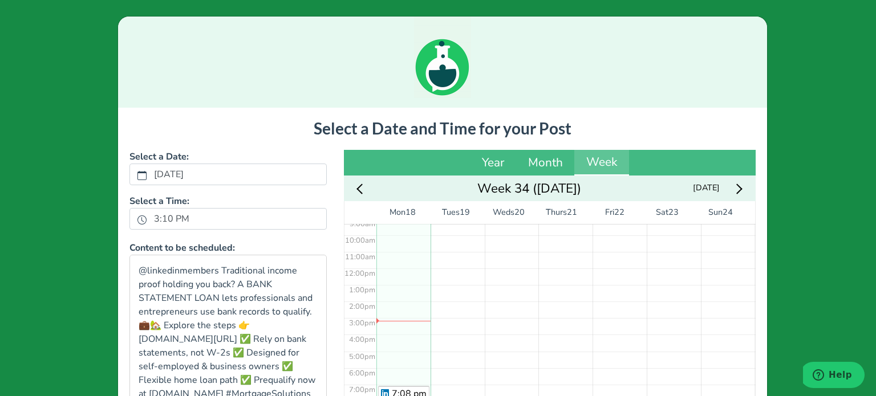
scroll to position [159, 0]
click at [139, 218] on icon "clock fill" at bounding box center [141, 220] width 9 height 9
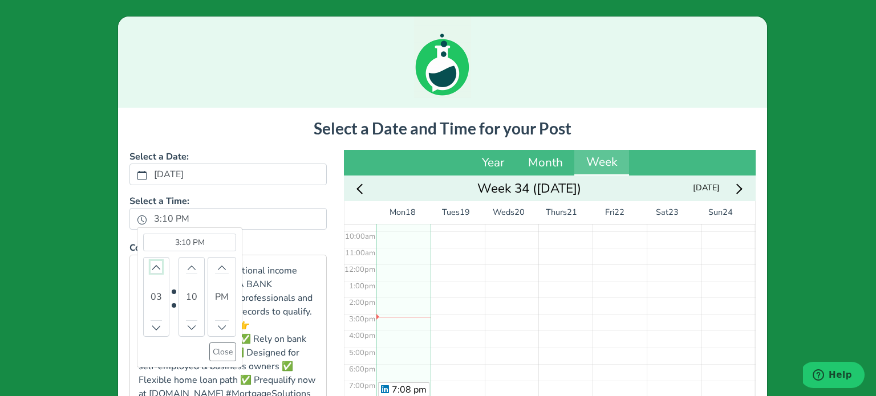
click at [152, 262] on button "Increment" at bounding box center [156, 267] width 11 height 12
click at [152, 265] on icon "chevron up" at bounding box center [156, 268] width 8 height 8
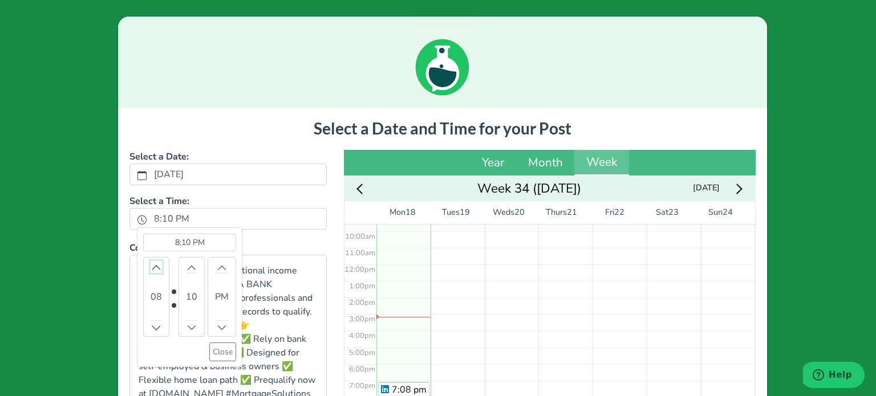
click at [152, 265] on icon "chevron up" at bounding box center [156, 268] width 8 height 8
click at [151, 322] on button "Decrement" at bounding box center [156, 327] width 11 height 12
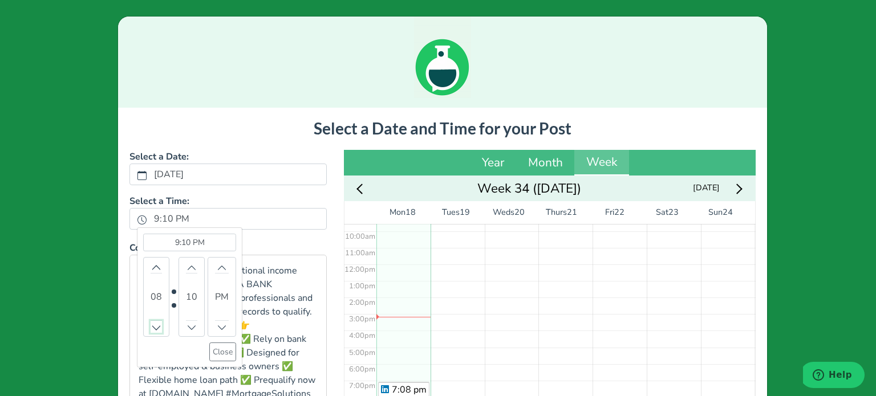
click at [151, 322] on button "Decrement" at bounding box center [156, 327] width 11 height 12
click at [153, 269] on icon "chevron up" at bounding box center [156, 268] width 8 height 8
click at [209, 349] on button "Close" at bounding box center [222, 352] width 27 height 19
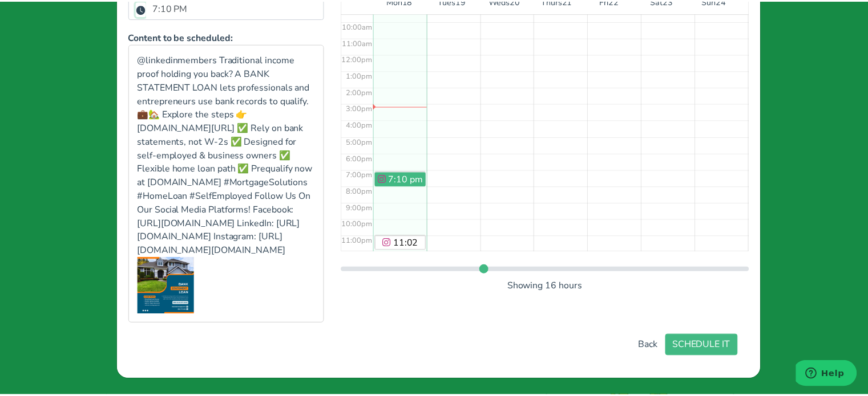
scroll to position [265, 0]
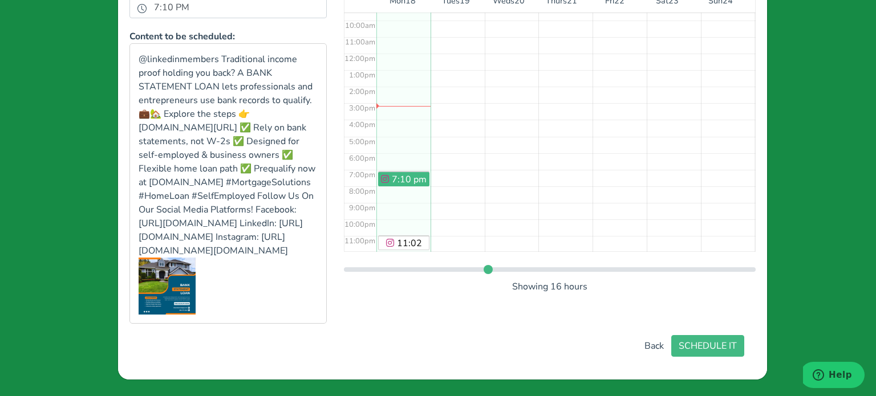
click at [700, 332] on div "Select a Date and Time for your Post Select a Date: [DATE] Select a Time: 7:10 …" at bounding box center [442, 132] width 626 height 449
click at [698, 348] on button "SCHEDULE IT" at bounding box center [707, 346] width 73 height 22
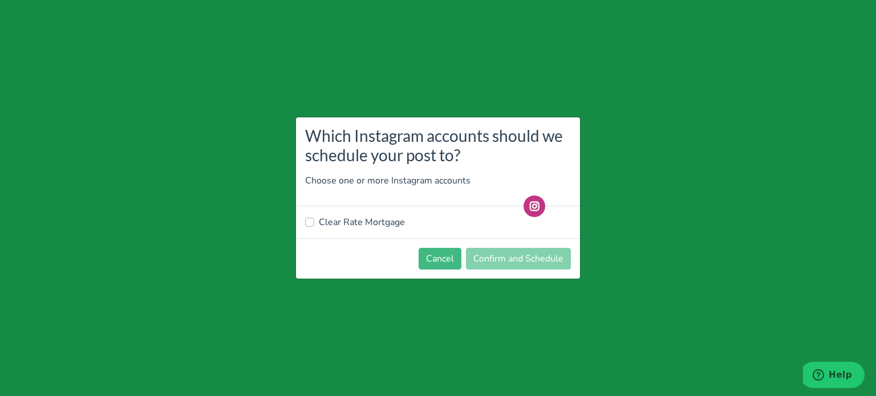
drag, startPoint x: 372, startPoint y: 228, endPoint x: 381, endPoint y: 232, distance: 10.0
click at [372, 228] on label "Clear Rate Mortgage" at bounding box center [362, 223] width 86 height 14
click at [314, 227] on input "Clear Rate Mortgage" at bounding box center [309, 221] width 9 height 11
checkbox input "true"
click at [532, 266] on button "Confirm and Schedule" at bounding box center [518, 259] width 105 height 22
